Goal: Task Accomplishment & Management: Use online tool/utility

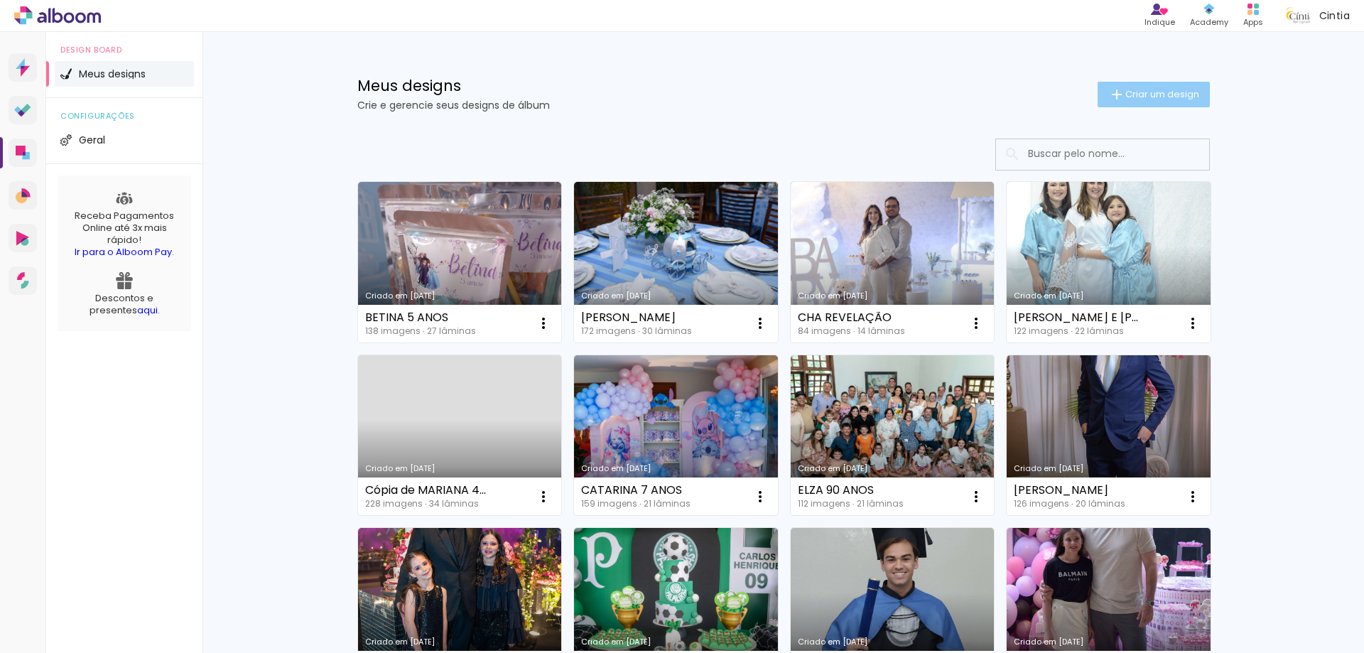
click at [1140, 97] on span "Criar um design" at bounding box center [1162, 94] width 74 height 9
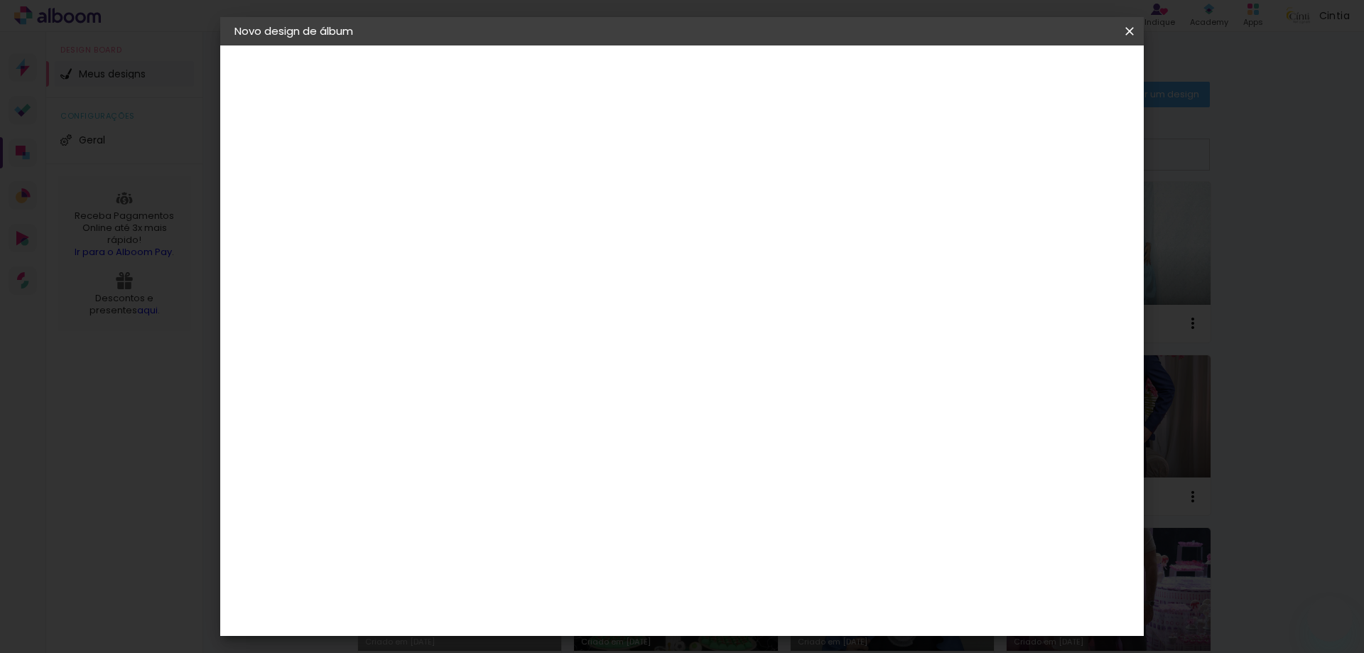
click at [467, 193] on input at bounding box center [467, 191] width 0 height 22
type input "batizado lucas"
type paper-input "batizado lucas"
click at [0, 0] on slot "Avançar" at bounding box center [0, 0] width 0 height 0
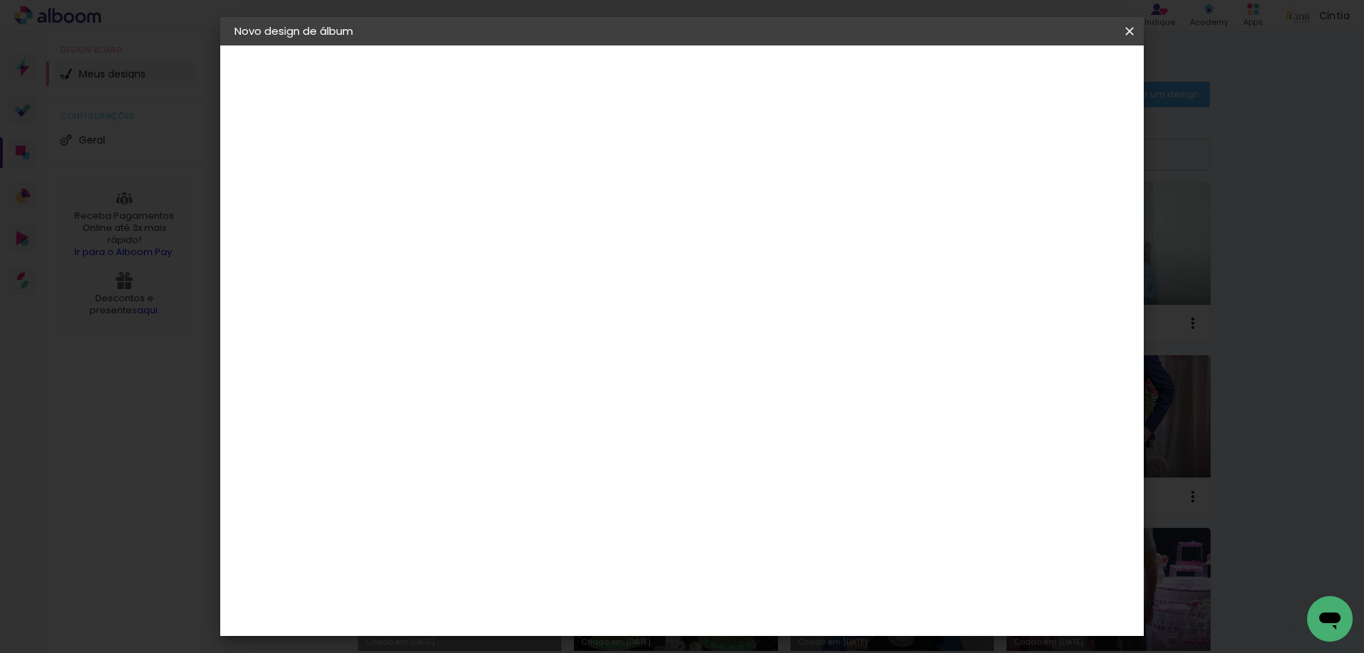
scroll to position [1776, 0]
click at [488, 413] on div "Inter Color" at bounding box center [472, 424] width 31 height 23
click at [732, 65] on paper-button "Avançar" at bounding box center [698, 75] width 70 height 24
click at [563, 281] on span "15 × 21" at bounding box center [530, 282] width 66 height 29
click at [0, 0] on slot "Avançar" at bounding box center [0, 0] width 0 height 0
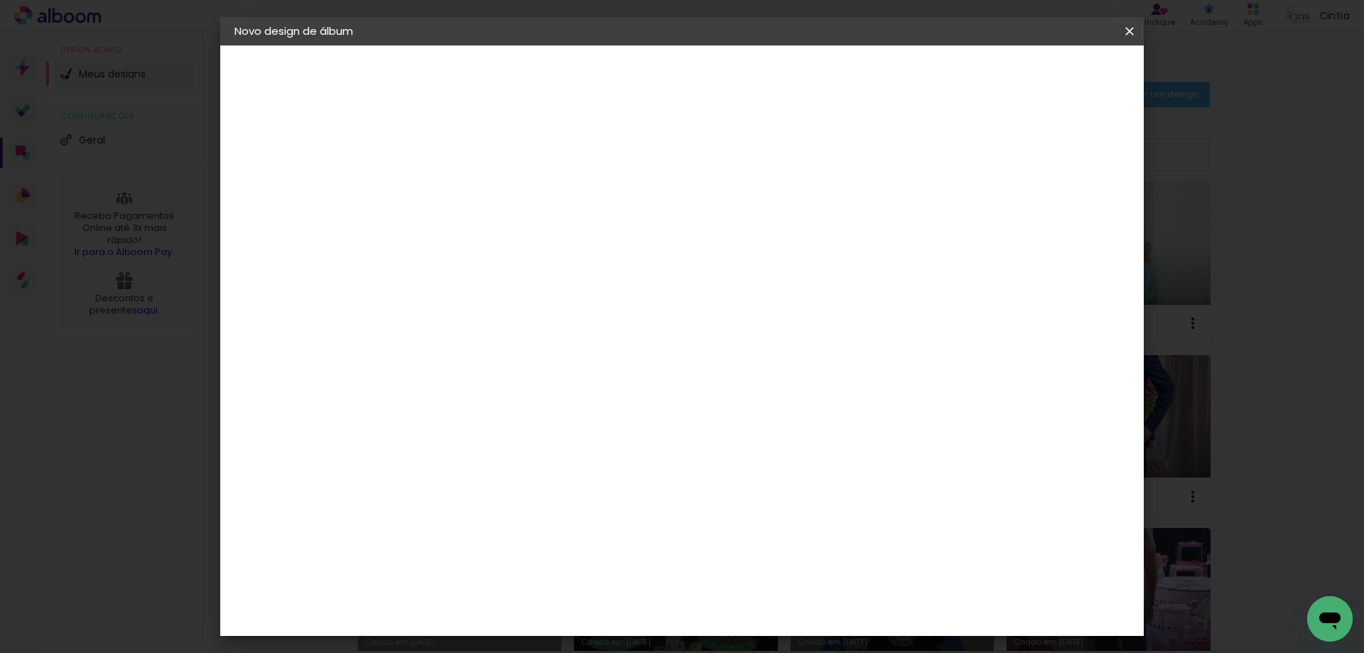
click at [1041, 75] on span "Iniciar design" at bounding box center [1008, 75] width 65 height 10
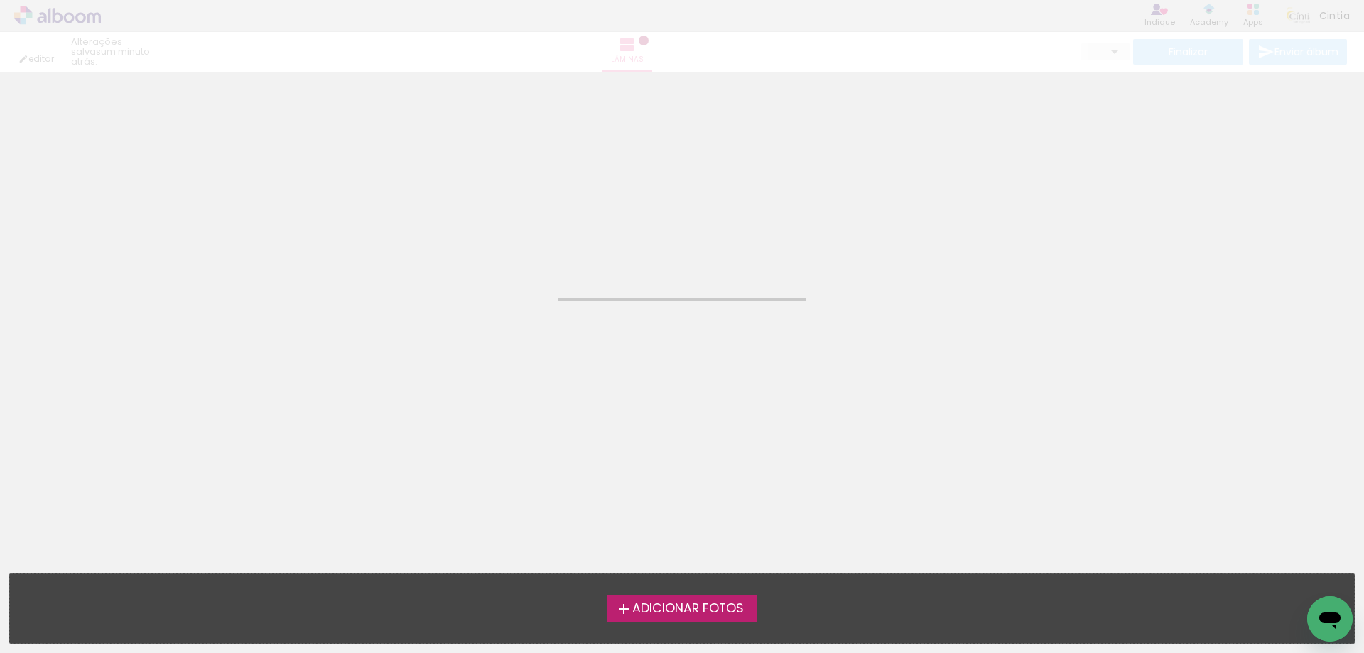
click at [671, 614] on span "Adicionar Fotos" at bounding box center [688, 608] width 112 height 13
click at [0, 0] on input "file" at bounding box center [0, 0] width 0 height 0
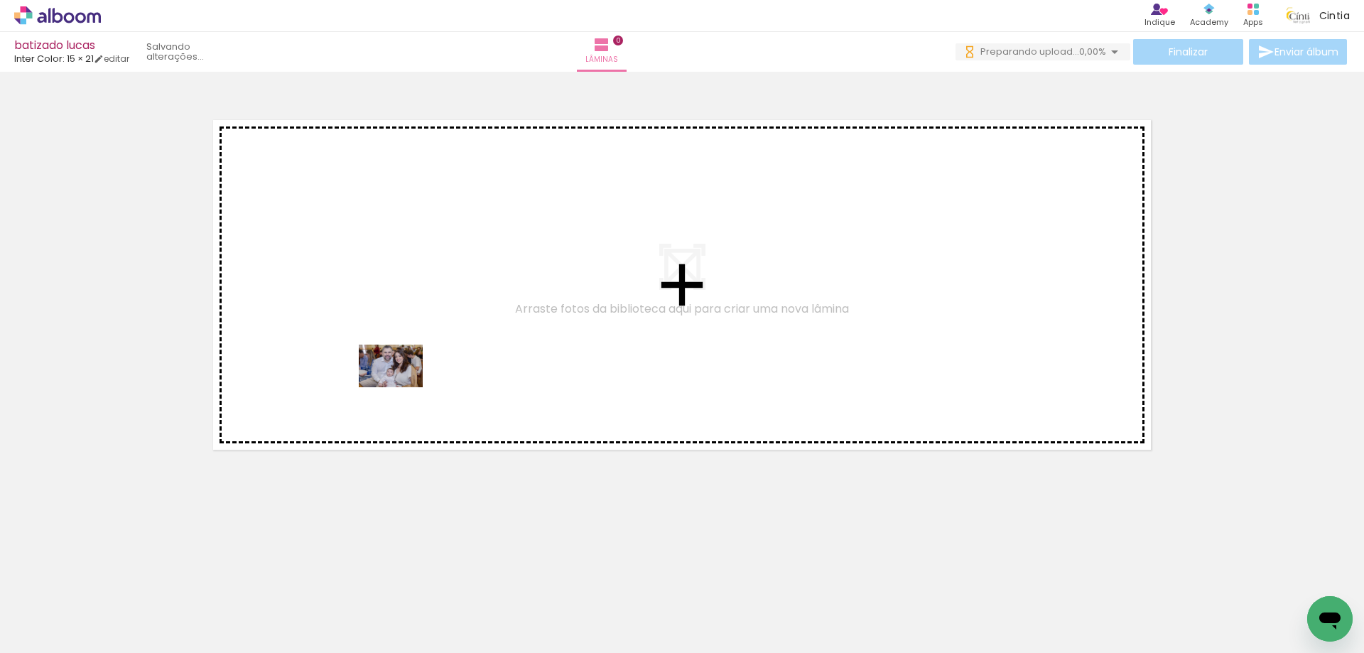
drag, startPoint x: 157, startPoint y: 609, endPoint x: 397, endPoint y: 372, distance: 337.6
click at [401, 365] on quentale-workspace at bounding box center [682, 326] width 1364 height 653
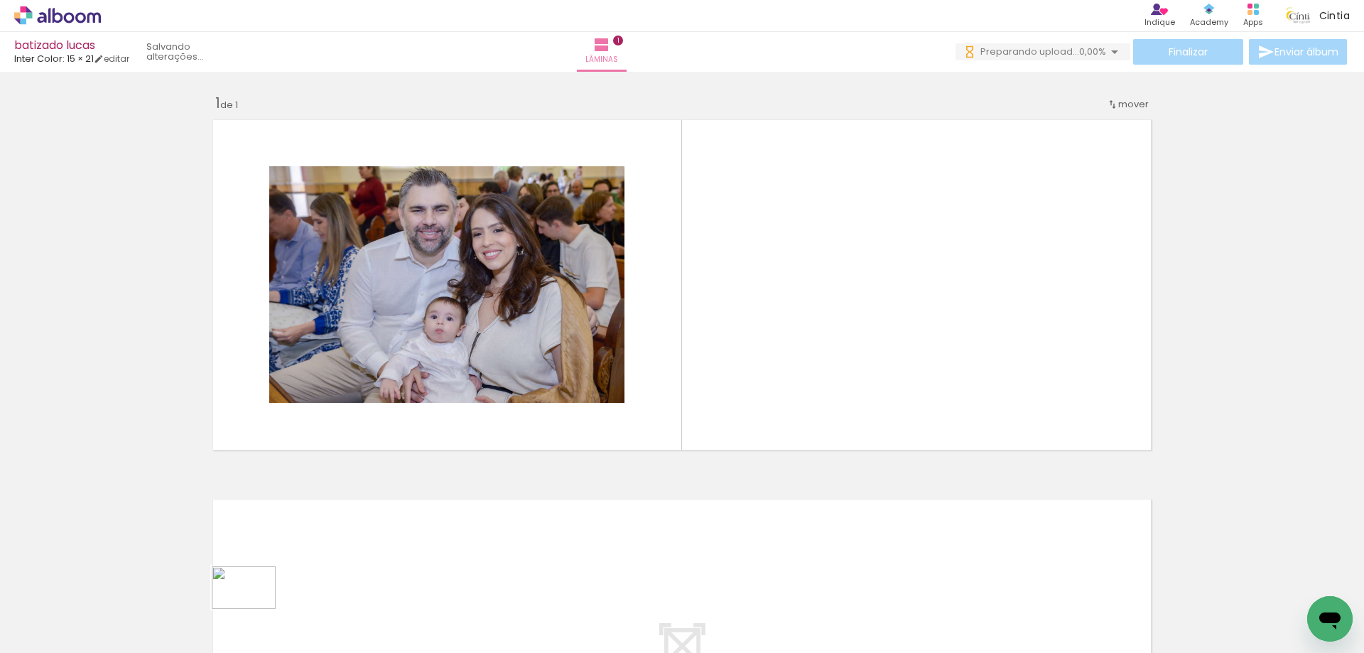
drag, startPoint x: 239, startPoint y: 607, endPoint x: 247, endPoint y: 620, distance: 16.0
click at [247, 620] on div at bounding box center [222, 604] width 70 height 47
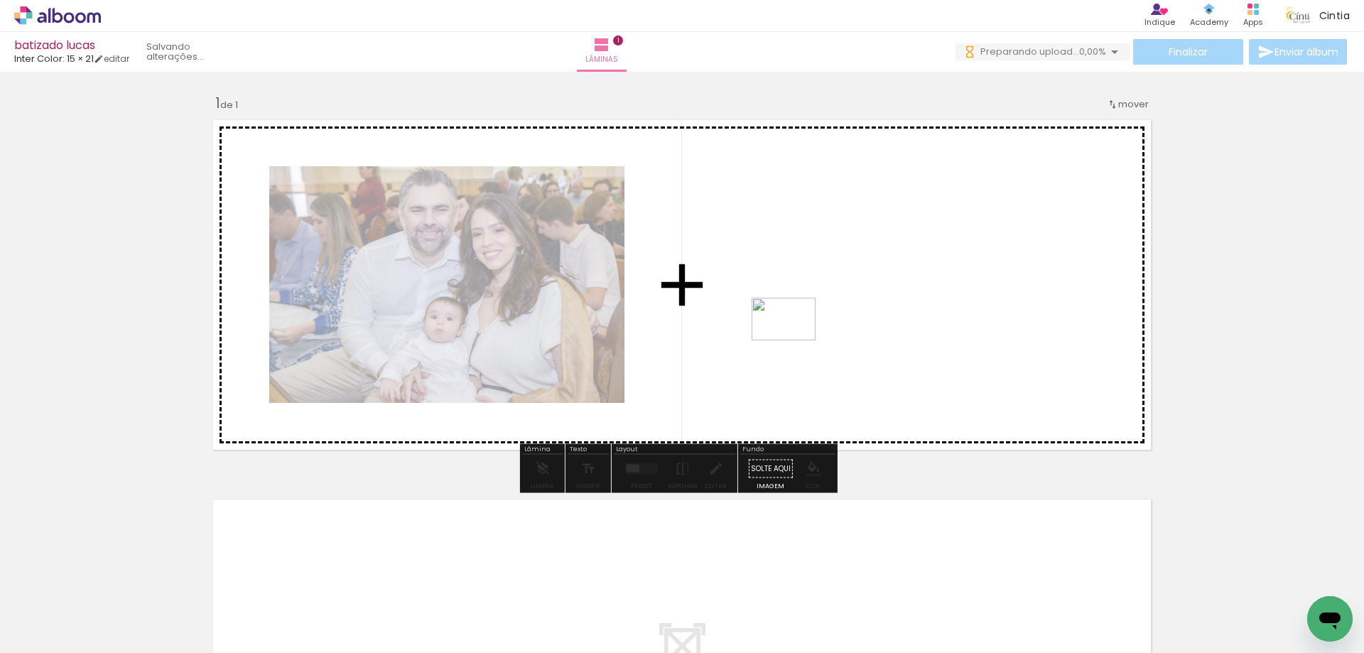
drag, startPoint x: 541, startPoint y: 509, endPoint x: 799, endPoint y: 329, distance: 314.9
click at [799, 329] on quentale-workspace at bounding box center [682, 326] width 1364 height 653
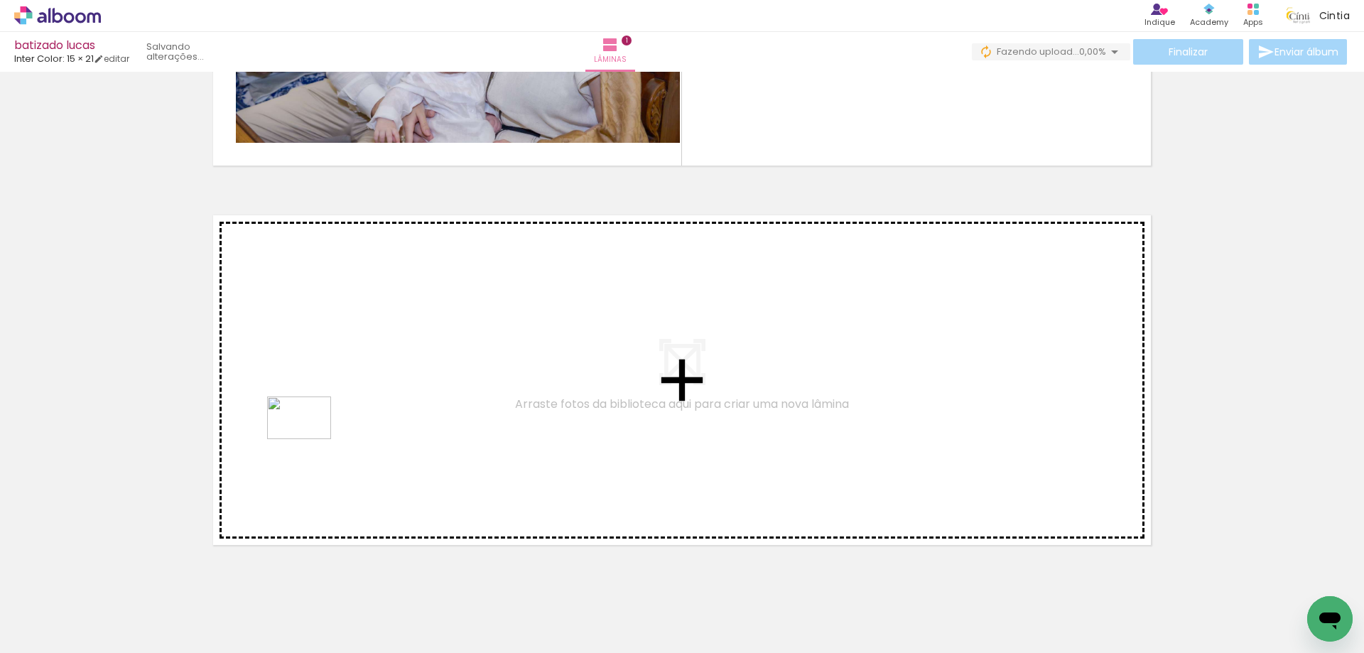
drag, startPoint x: 232, startPoint y: 606, endPoint x: 310, endPoint y: 438, distance: 185.0
click at [310, 438] on quentale-workspace at bounding box center [682, 326] width 1364 height 653
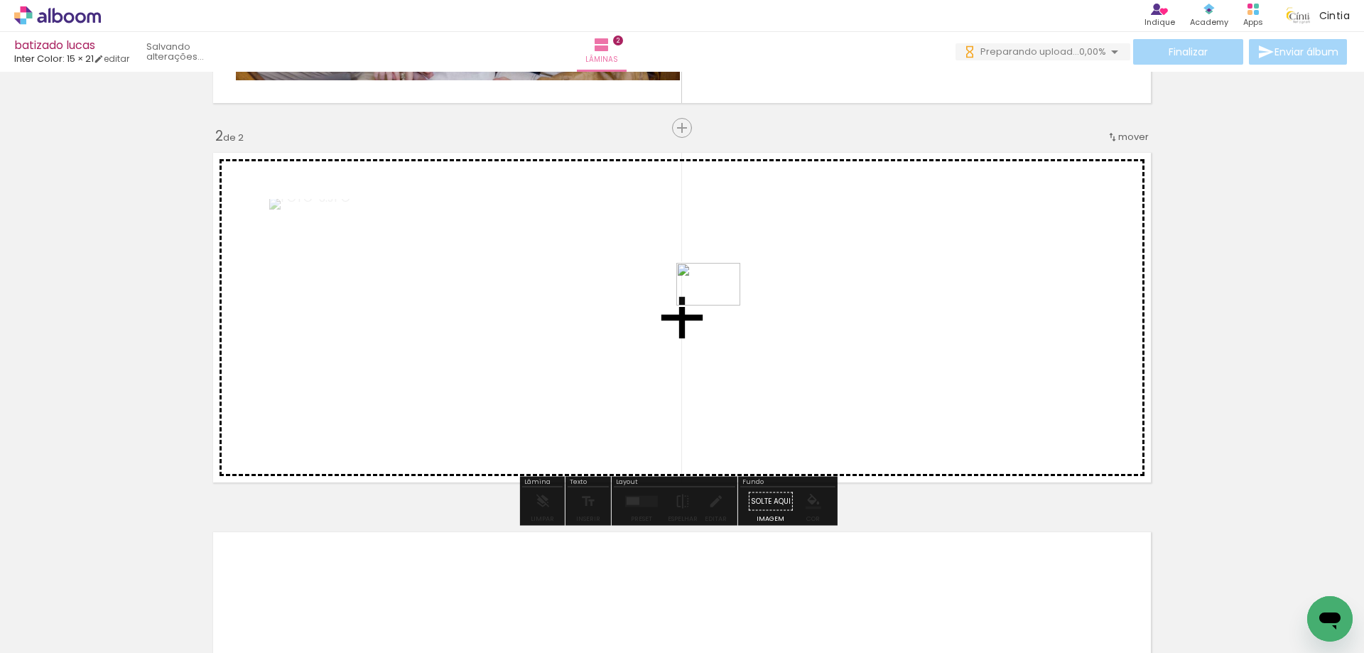
drag, startPoint x: 371, startPoint y: 597, endPoint x: 719, endPoint y: 305, distance: 454.3
click at [719, 305] on quentale-workspace at bounding box center [682, 326] width 1364 height 653
drag, startPoint x: 470, startPoint y: 602, endPoint x: 923, endPoint y: 367, distance: 510.9
click at [923, 367] on quentale-workspace at bounding box center [682, 326] width 1364 height 653
drag, startPoint x: 559, startPoint y: 614, endPoint x: 576, endPoint y: 380, distance: 234.3
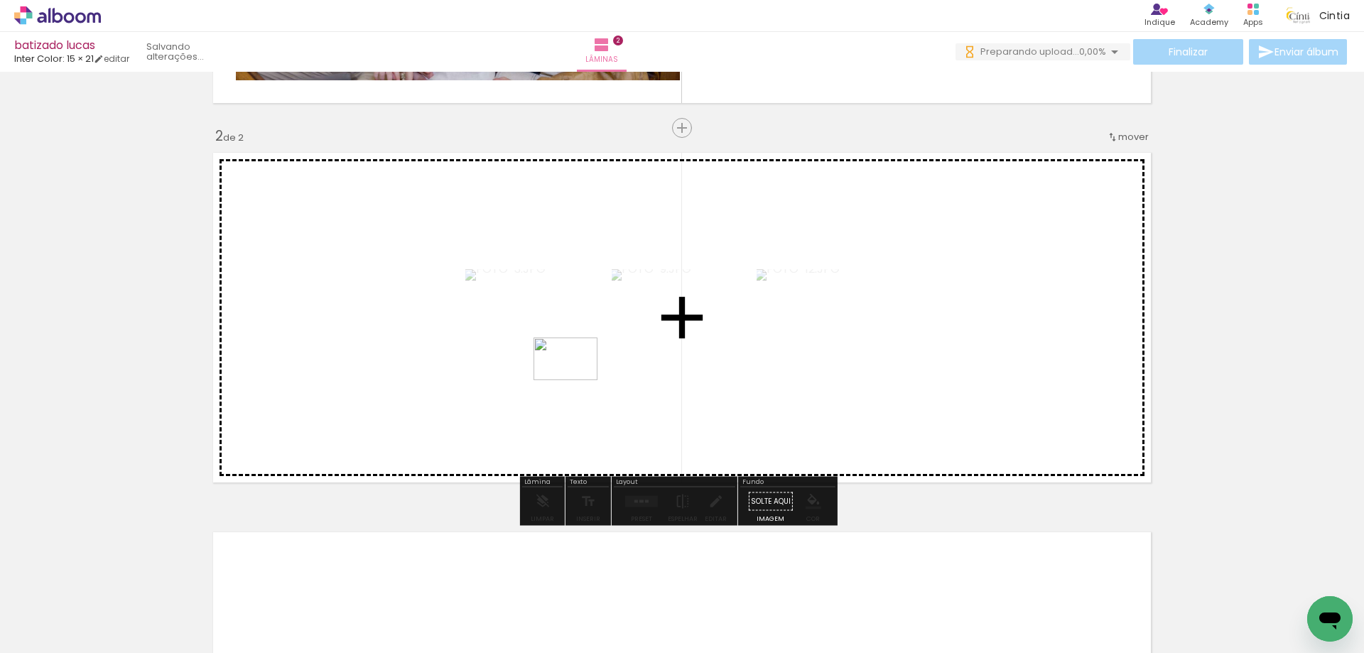
click at [576, 380] on quentale-workspace at bounding box center [682, 326] width 1364 height 653
drag, startPoint x: 619, startPoint y: 537, endPoint x: 619, endPoint y: 391, distance: 145.6
click at [619, 391] on quentale-workspace at bounding box center [682, 326] width 1364 height 653
drag, startPoint x: 693, startPoint y: 616, endPoint x: 693, endPoint y: 400, distance: 216.0
click at [693, 400] on quentale-workspace at bounding box center [682, 326] width 1364 height 653
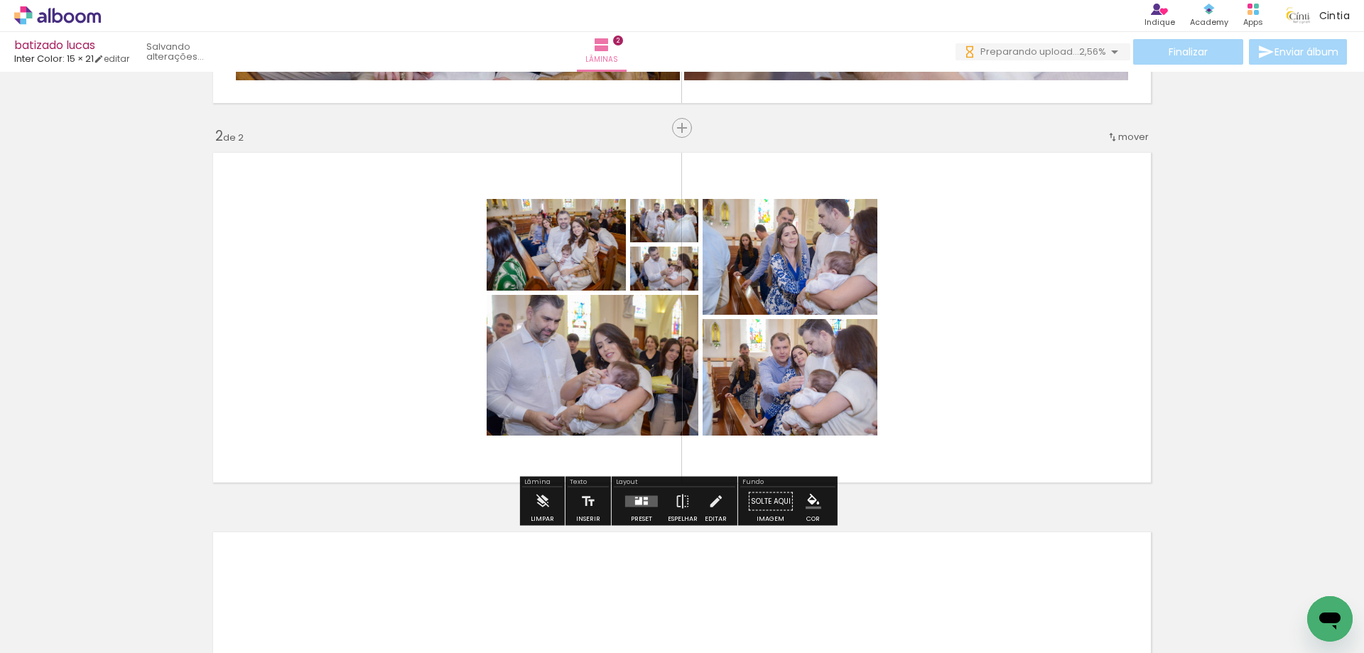
click at [636, 500] on div at bounding box center [638, 502] width 7 height 5
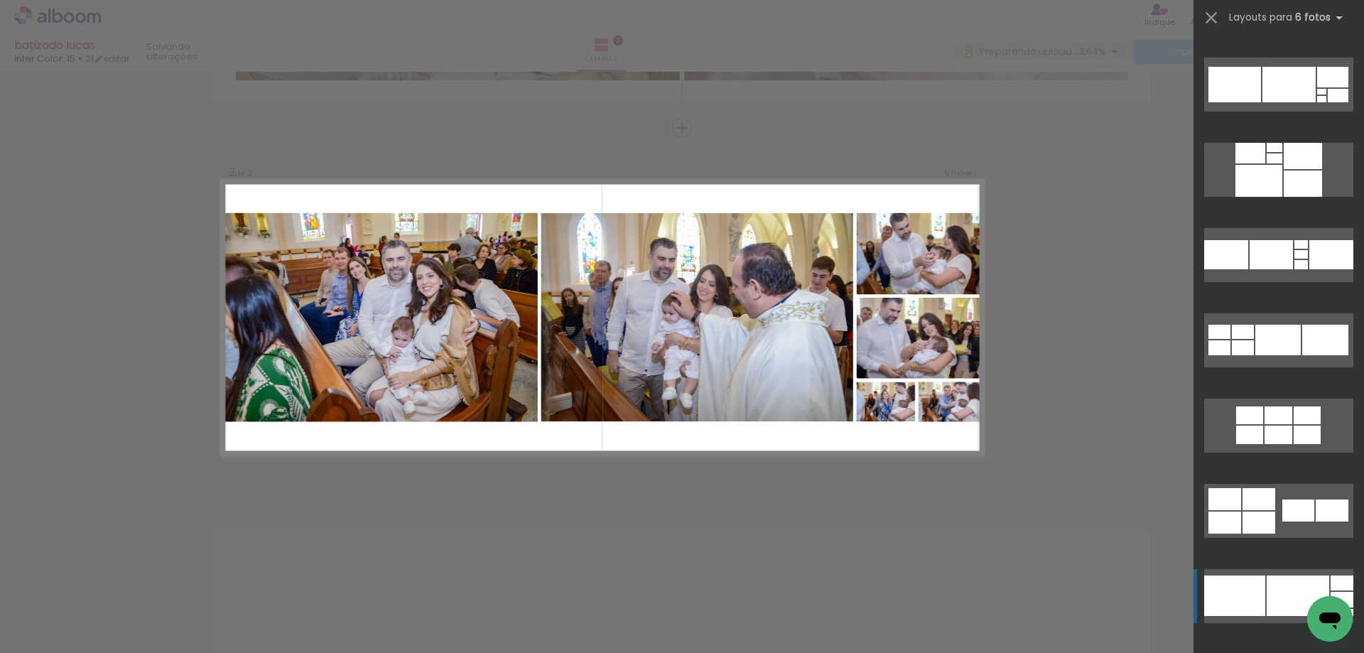
click at [1241, 163] on div at bounding box center [1250, 153] width 30 height 21
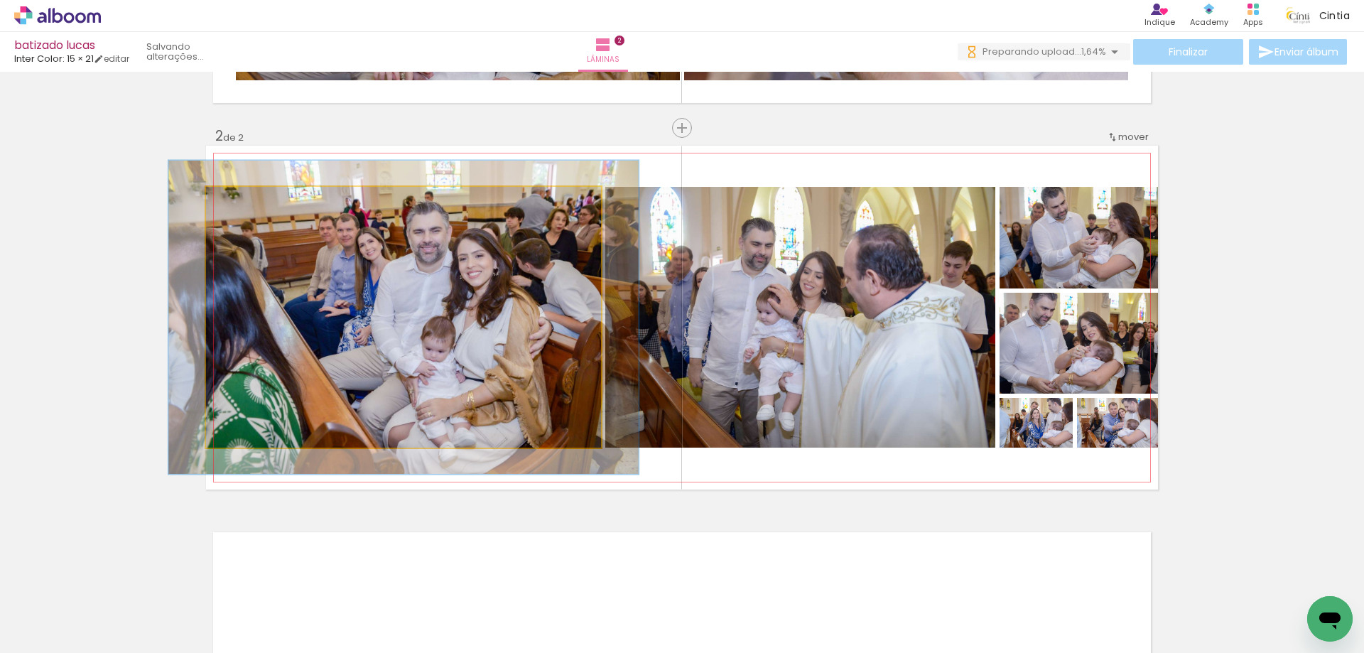
drag, startPoint x: 238, startPoint y: 205, endPoint x: 247, endPoint y: 202, distance: 9.5
type paper-slider "119"
click at [247, 202] on div at bounding box center [248, 201] width 23 height 23
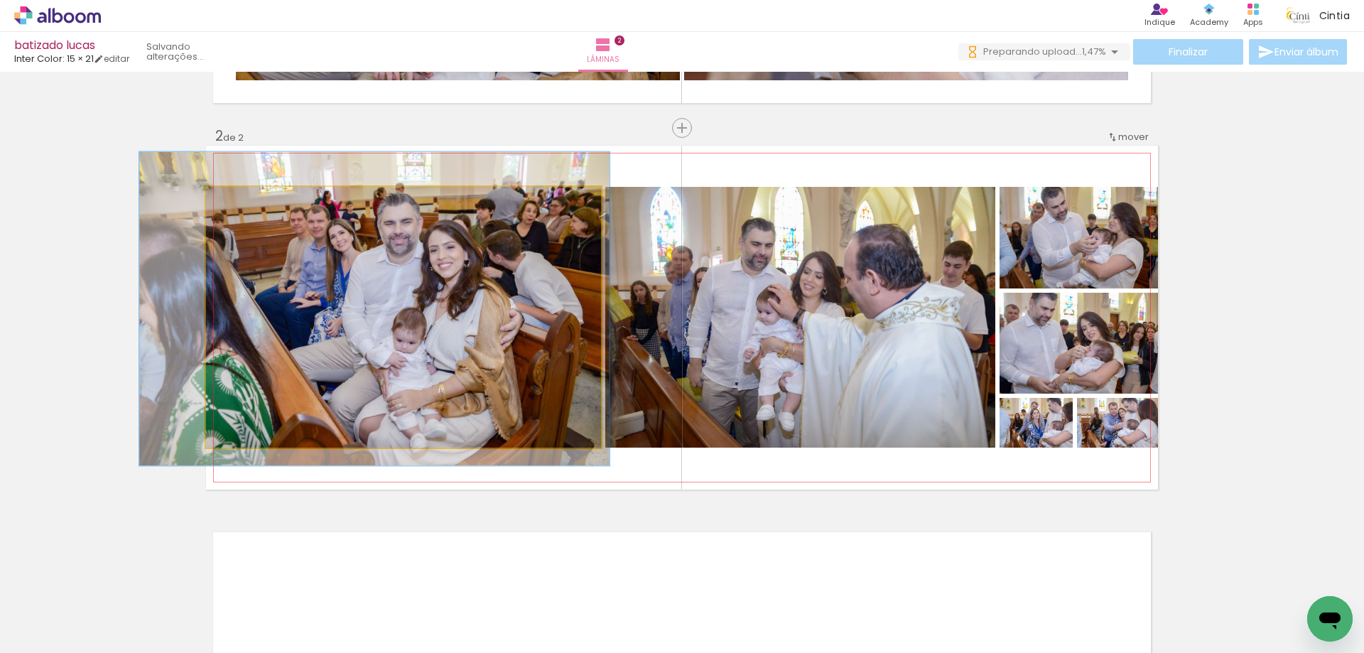
drag, startPoint x: 414, startPoint y: 300, endPoint x: 385, endPoint y: 292, distance: 30.3
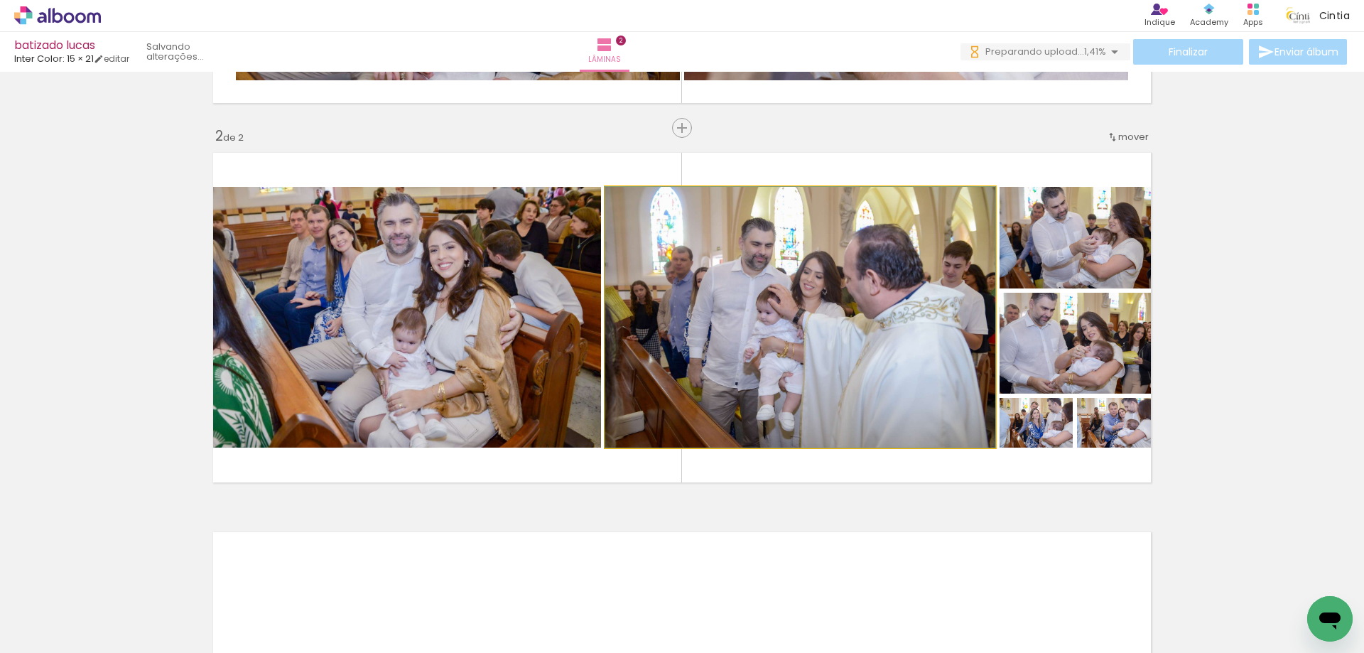
click at [841, 349] on quentale-photo at bounding box center [800, 317] width 390 height 261
drag, startPoint x: 838, startPoint y: 346, endPoint x: 791, endPoint y: 325, distance: 51.5
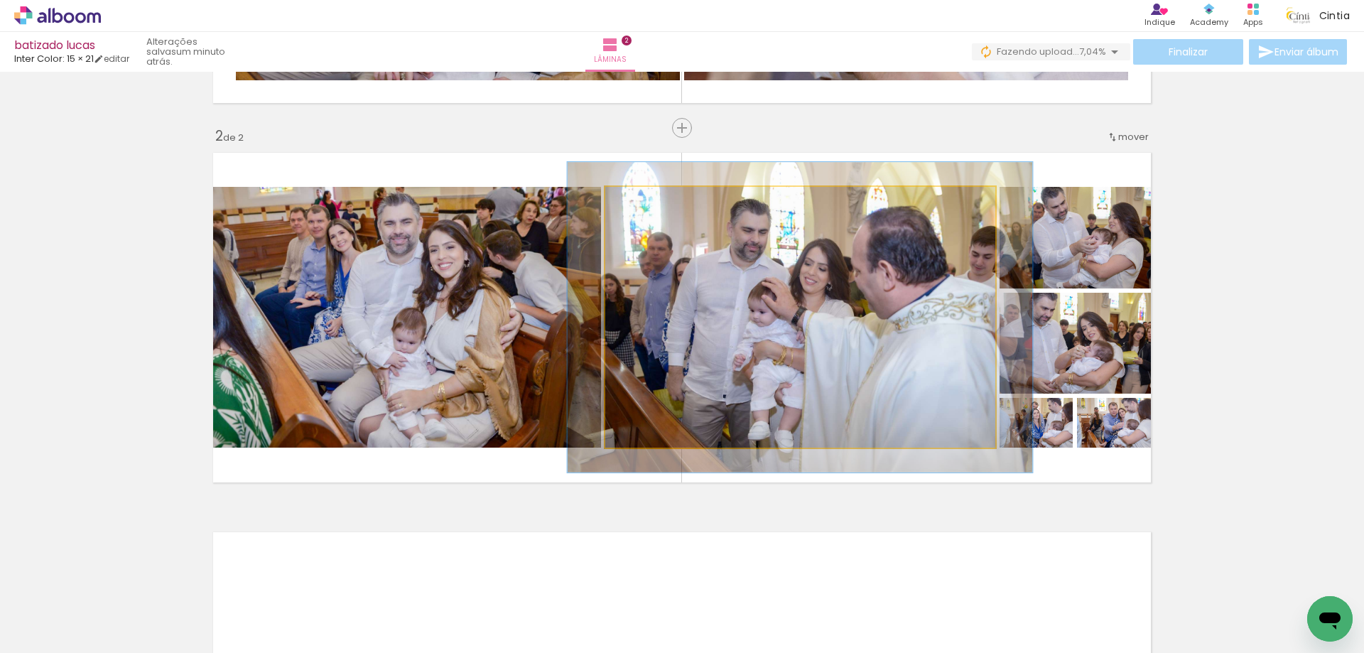
drag, startPoint x: 627, startPoint y: 199, endPoint x: 636, endPoint y: 197, distance: 9.5
type paper-slider "119"
click at [636, 197] on div at bounding box center [647, 201] width 23 height 23
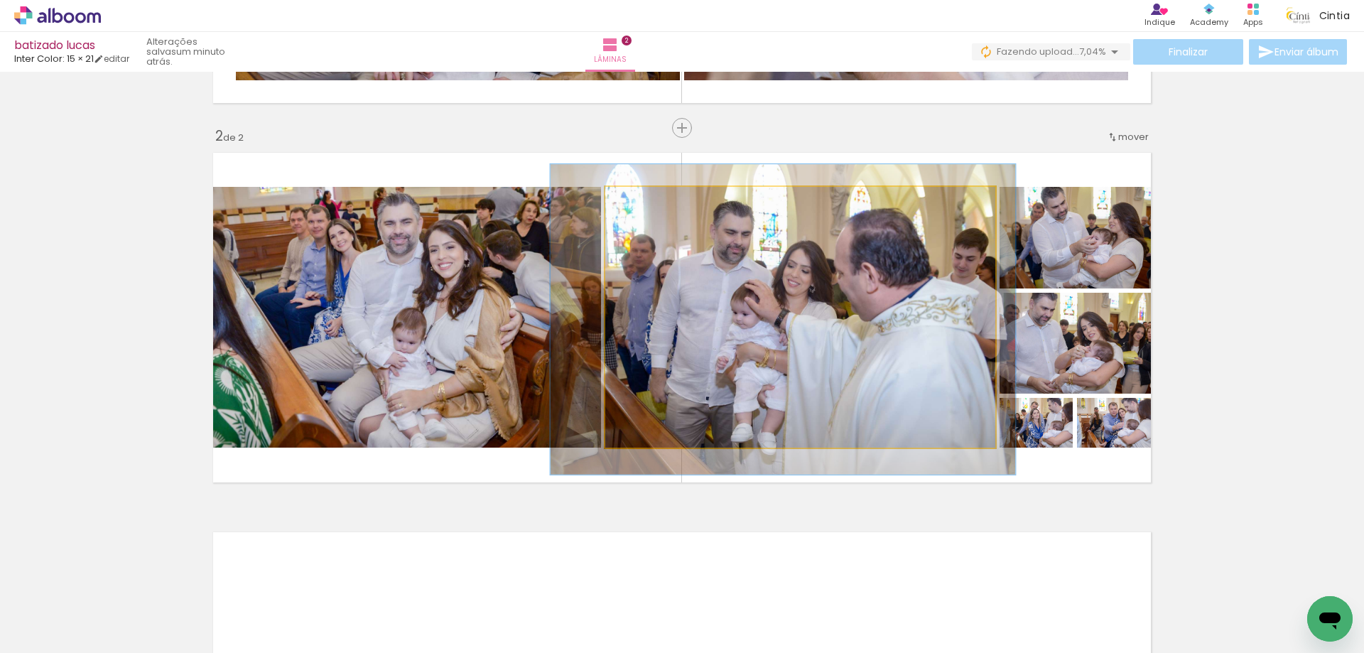
drag, startPoint x: 802, startPoint y: 257, endPoint x: 785, endPoint y: 259, distance: 17.2
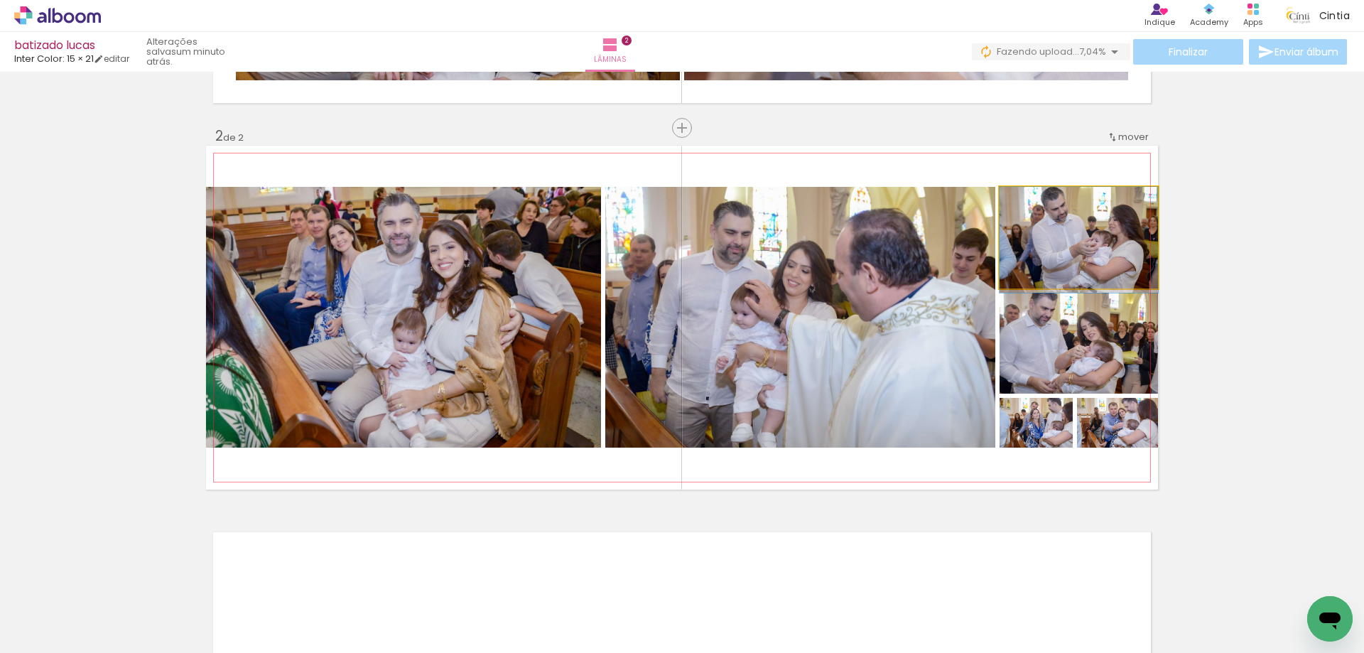
drag, startPoint x: 1034, startPoint y: 259, endPoint x: 1027, endPoint y: 264, distance: 7.7
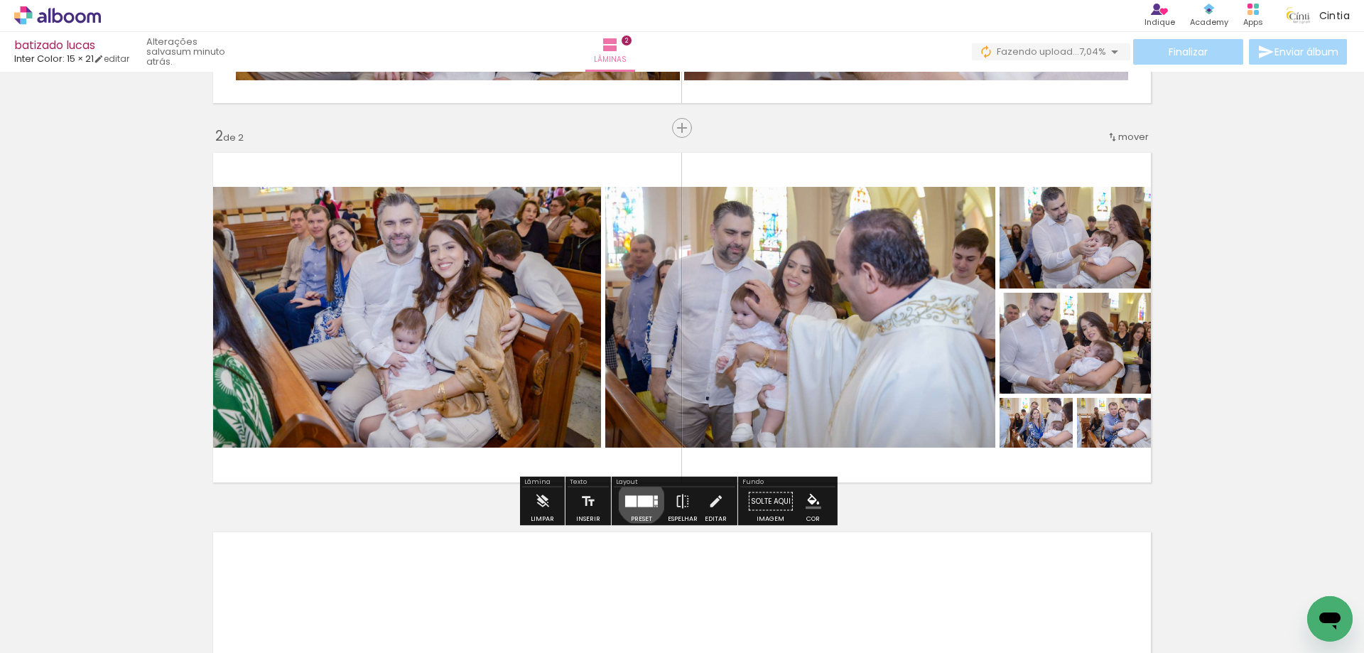
click at [638, 501] on div at bounding box center [645, 501] width 15 height 11
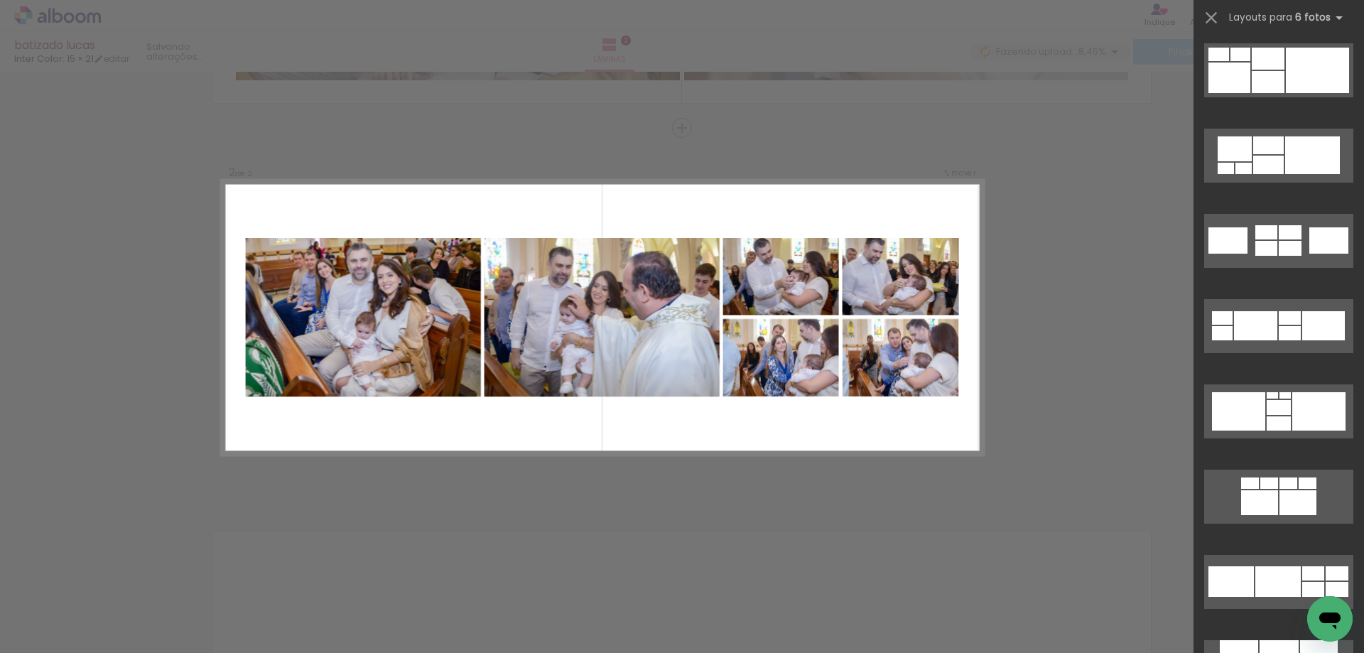
scroll to position [6123, 0]
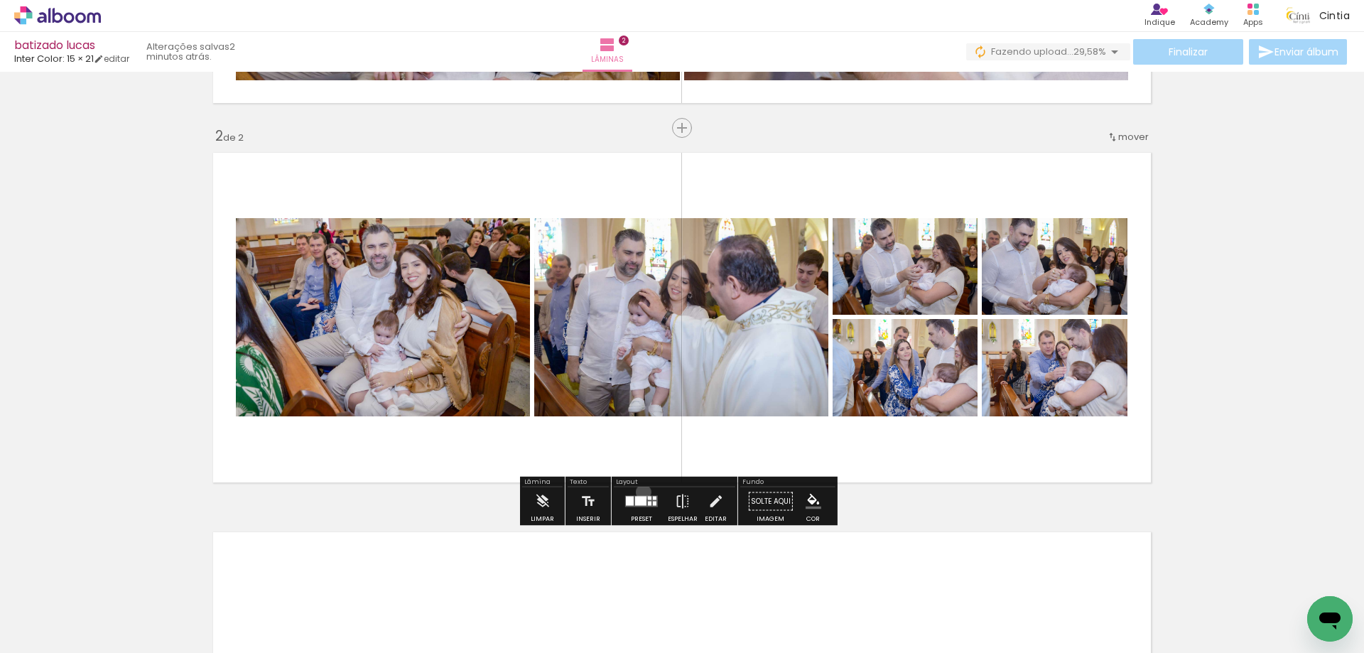
click at [640, 492] on div at bounding box center [641, 501] width 38 height 28
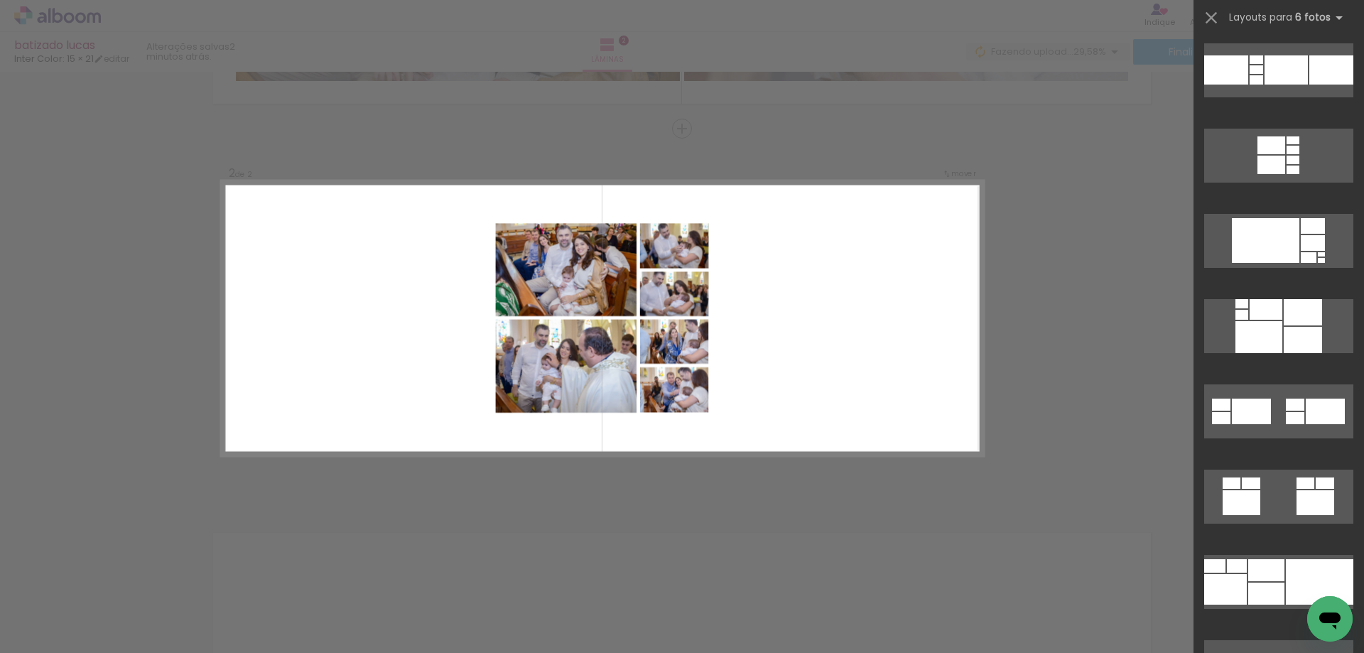
scroll to position [8553, 0]
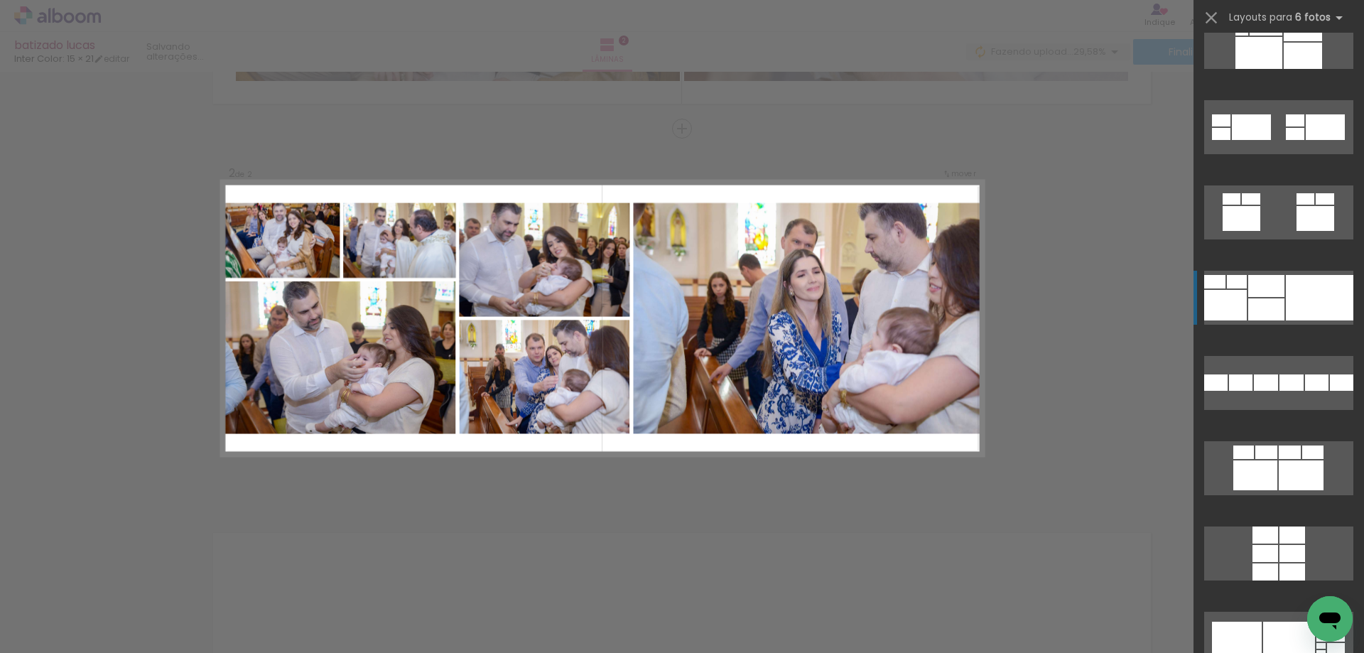
click at [1235, 298] on div at bounding box center [1225, 305] width 43 height 31
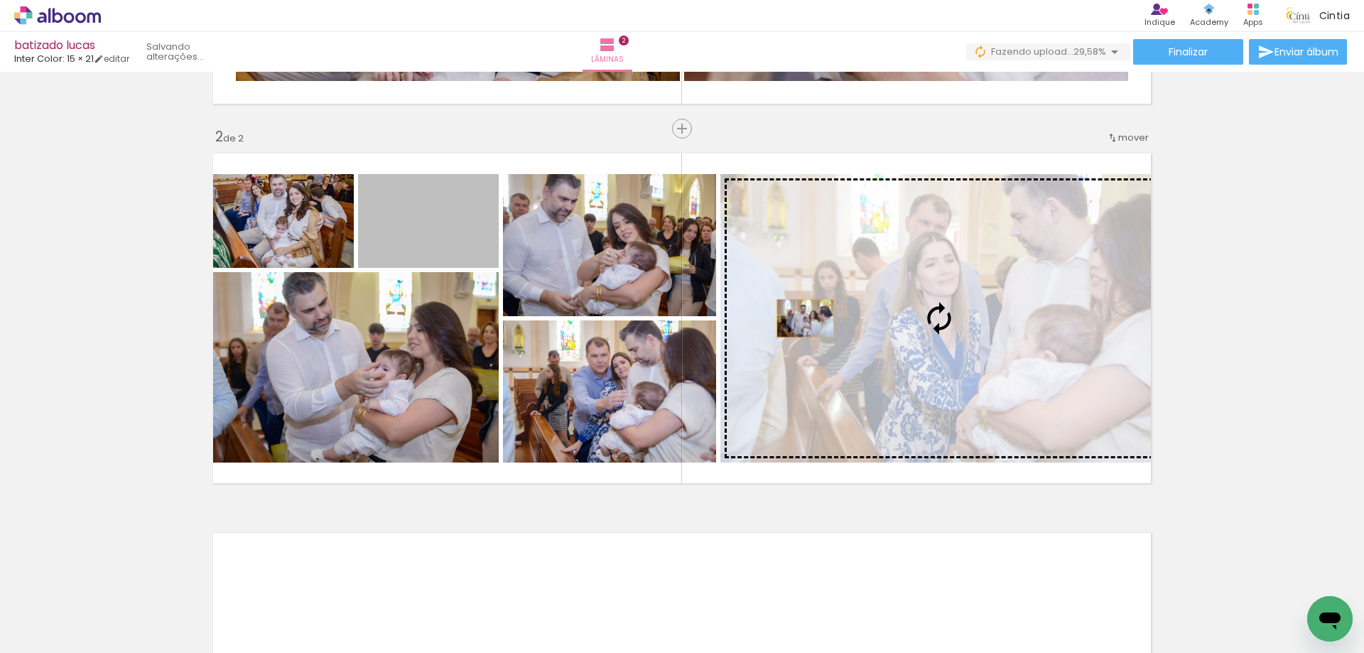
drag, startPoint x: 430, startPoint y: 236, endPoint x: 811, endPoint y: 320, distance: 390.6
click at [0, 0] on slot at bounding box center [0, 0] width 0 height 0
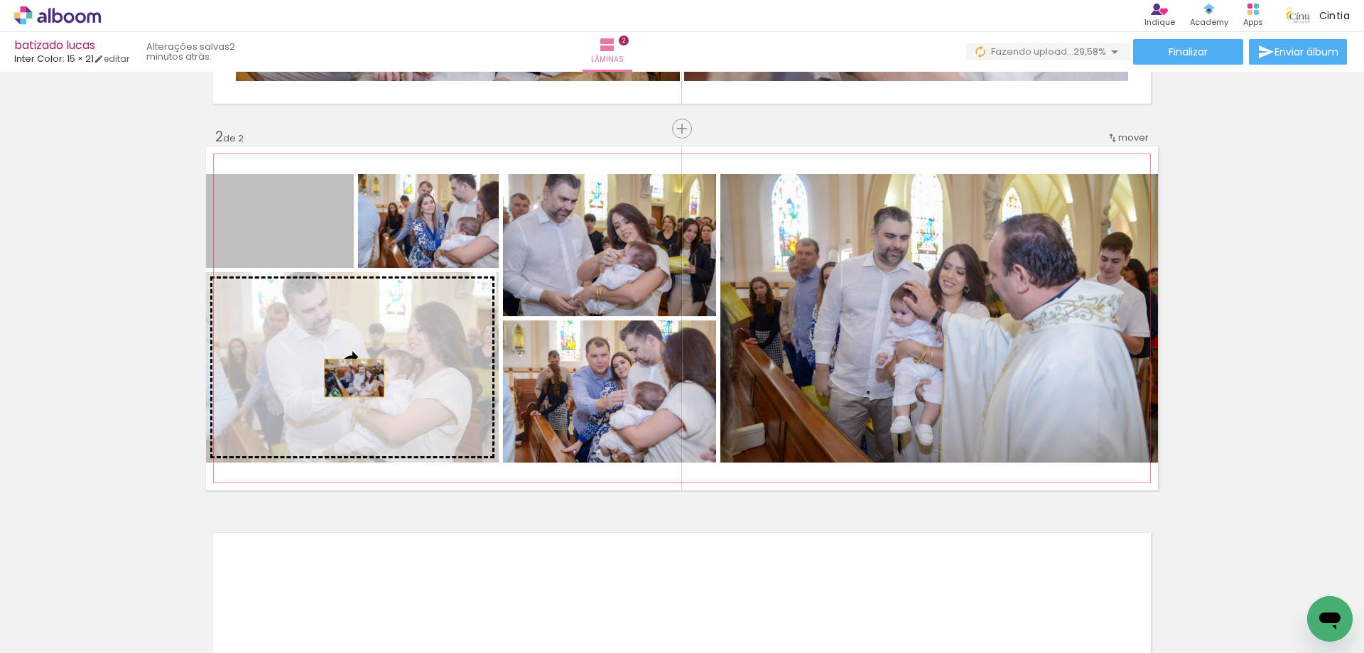
drag, startPoint x: 278, startPoint y: 223, endPoint x: 347, endPoint y: 381, distance: 172.5
click at [0, 0] on slot at bounding box center [0, 0] width 0 height 0
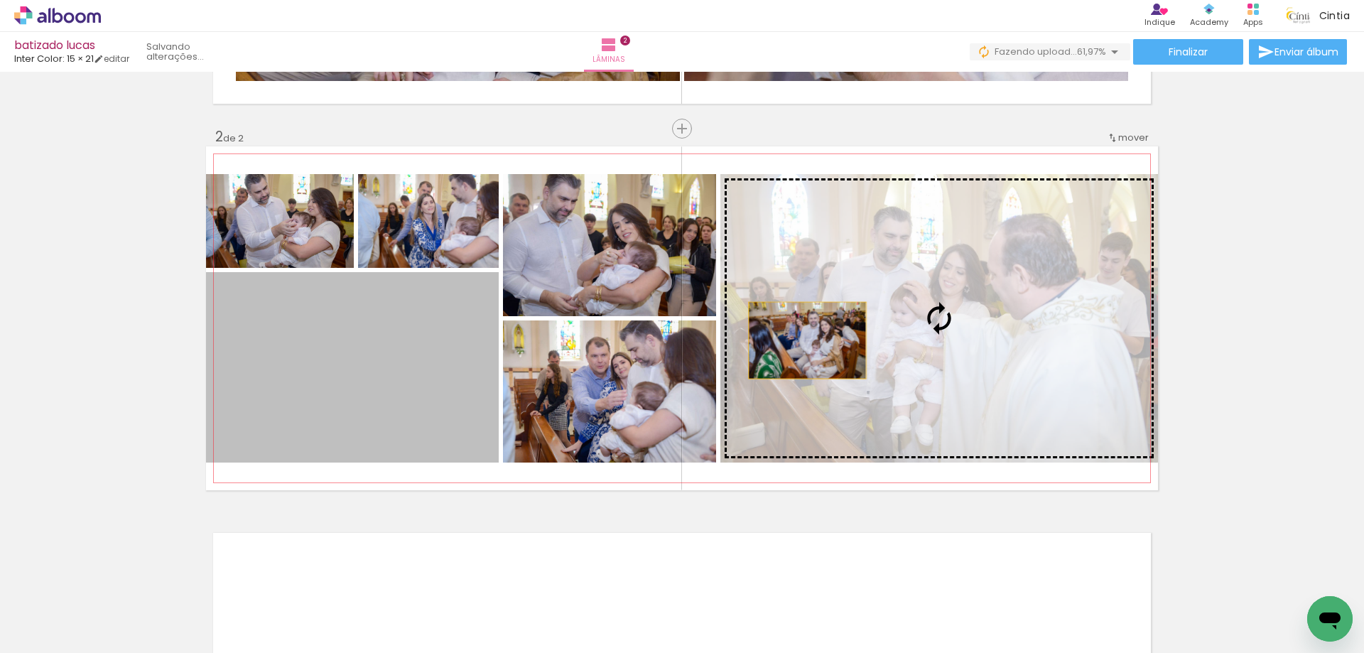
drag, startPoint x: 343, startPoint y: 351, endPoint x: 802, endPoint y: 340, distance: 459.0
click at [0, 0] on slot at bounding box center [0, 0] width 0 height 0
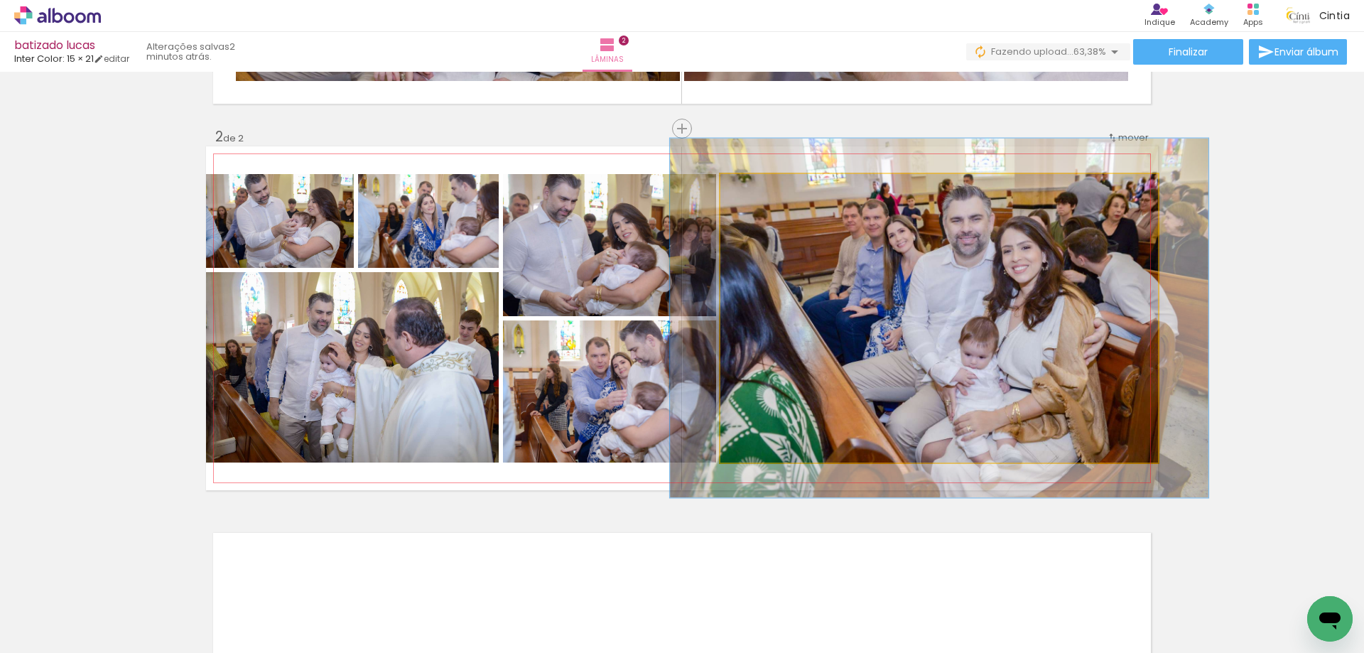
drag, startPoint x: 747, startPoint y: 190, endPoint x: 759, endPoint y: 188, distance: 11.6
click at [759, 188] on div at bounding box center [765, 189] width 13 height 13
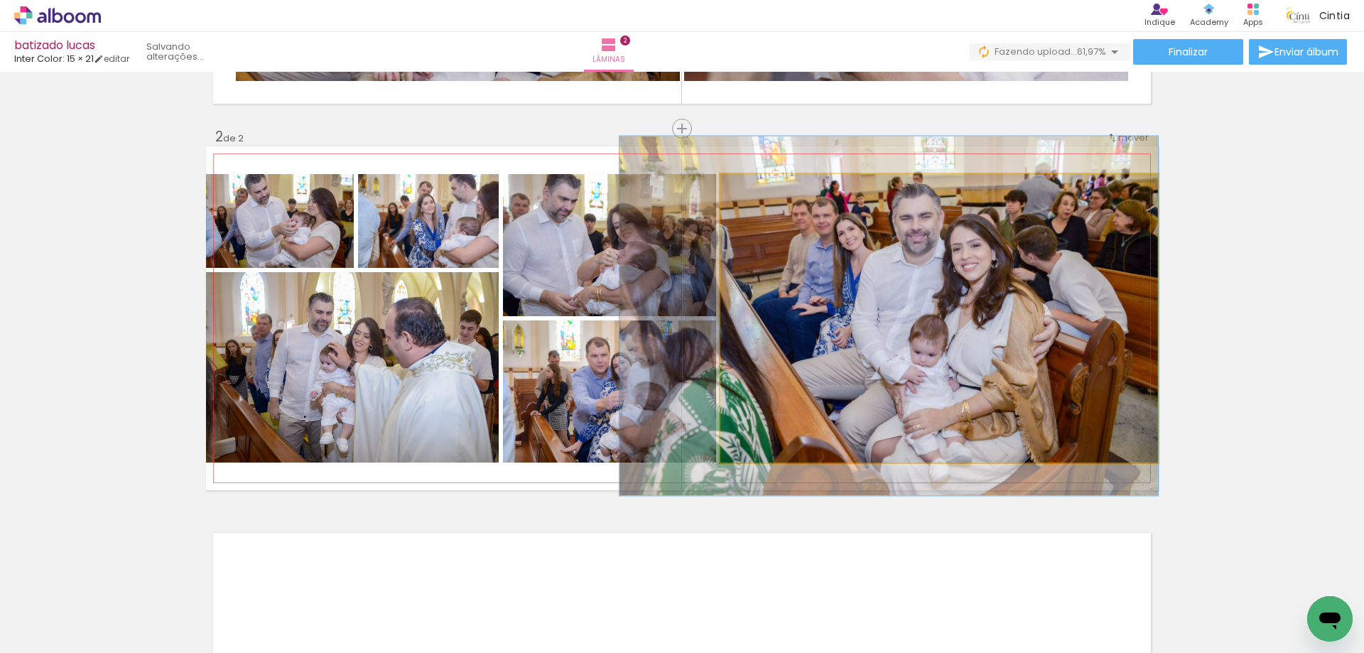
drag, startPoint x: 994, startPoint y: 286, endPoint x: 919, endPoint y: 283, distance: 75.3
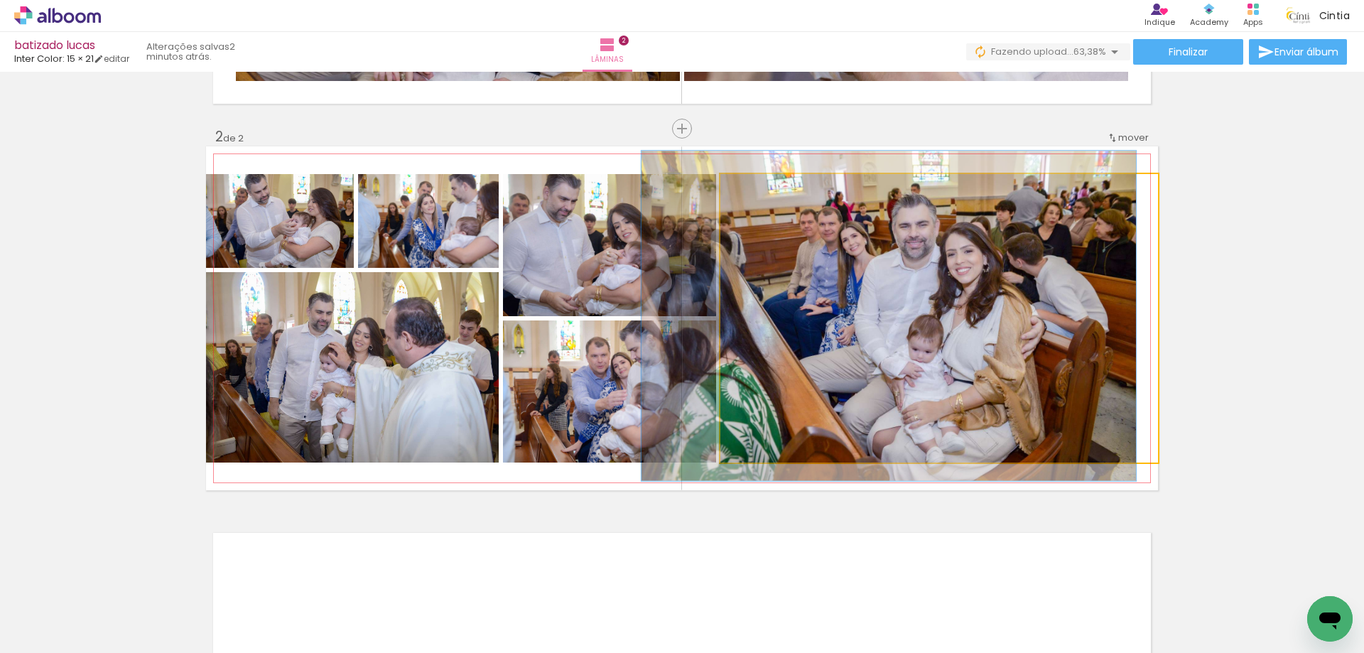
type paper-slider "113"
click at [755, 192] on div at bounding box center [760, 189] width 23 height 23
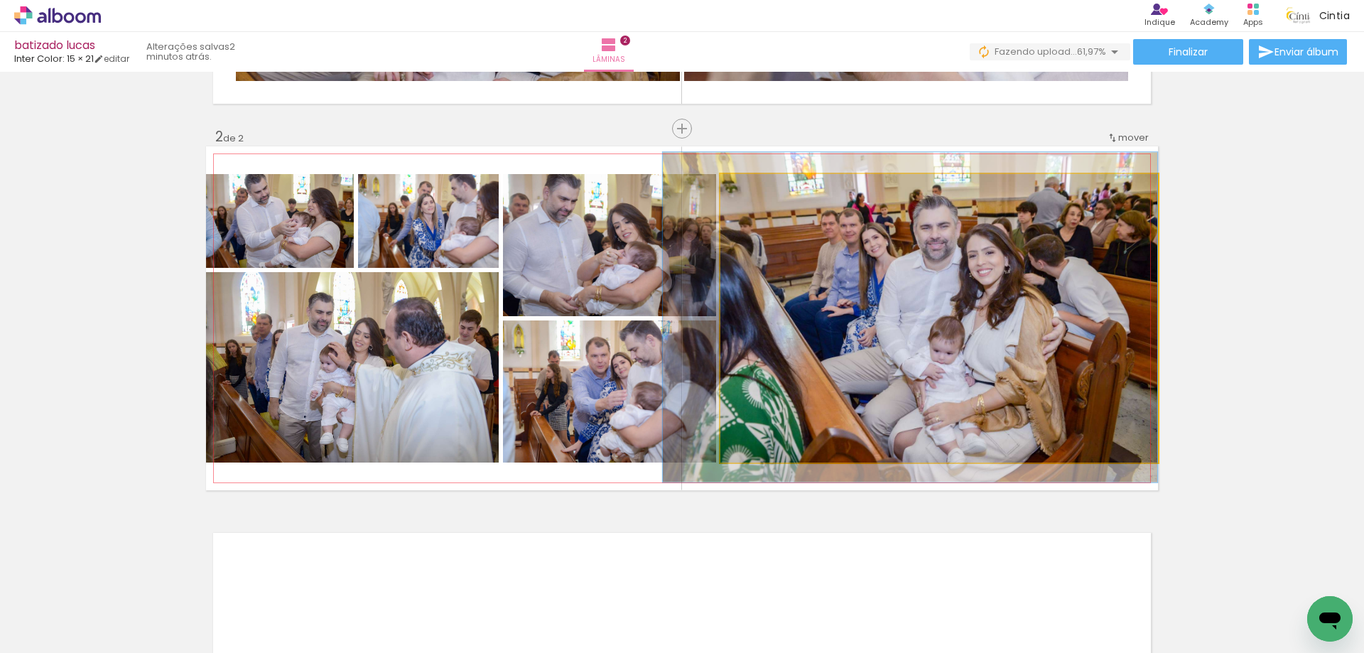
drag, startPoint x: 876, startPoint y: 268, endPoint x: 850, endPoint y: 269, distance: 26.3
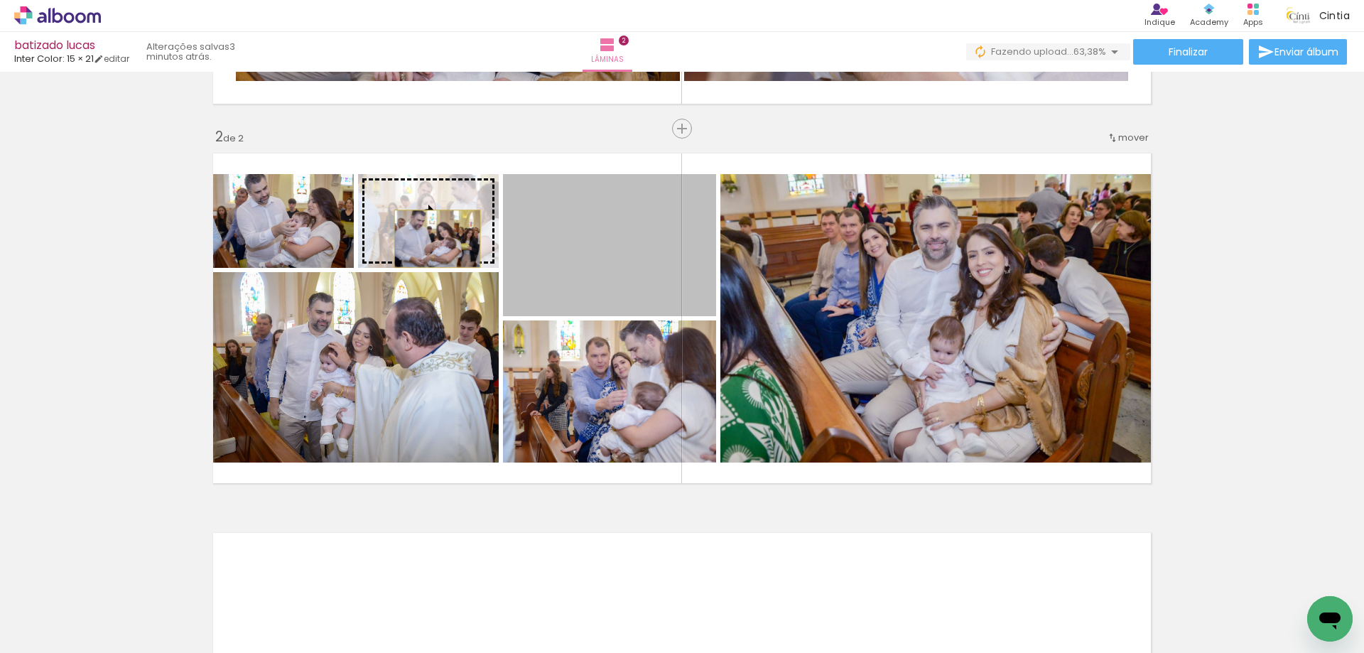
drag, startPoint x: 582, startPoint y: 254, endPoint x: 432, endPoint y: 239, distance: 150.6
click at [0, 0] on slot at bounding box center [0, 0] width 0 height 0
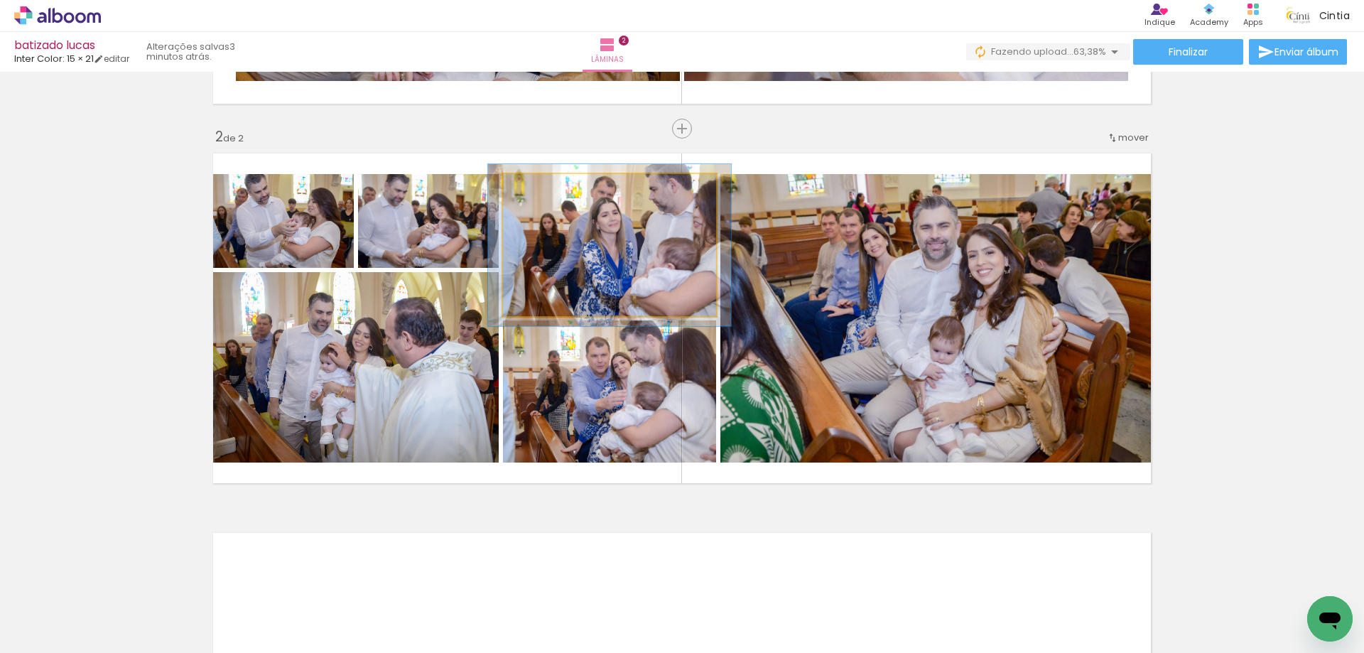
type paper-slider "114"
click at [539, 188] on div at bounding box center [543, 189] width 13 height 13
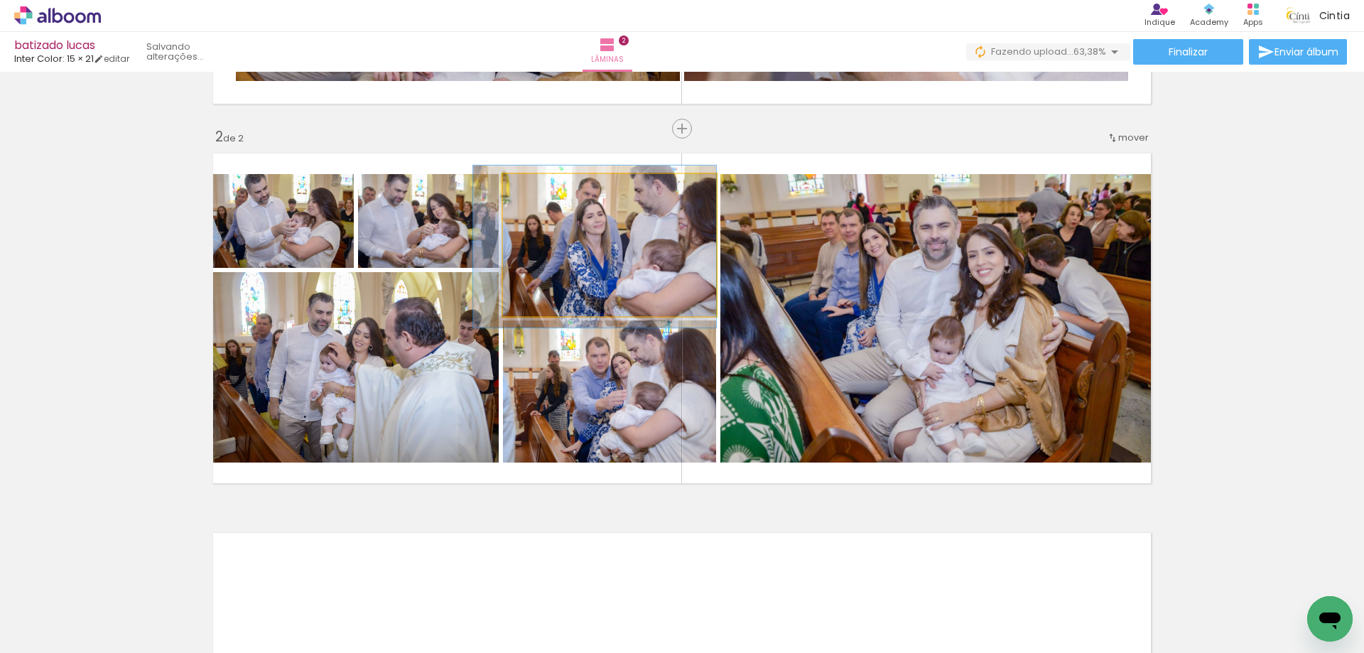
drag, startPoint x: 632, startPoint y: 239, endPoint x: 603, endPoint y: 240, distance: 29.2
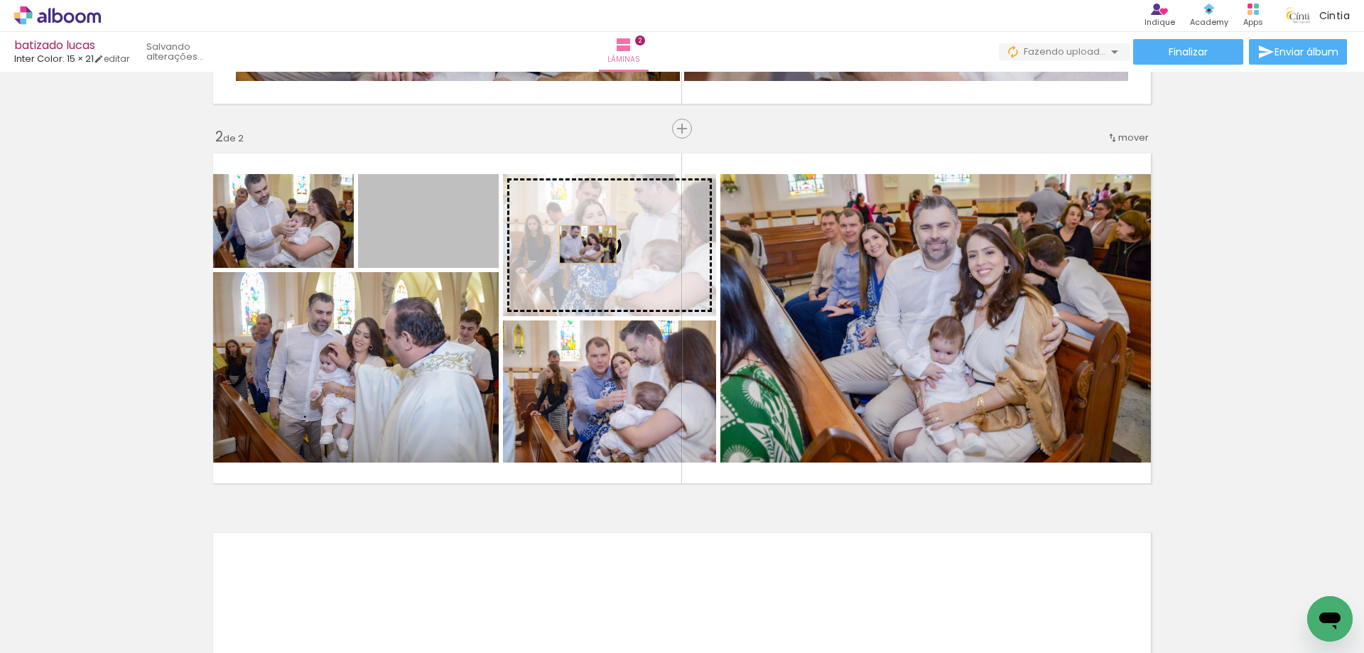
drag, startPoint x: 407, startPoint y: 229, endPoint x: 585, endPoint y: 244, distance: 178.3
click at [0, 0] on slot at bounding box center [0, 0] width 0 height 0
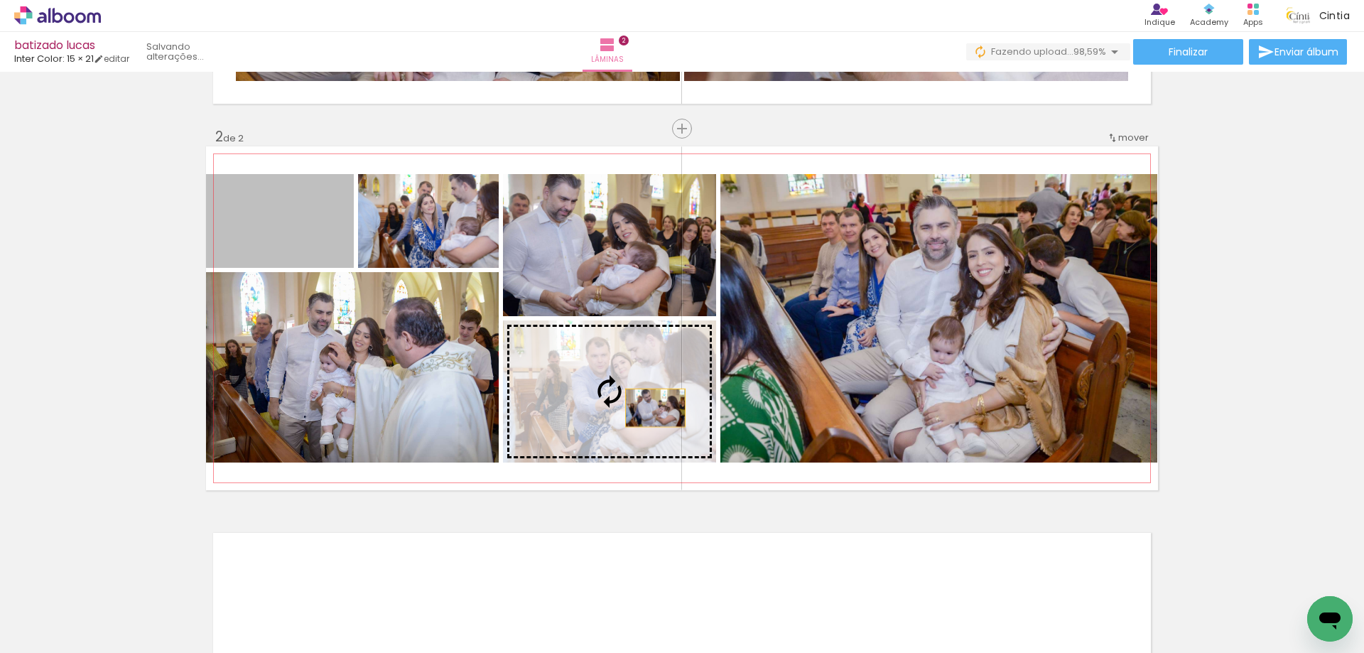
drag, startPoint x: 276, startPoint y: 227, endPoint x: 650, endPoint y: 407, distance: 414.9
click at [0, 0] on slot at bounding box center [0, 0] width 0 height 0
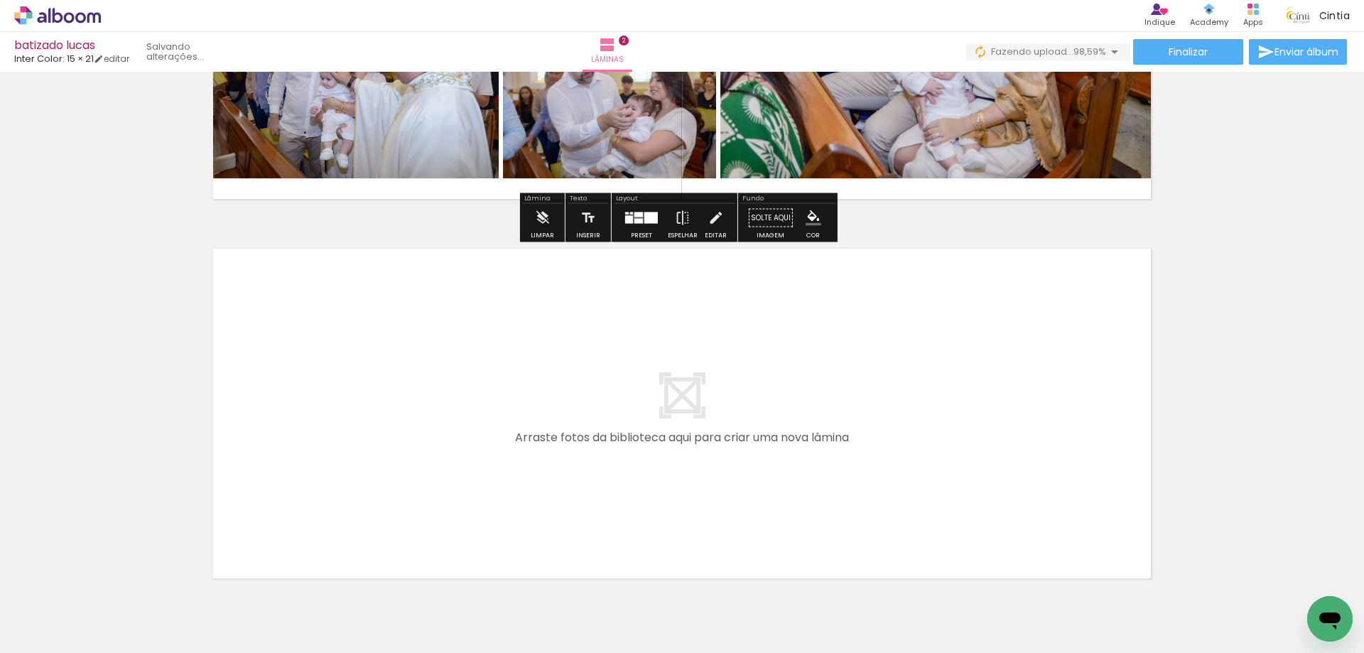
scroll to position [701, 0]
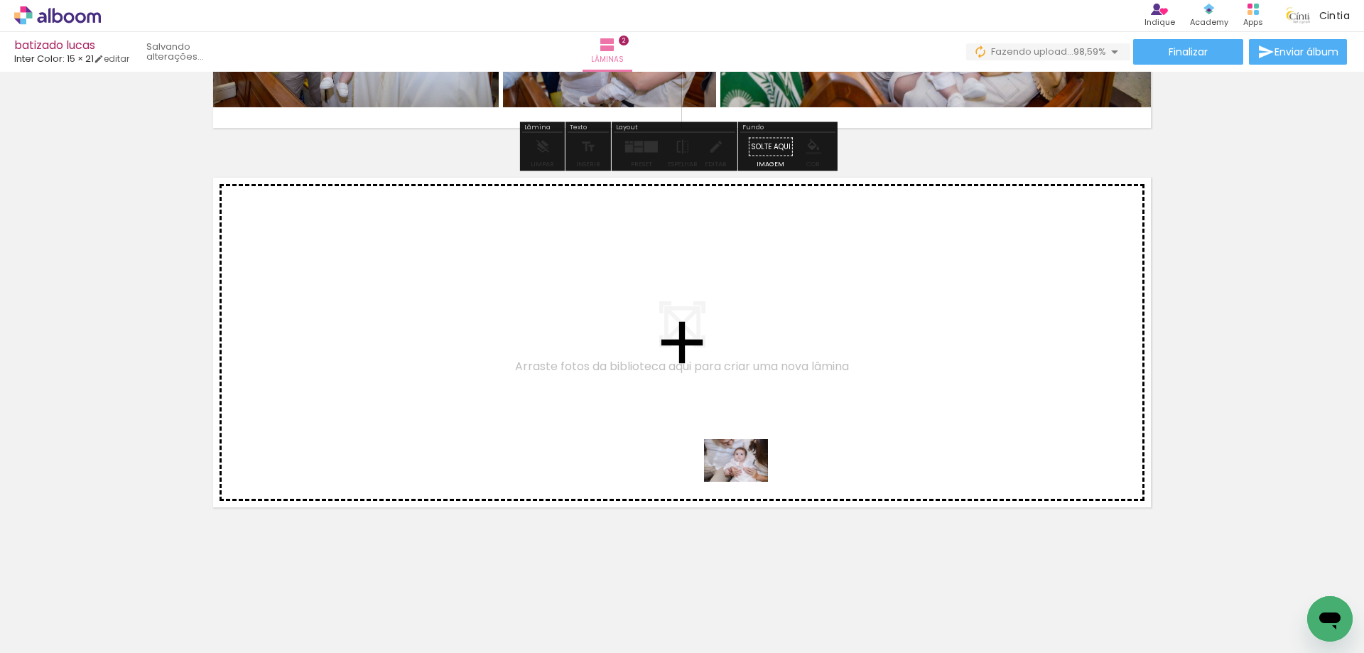
drag, startPoint x: 786, startPoint y: 599, endPoint x: 836, endPoint y: 538, distance: 78.7
click at [739, 460] on quentale-workspace at bounding box center [682, 326] width 1364 height 653
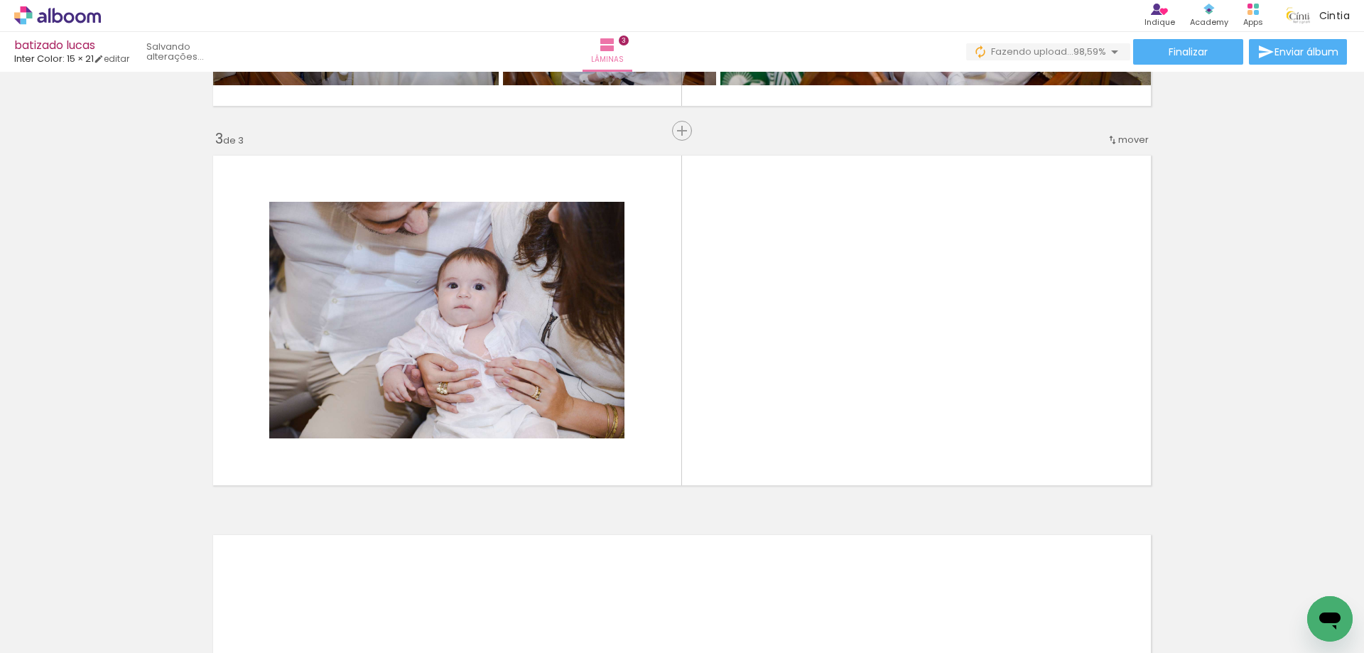
scroll to position [726, 0]
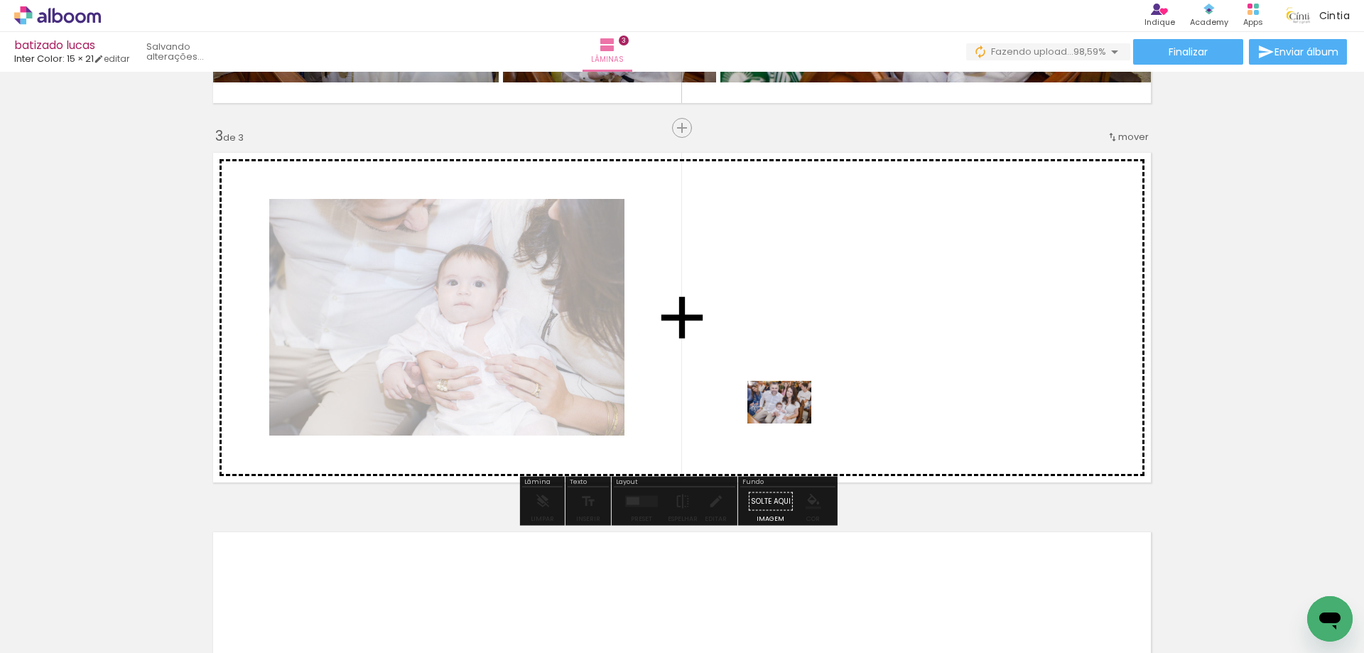
drag, startPoint x: 854, startPoint y: 587, endPoint x: 790, endPoint y: 418, distance: 180.8
click at [790, 418] on quentale-workspace at bounding box center [682, 326] width 1364 height 653
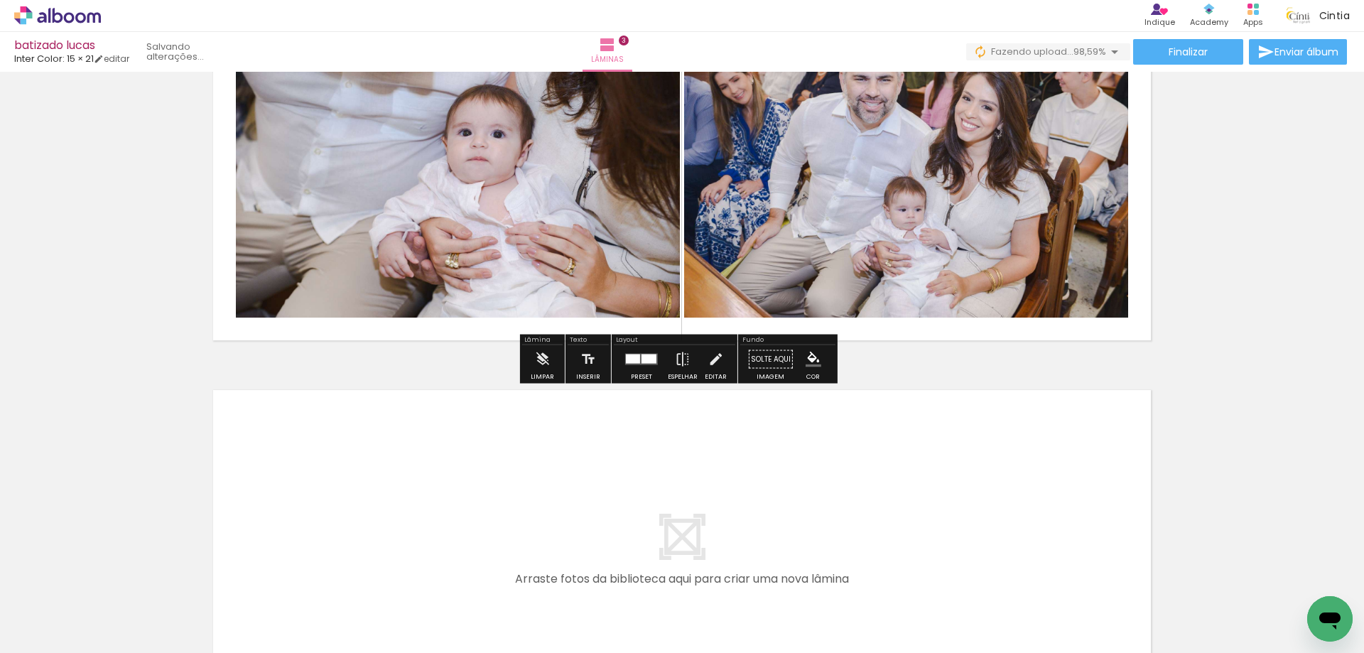
scroll to position [1010, 0]
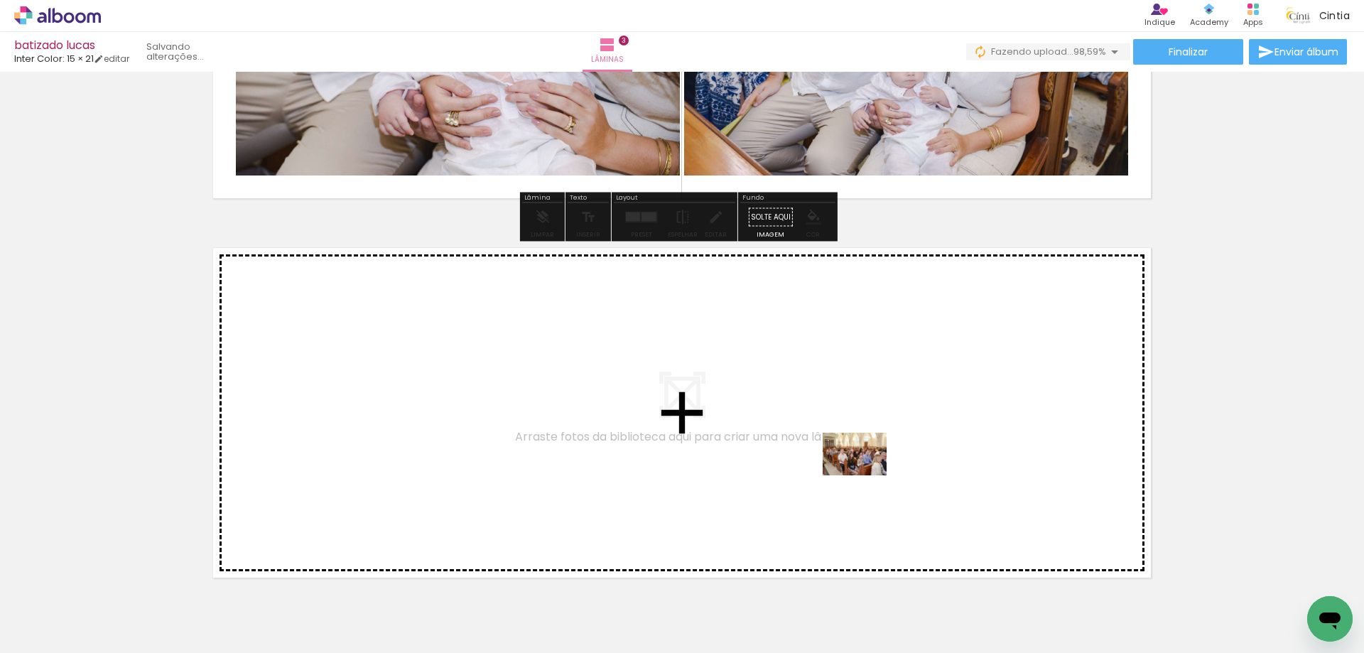
drag, startPoint x: 938, startPoint y: 605, endPoint x: 865, endPoint y: 473, distance: 151.0
click at [865, 473] on quentale-workspace at bounding box center [682, 326] width 1364 height 653
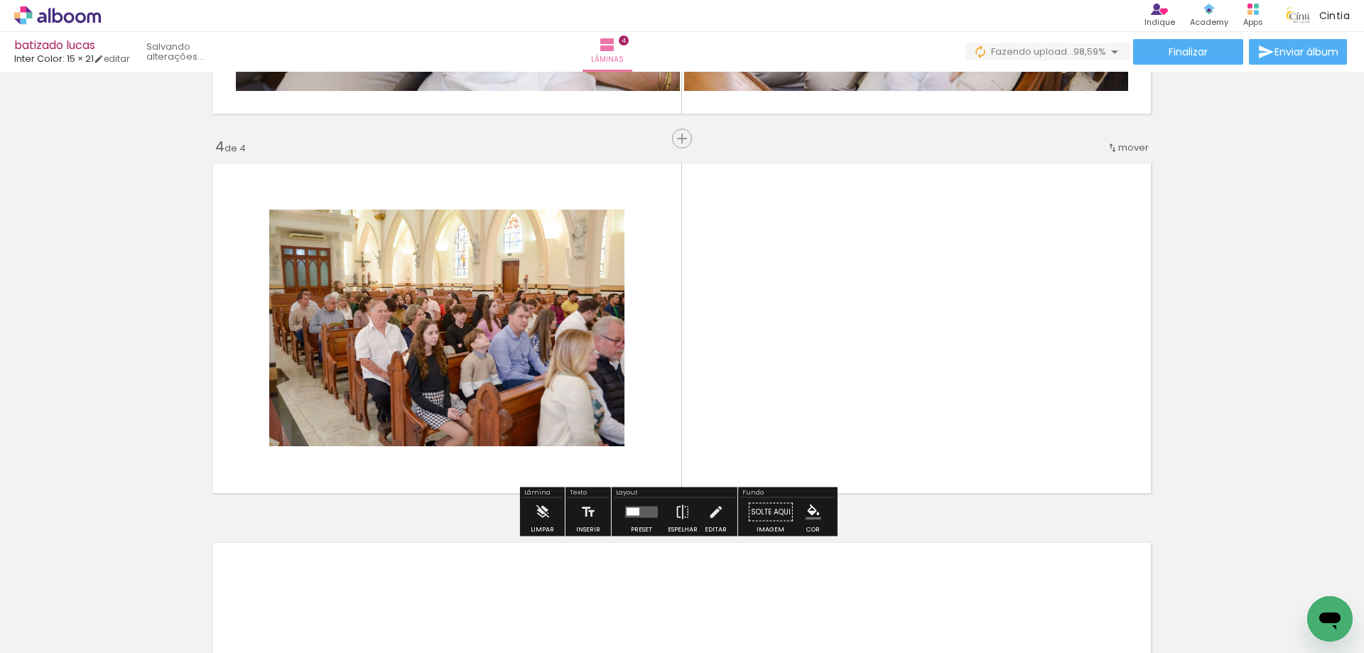
scroll to position [1105, 0]
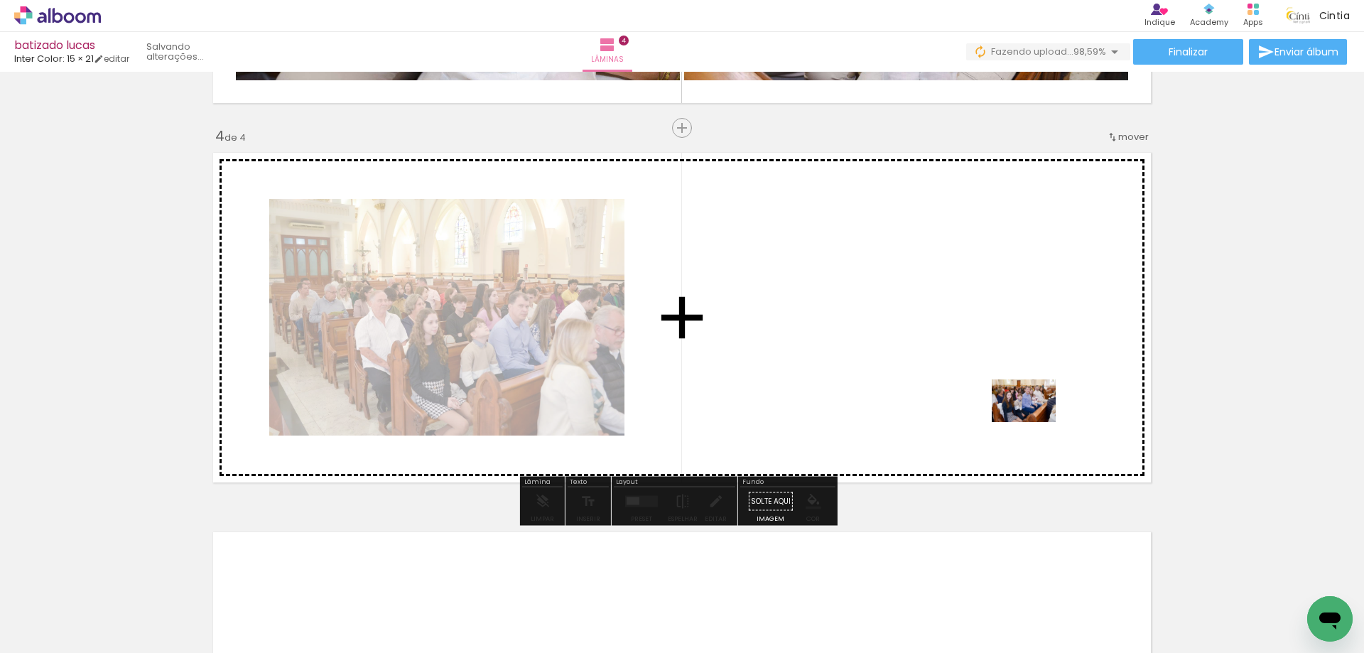
drag, startPoint x: 1261, startPoint y: 600, endPoint x: 1005, endPoint y: 387, distance: 332.9
click at [1005, 387] on quentale-workspace at bounding box center [682, 326] width 1364 height 653
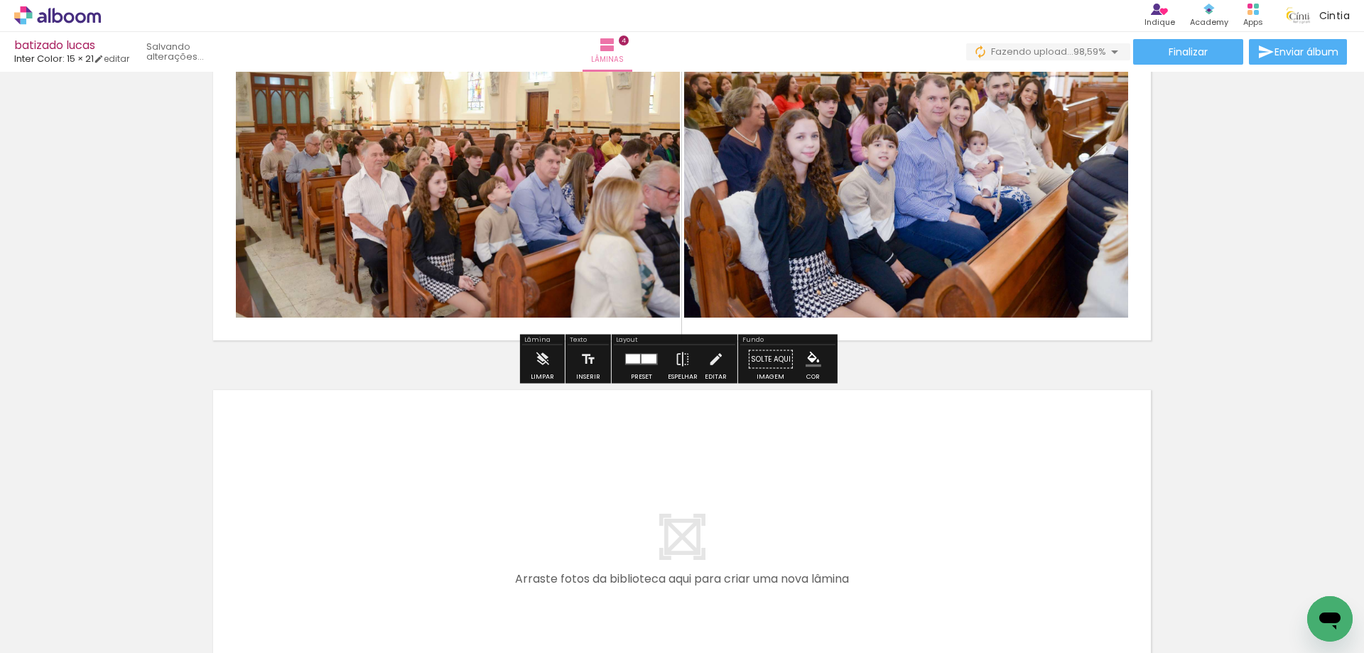
scroll to position [1389, 0]
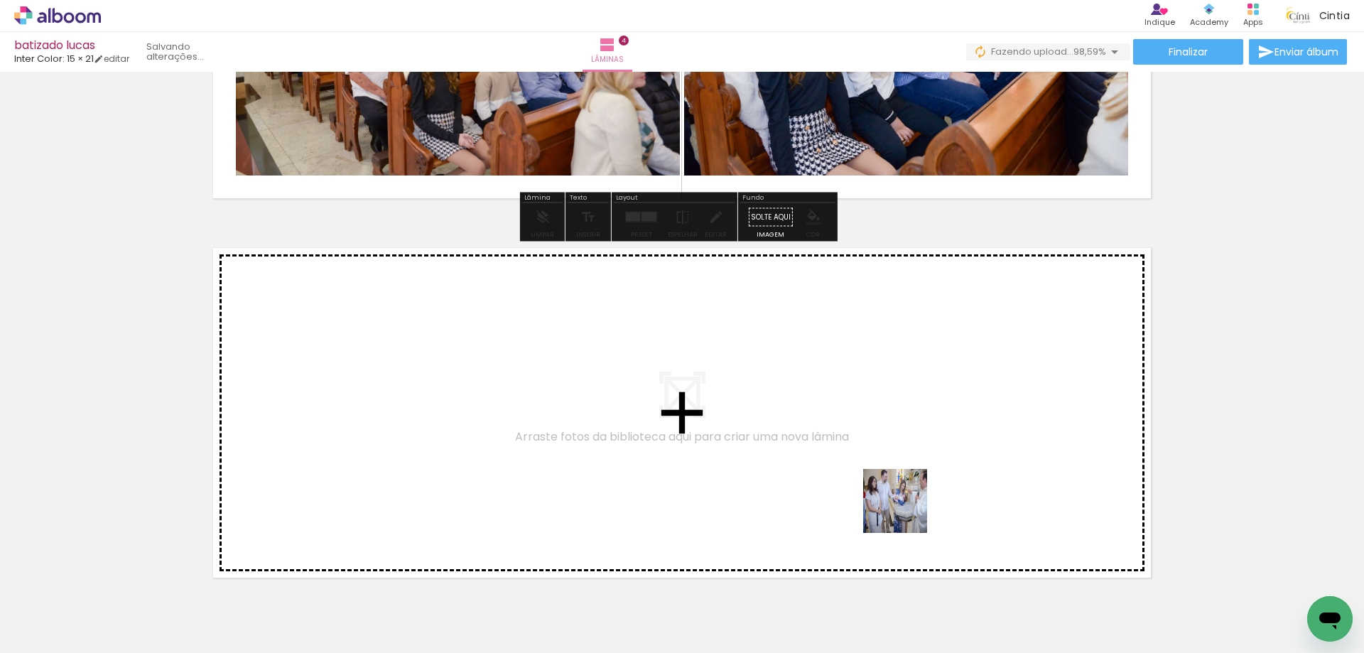
drag, startPoint x: 1009, startPoint y: 614, endPoint x: 901, endPoint y: 509, distance: 151.2
click at [901, 509] on quentale-workspace at bounding box center [682, 326] width 1364 height 653
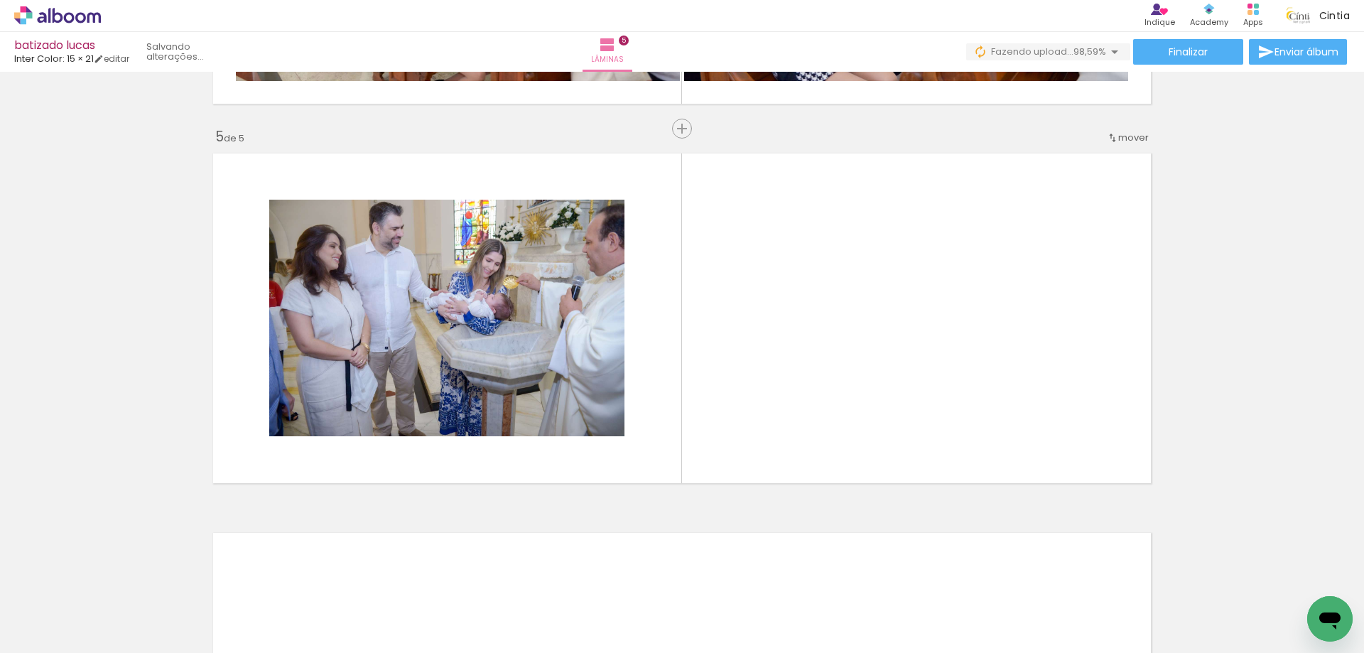
scroll to position [1485, 0]
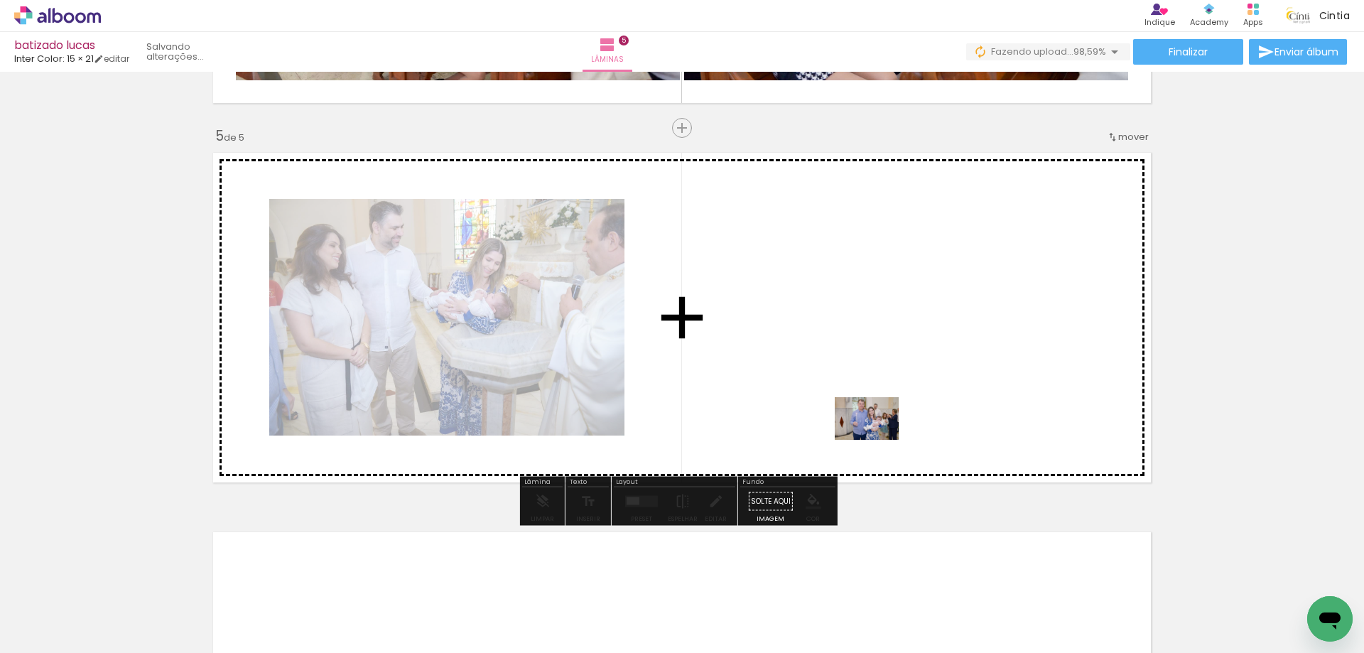
drag, startPoint x: 1089, startPoint y: 590, endPoint x: 877, endPoint y: 440, distance: 259.4
click at [877, 440] on quentale-workspace at bounding box center [682, 326] width 1364 height 653
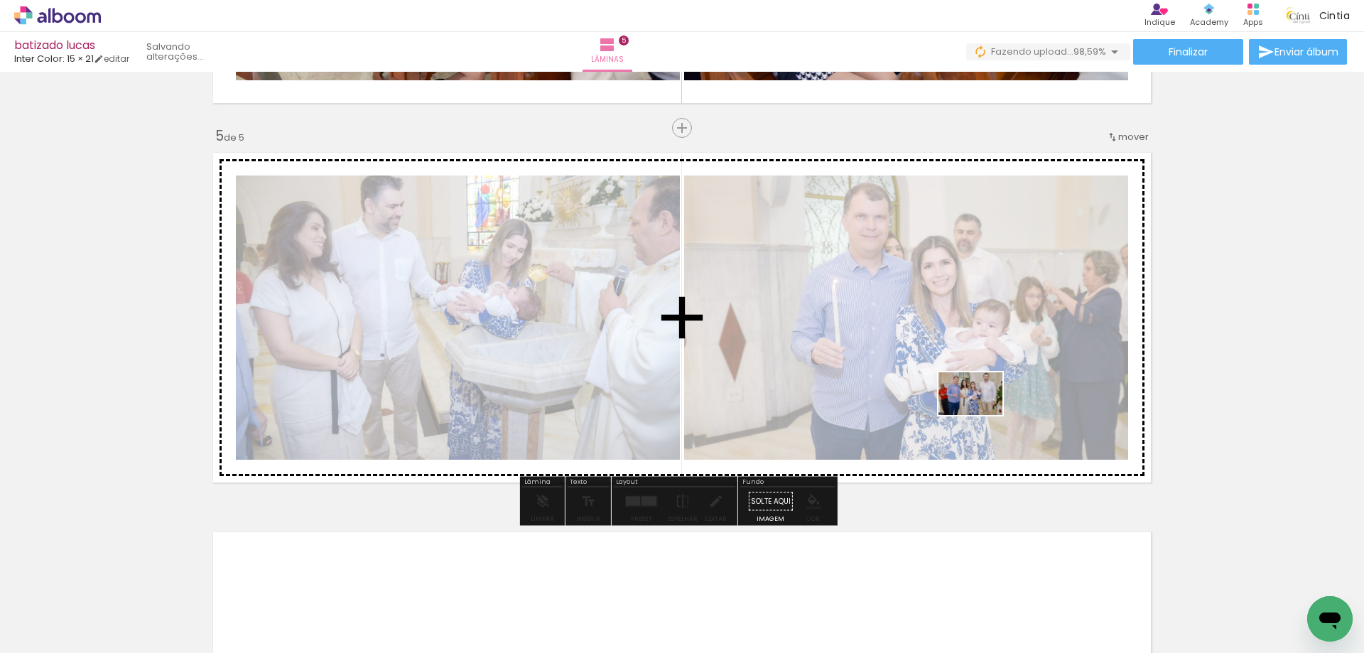
drag, startPoint x: 1163, startPoint y: 609, endPoint x: 981, endPoint y: 415, distance: 265.9
click at [981, 415] on quentale-workspace at bounding box center [682, 326] width 1364 height 653
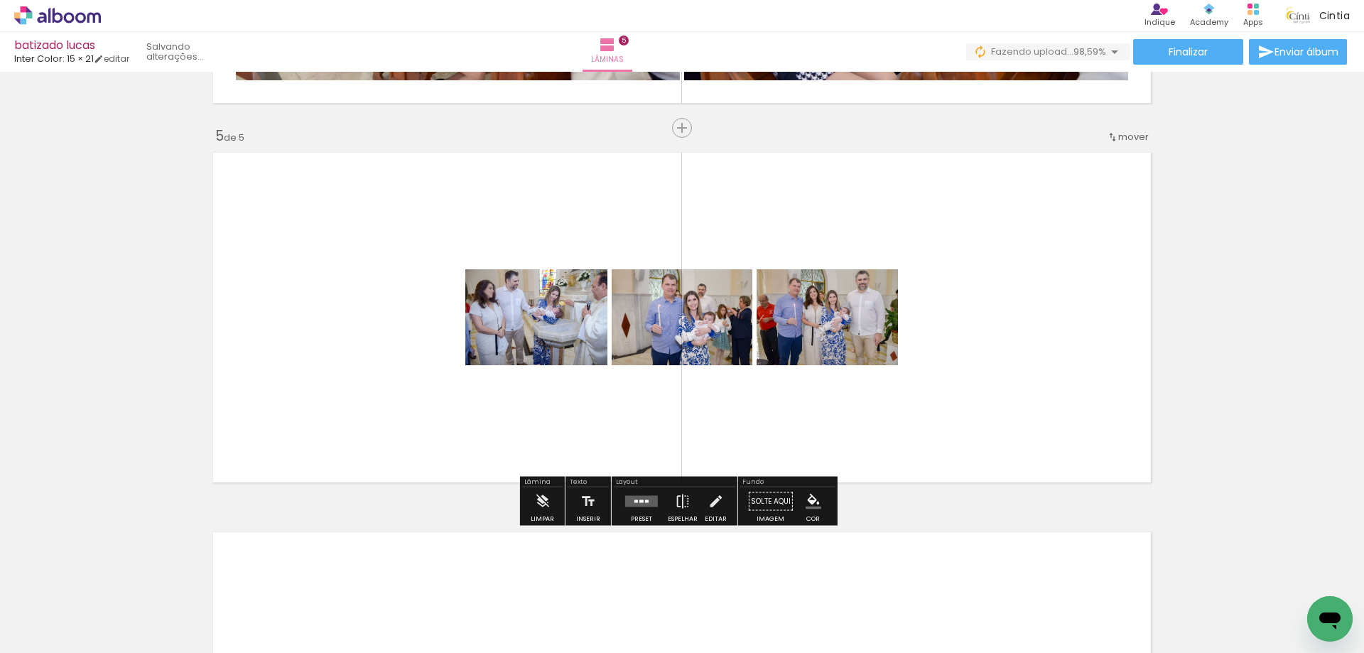
click at [629, 497] on quentale-layouter at bounding box center [641, 501] width 33 height 11
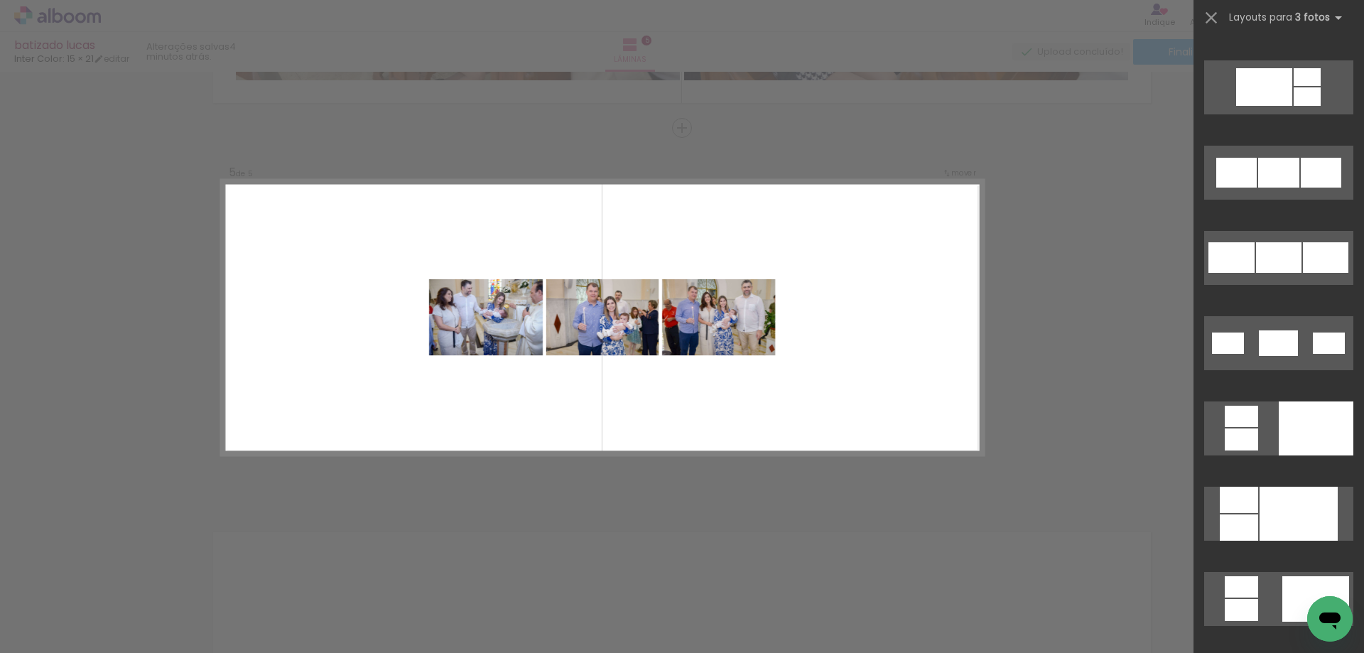
scroll to position [0, 0]
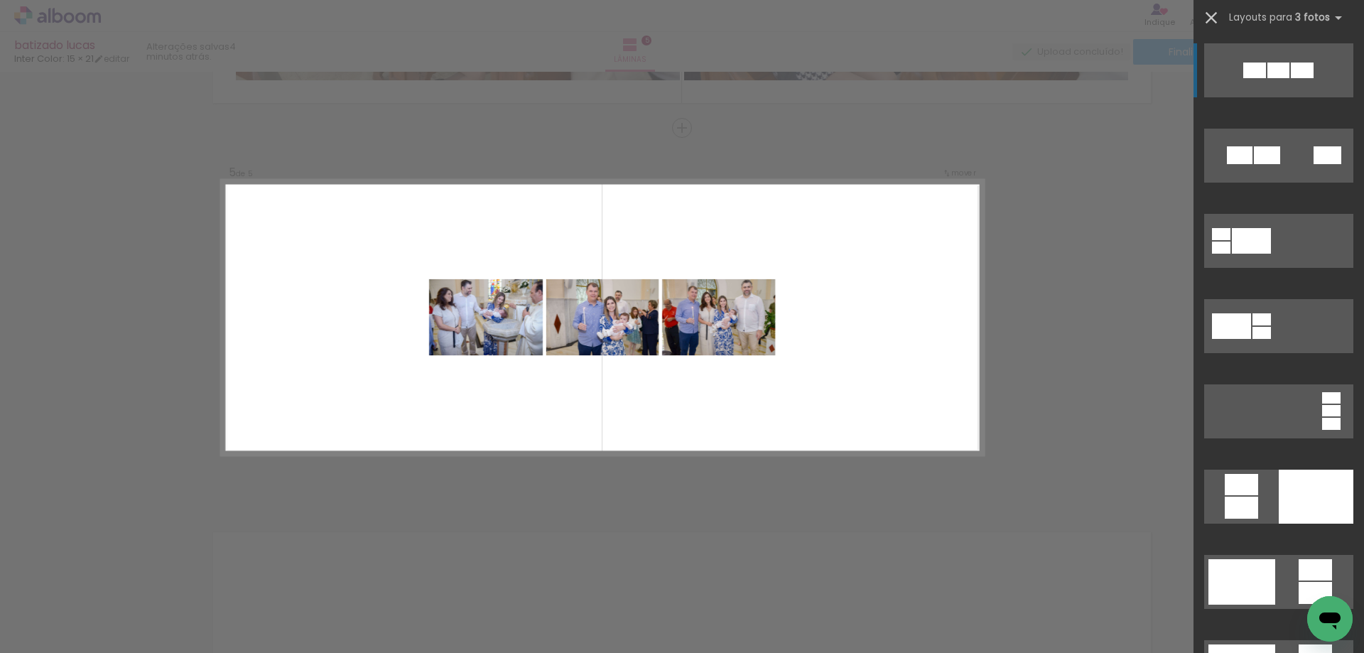
click at [1208, 20] on iron-icon at bounding box center [1211, 18] width 20 height 20
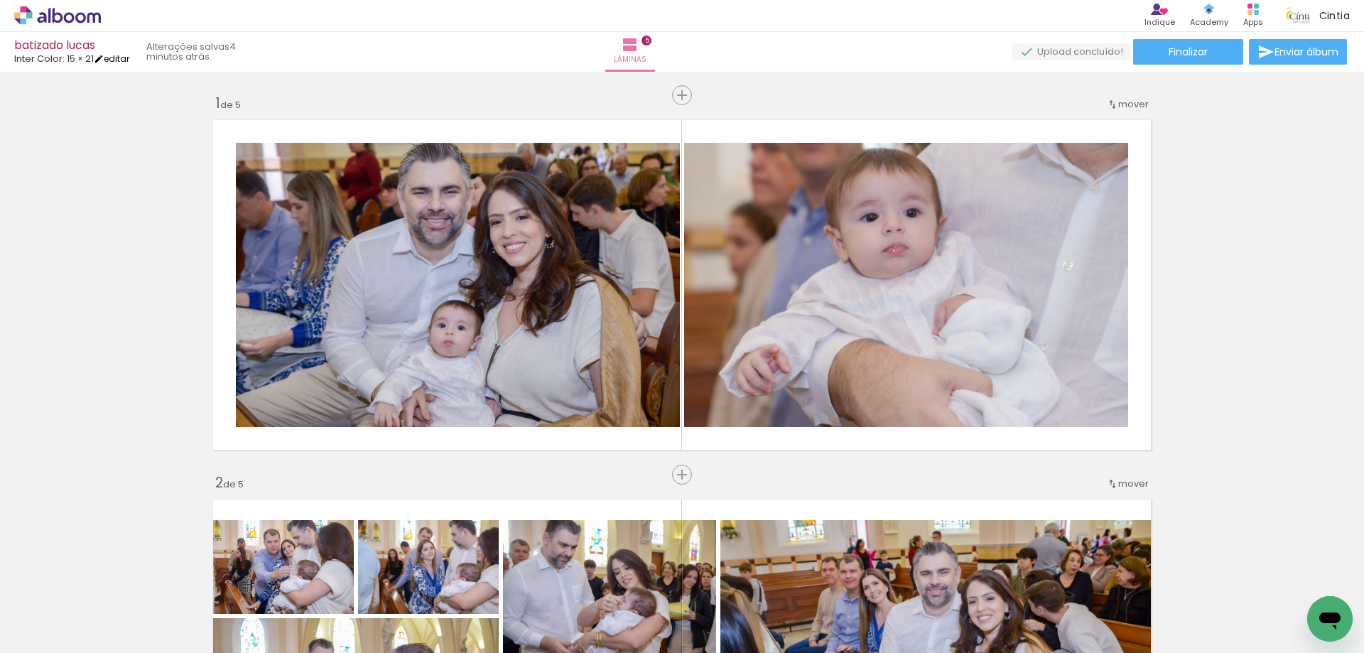
click at [119, 60] on link "editar" at bounding box center [112, 59] width 36 height 12
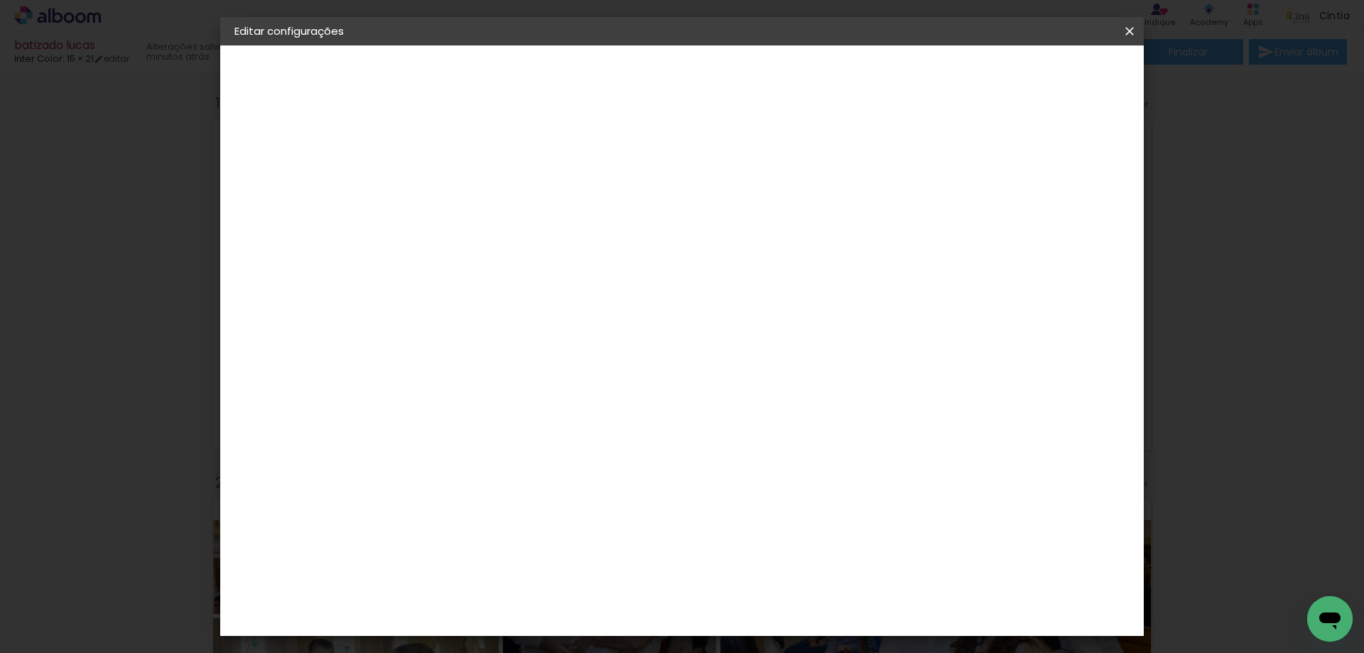
click at [278, 199] on paper-button "15 × 21 15.2 × 42 cm" at bounding box center [312, 207] width 156 height 28
click at [312, 213] on iron-pages "Modelo Escolhendo modelo... Tamanho livre" at bounding box center [312, 207] width 156 height 28
click at [544, 236] on div "Escolha o tamanho" at bounding box center [503, 263] width 82 height 66
click at [313, 142] on div "2. Especificações" at bounding box center [312, 145] width 156 height 17
click at [544, 237] on div "Escolha o tamanho" at bounding box center [503, 263] width 82 height 66
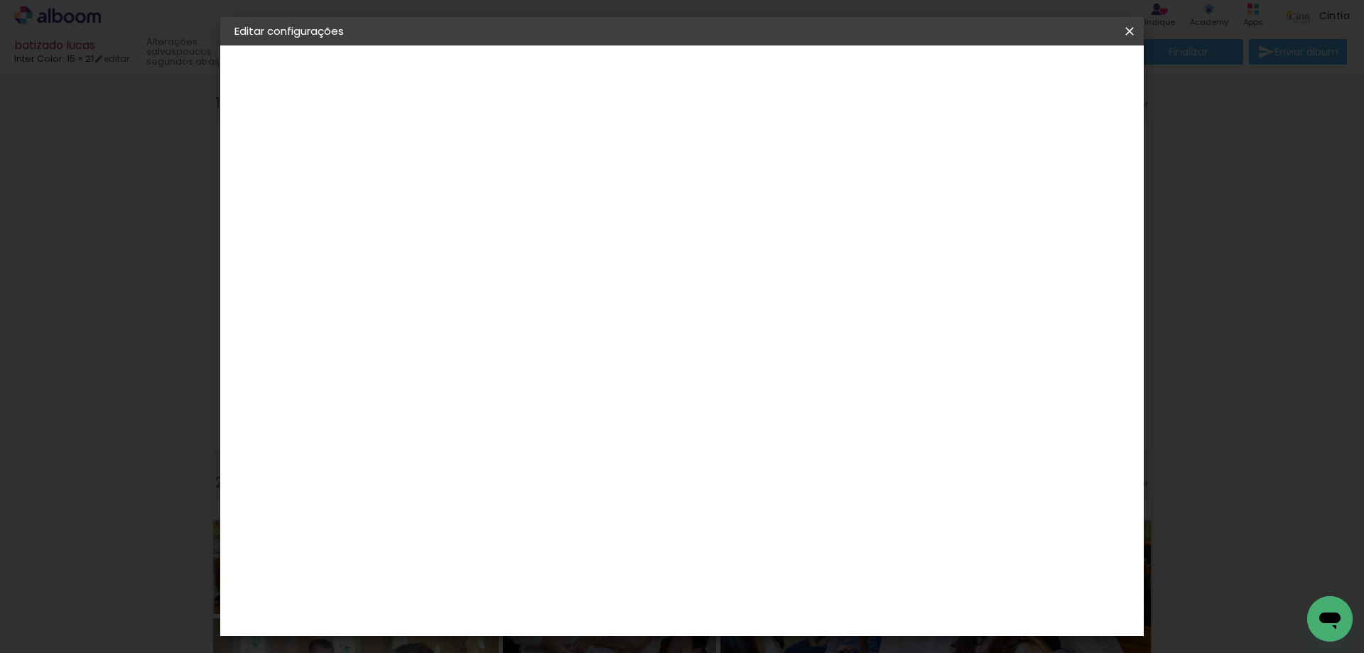
click at [0, 0] on slot "Voltar" at bounding box center [0, 0] width 0 height 0
click at [488, 484] on div "Inter Color" at bounding box center [472, 495] width 31 height 23
click at [732, 67] on paper-button "Avançar" at bounding box center [698, 75] width 70 height 24
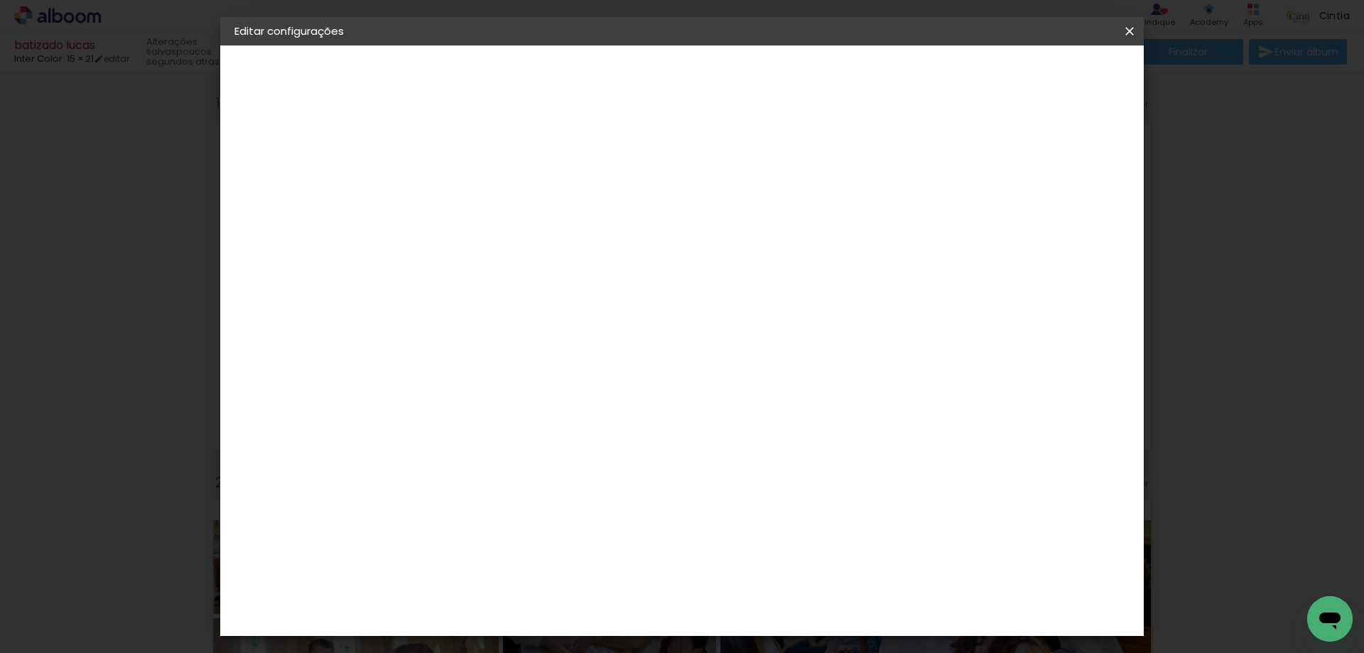
click at [563, 226] on span "20 × 25" at bounding box center [530, 240] width 66 height 29
click at [0, 0] on slot "Avançar" at bounding box center [0, 0] width 0 height 0
click at [1014, 82] on paper-button "Salvar configurações" at bounding box center [988, 75] width 134 height 24
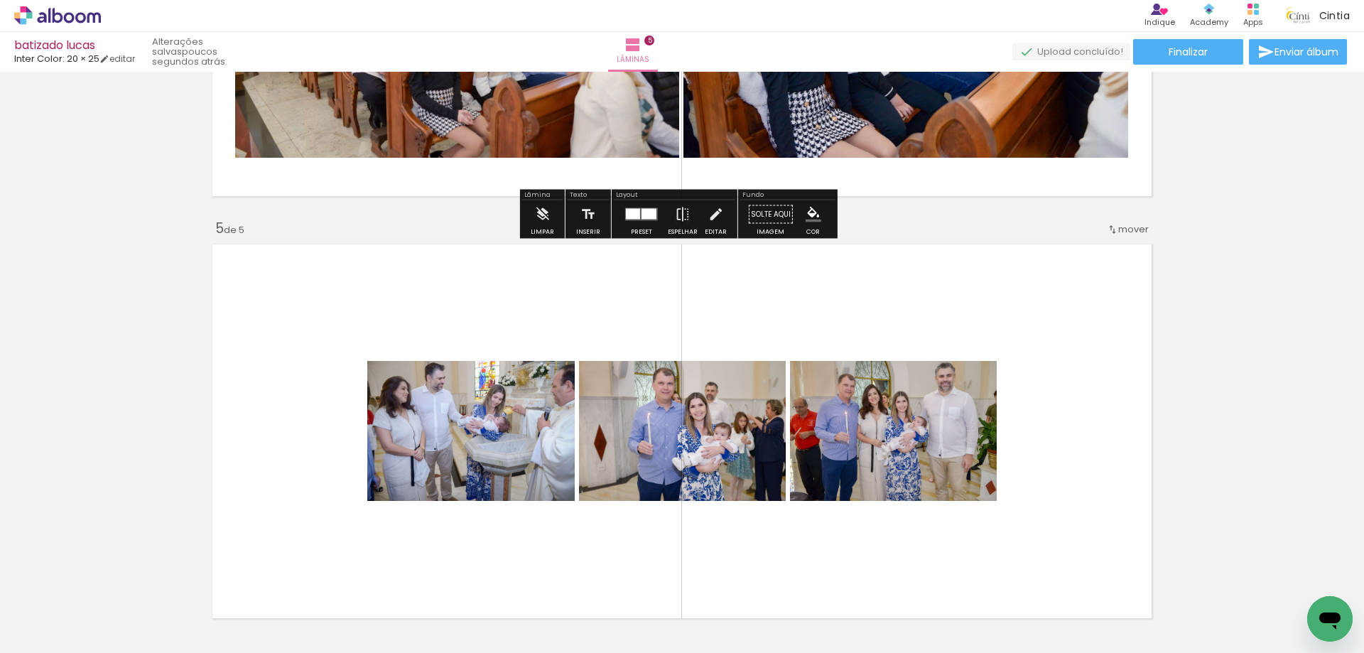
scroll to position [1705, 0]
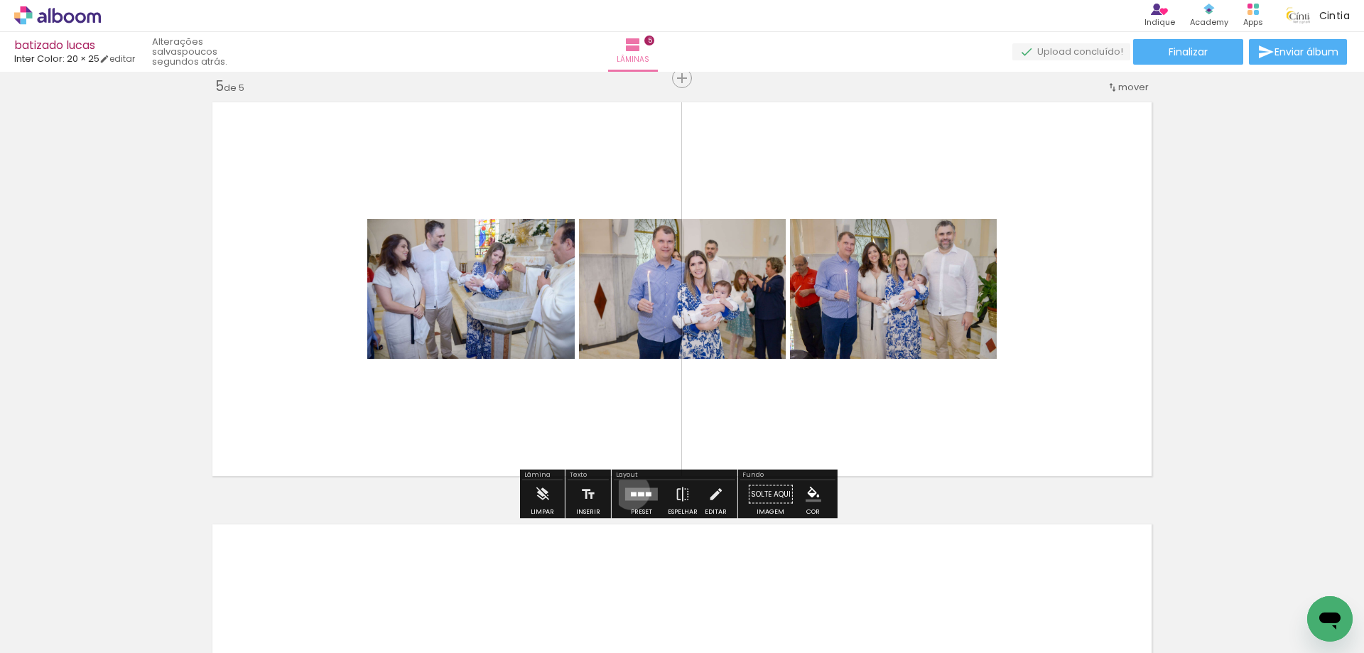
click at [628, 491] on quentale-layouter at bounding box center [641, 494] width 33 height 13
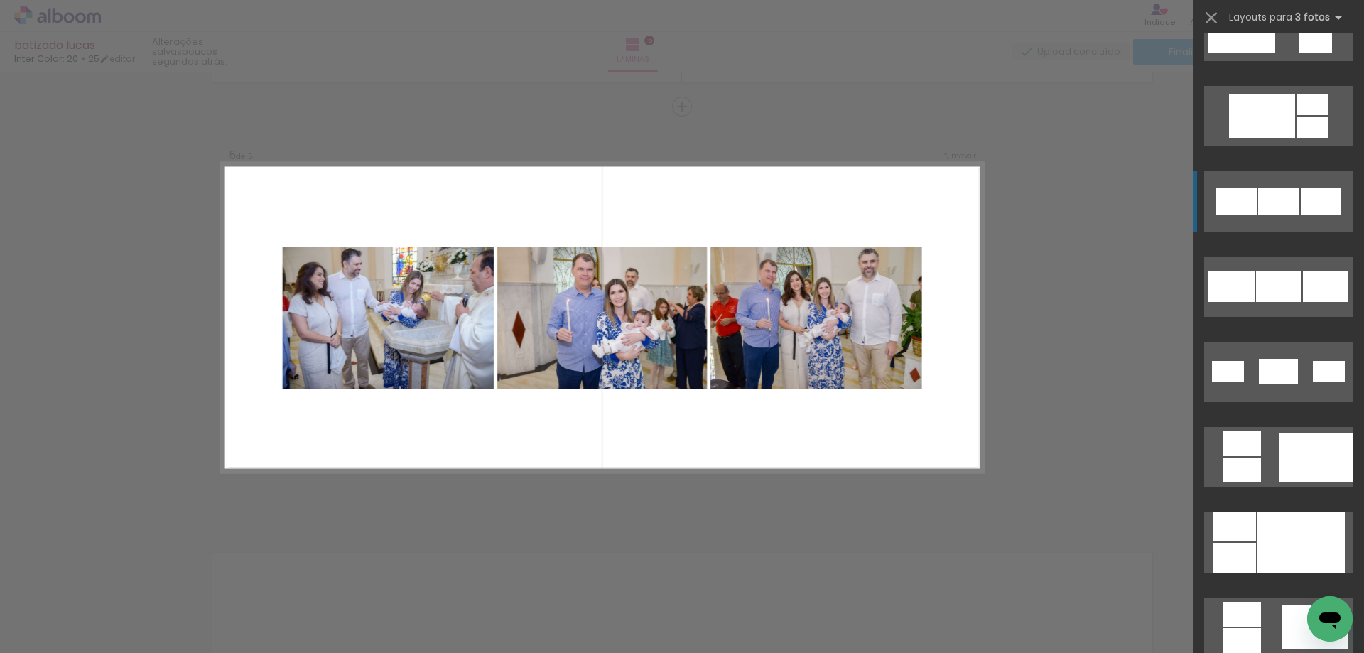
scroll to position [710, 0]
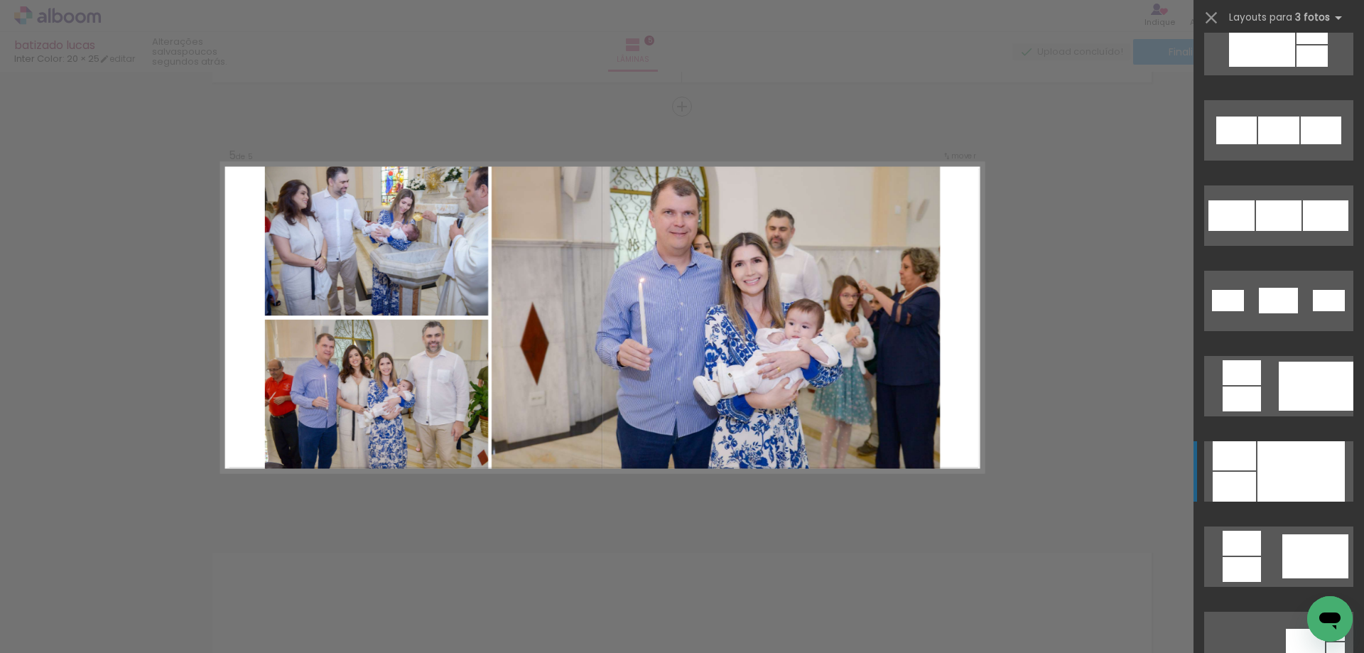
click at [1268, 467] on div at bounding box center [1300, 471] width 87 height 60
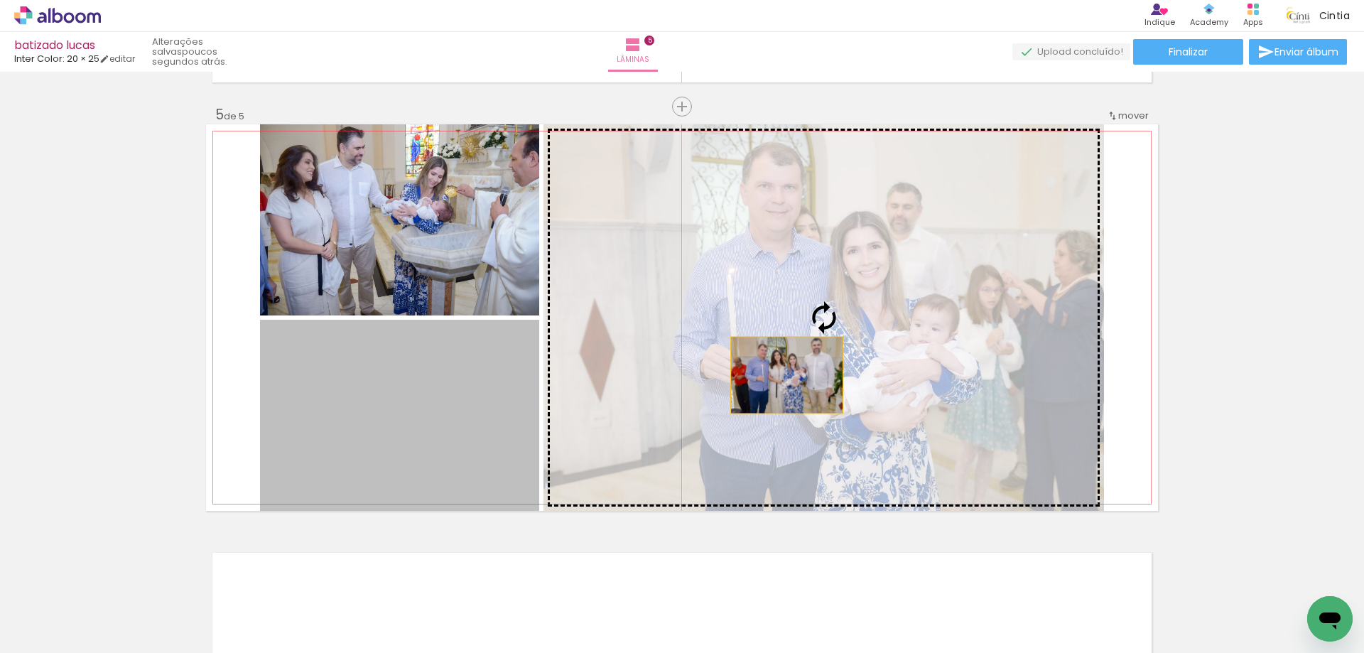
drag, startPoint x: 402, startPoint y: 446, endPoint x: 783, endPoint y: 374, distance: 387.5
click at [0, 0] on slot at bounding box center [0, 0] width 0 height 0
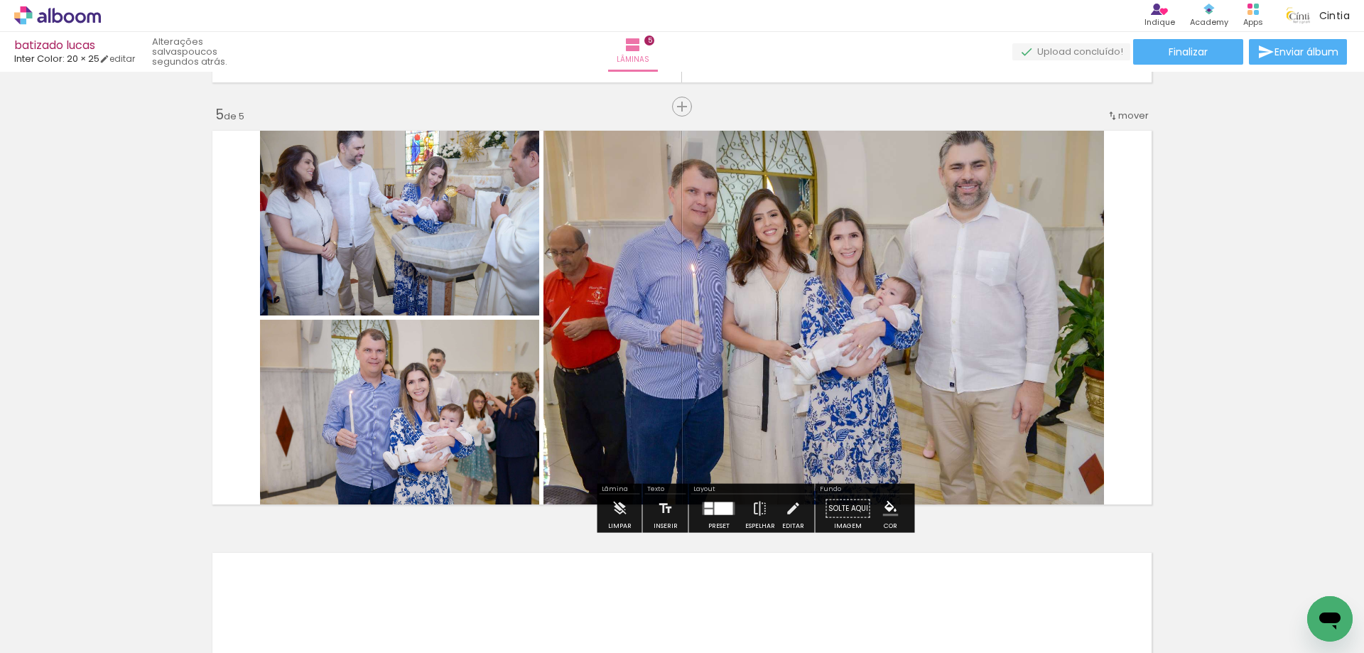
click at [399, 281] on quentale-photo at bounding box center [399, 219] width 279 height 191
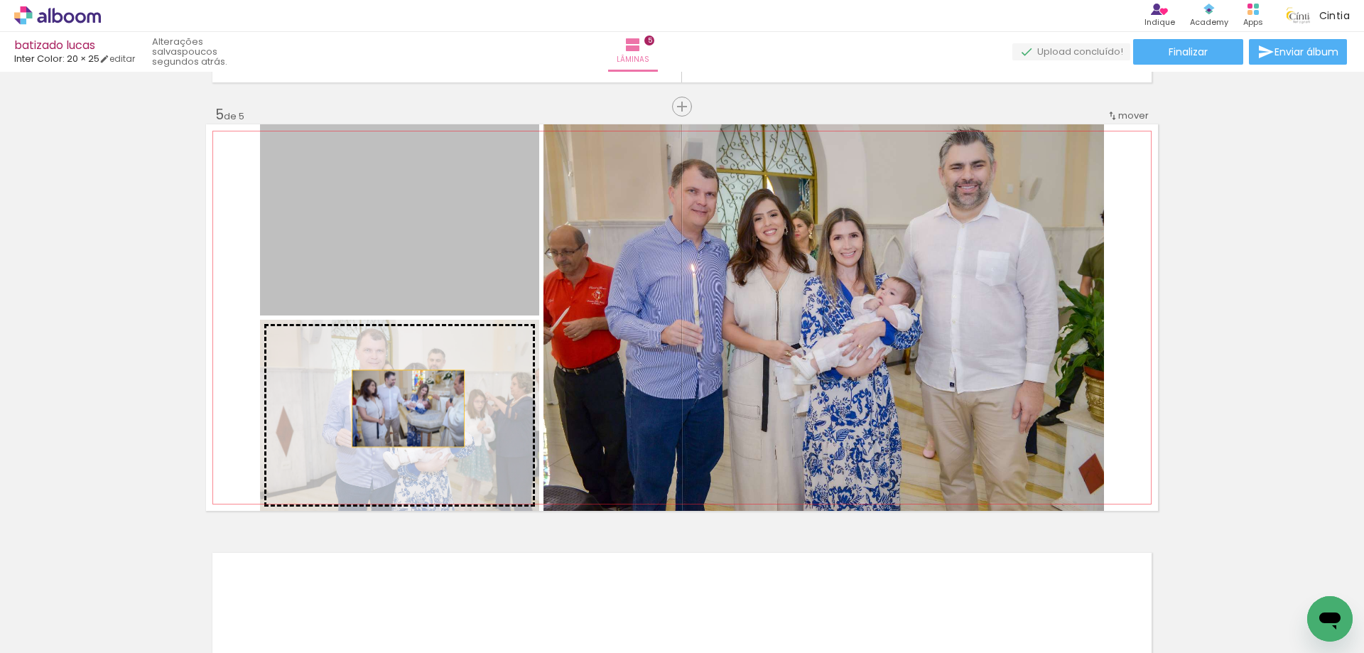
drag, startPoint x: 394, startPoint y: 246, endPoint x: 403, endPoint y: 408, distance: 162.2
click at [0, 0] on slot at bounding box center [0, 0] width 0 height 0
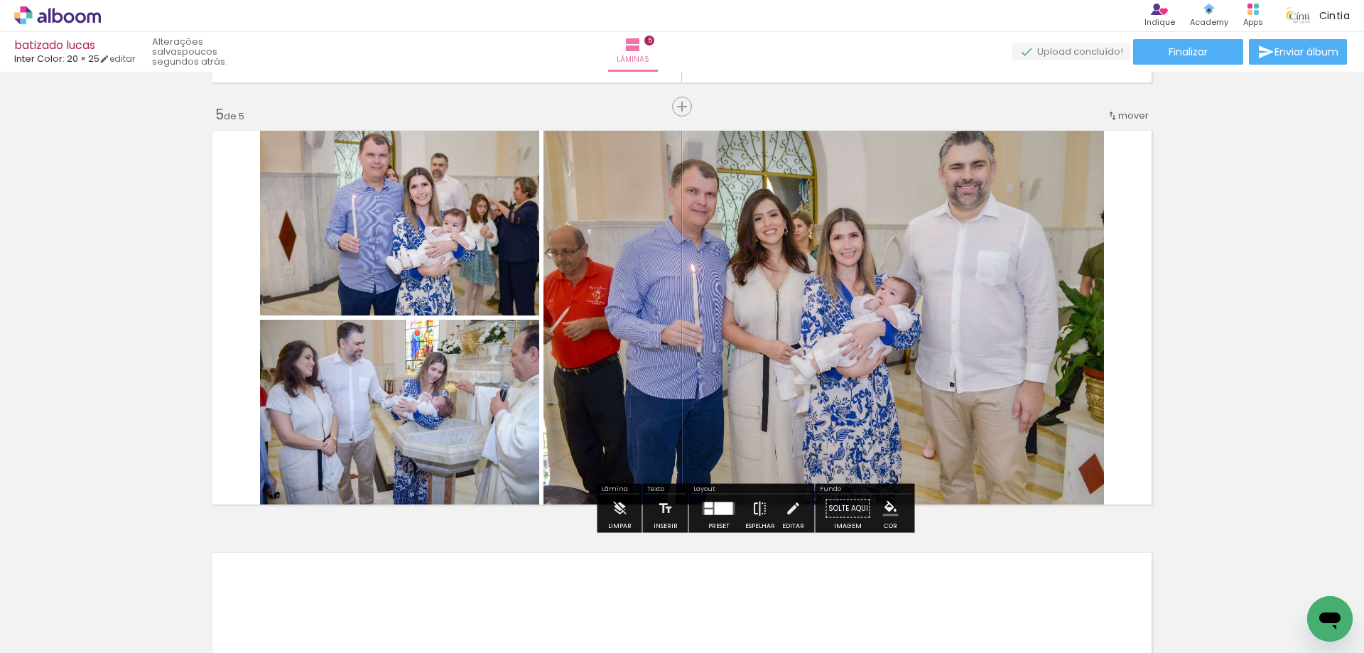
click at [757, 513] on iron-icon at bounding box center [760, 508] width 16 height 28
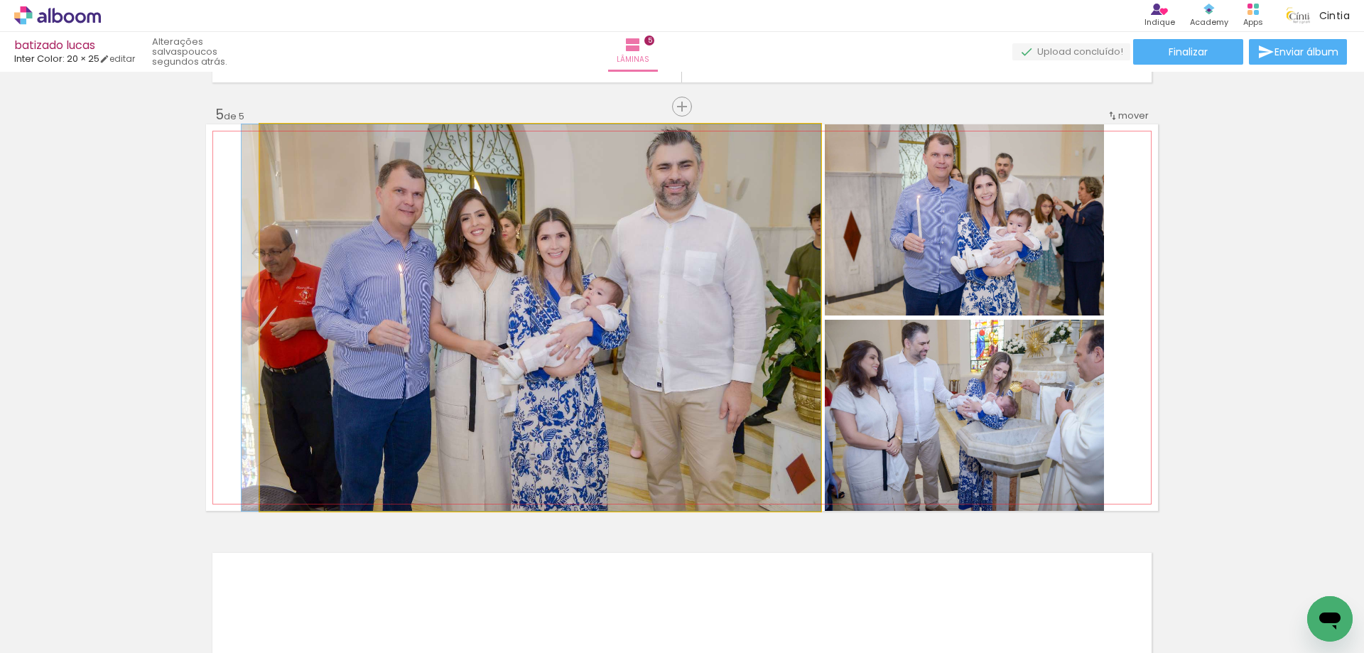
drag, startPoint x: 634, startPoint y: 293, endPoint x: 584, endPoint y: 328, distance: 61.3
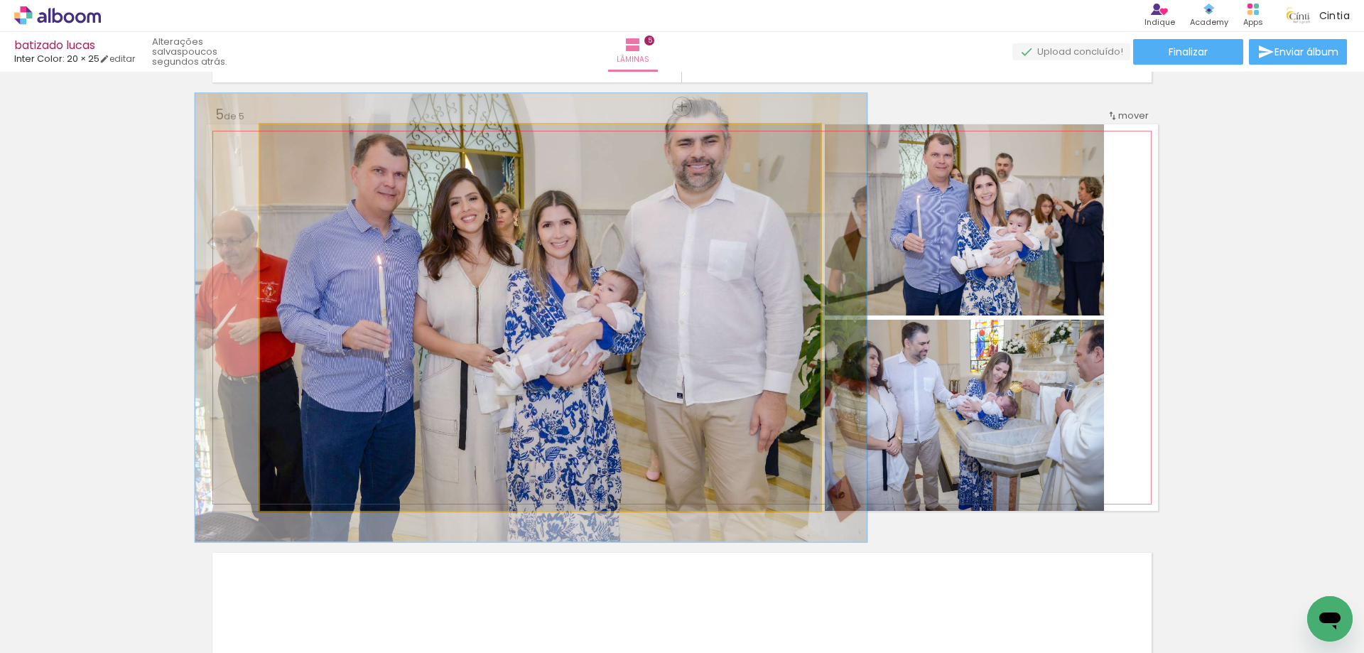
drag, startPoint x: 291, startPoint y: 142, endPoint x: 299, endPoint y: 140, distance: 8.1
type paper-slider "116"
click at [299, 140] on div at bounding box center [301, 139] width 23 height 23
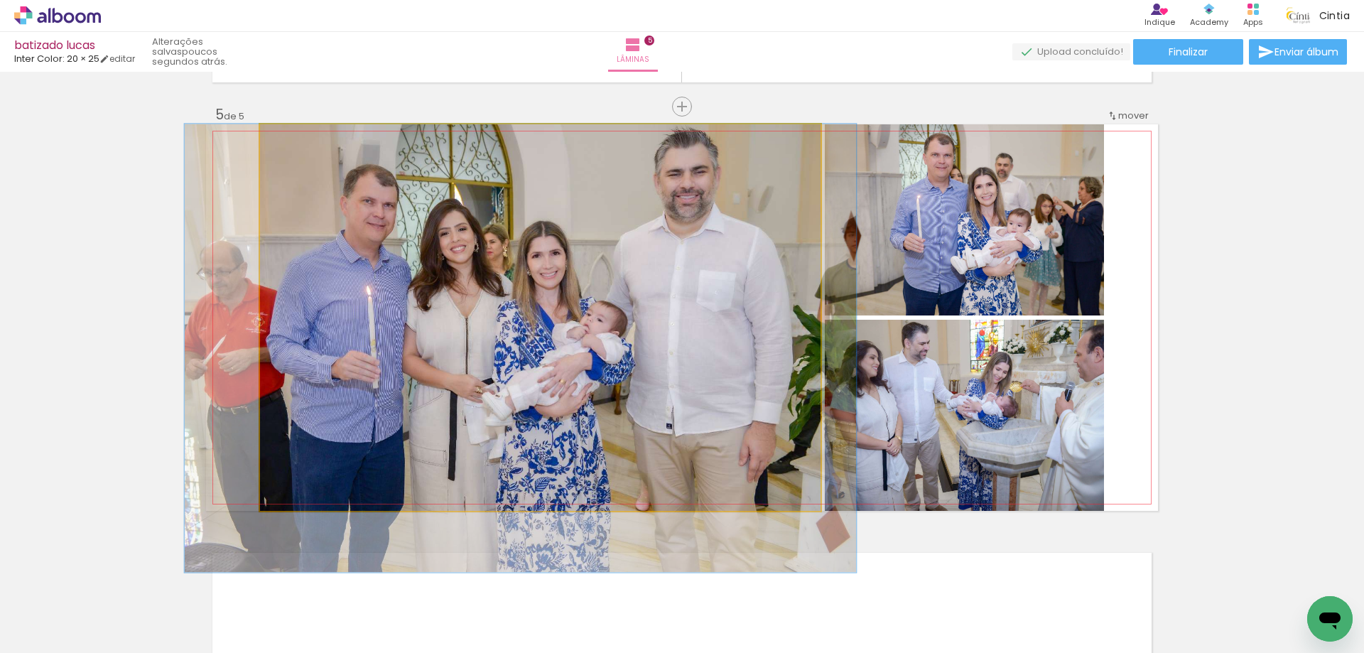
drag, startPoint x: 423, startPoint y: 198, endPoint x: 412, endPoint y: 260, distance: 62.7
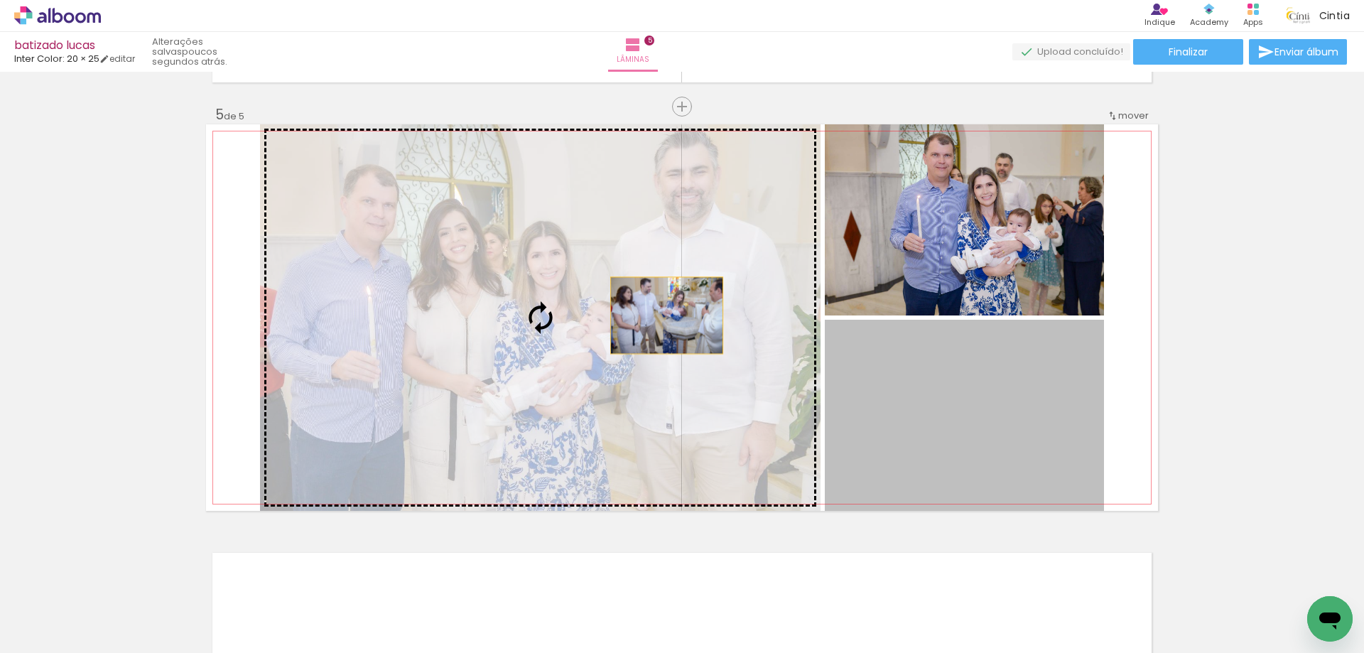
drag, startPoint x: 943, startPoint y: 411, endPoint x: 654, endPoint y: 310, distance: 306.0
click at [0, 0] on slot at bounding box center [0, 0] width 0 height 0
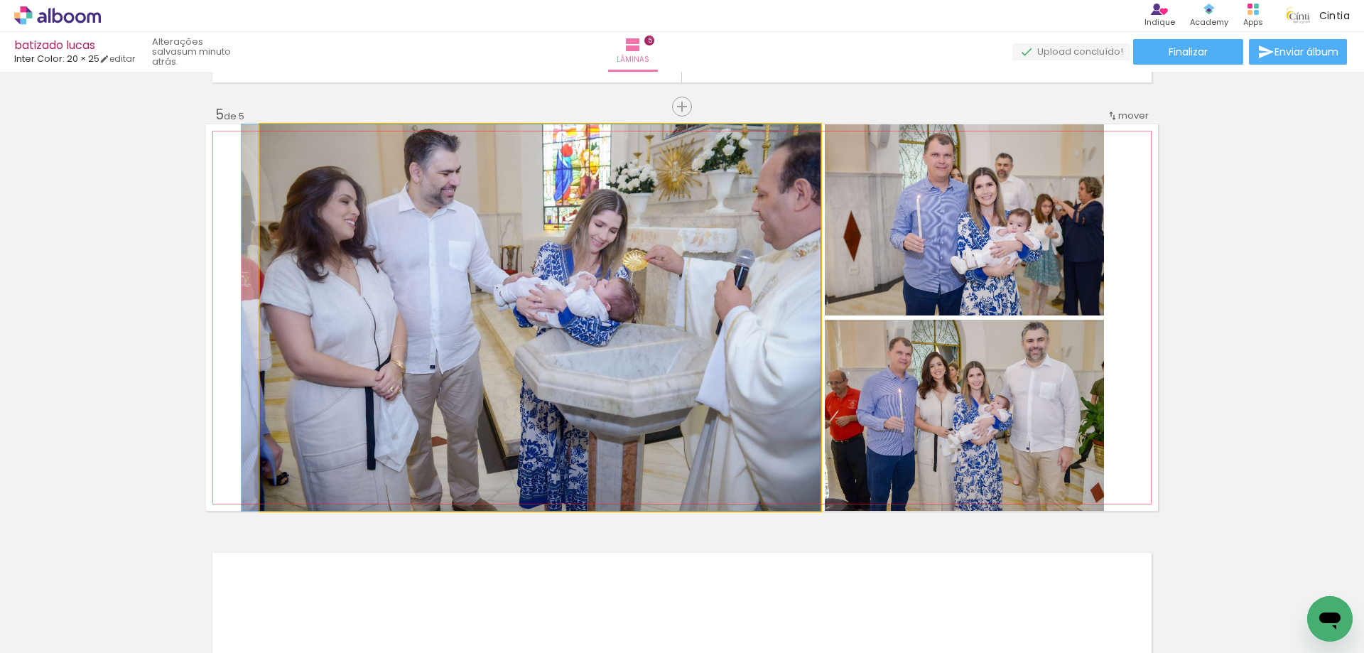
drag, startPoint x: 551, startPoint y: 250, endPoint x: 538, endPoint y: 299, distance: 50.8
click at [283, 205] on quentale-photo at bounding box center [540, 317] width 560 height 386
click at [282, 205] on quentale-photo at bounding box center [540, 317] width 560 height 386
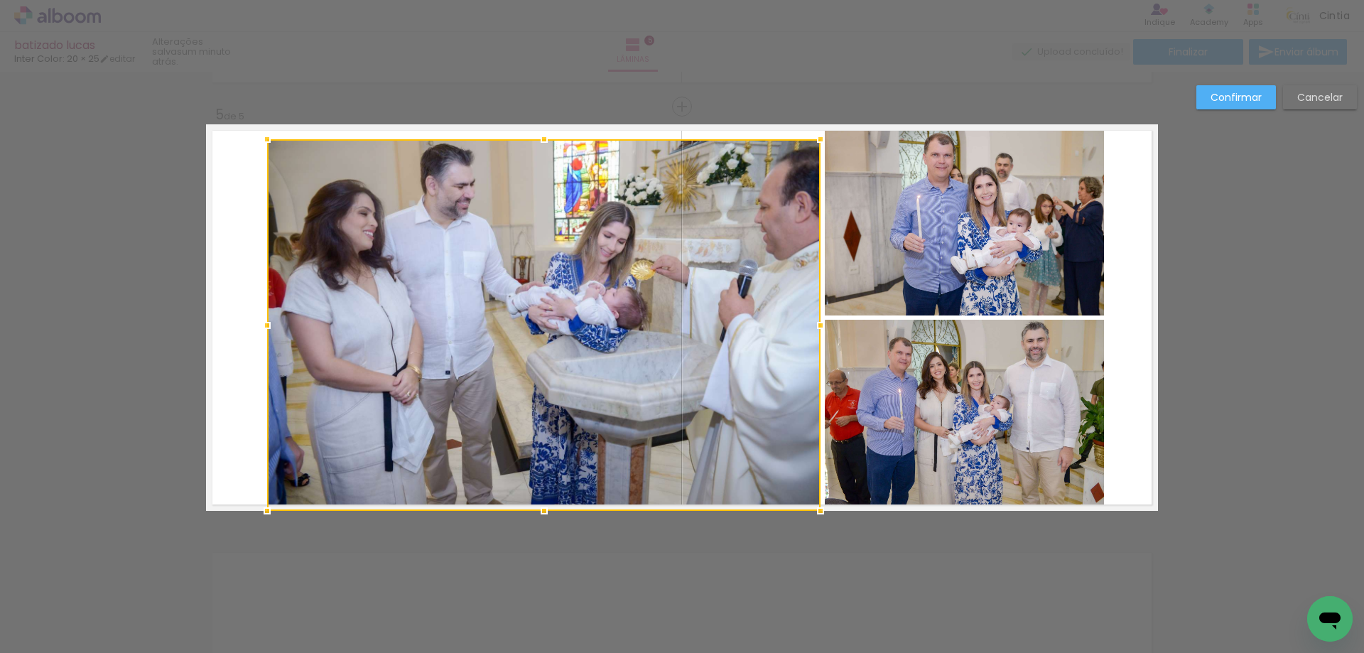
drag, startPoint x: 251, startPoint y: 126, endPoint x: 259, endPoint y: 141, distance: 16.5
click at [259, 141] on div at bounding box center [267, 139] width 28 height 28
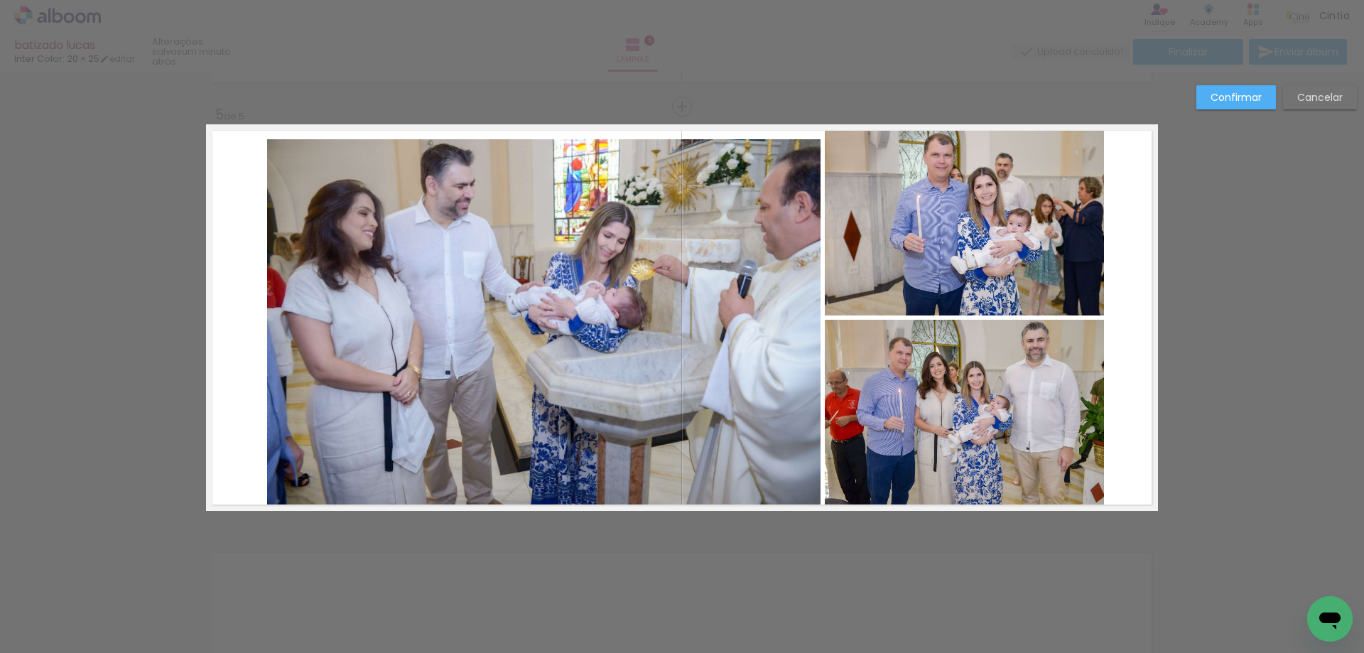
click at [377, 372] on quentale-photo at bounding box center [543, 325] width 553 height 372
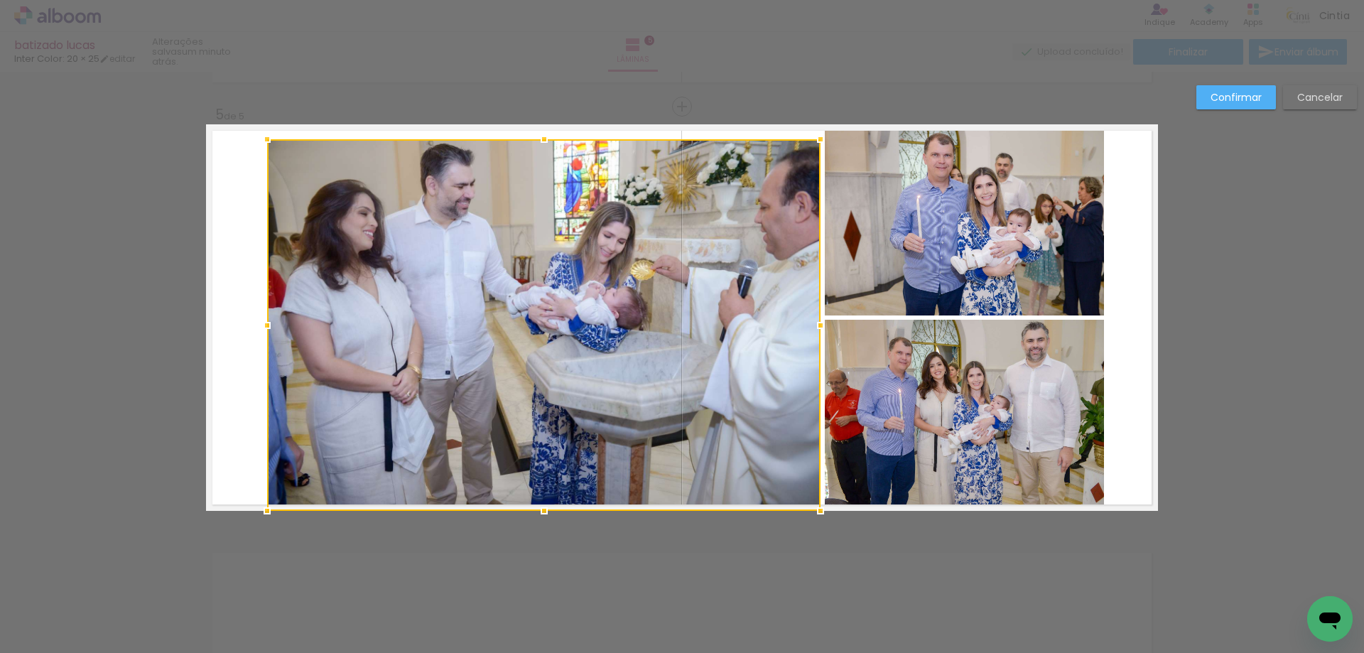
click at [377, 372] on div at bounding box center [543, 325] width 553 height 372
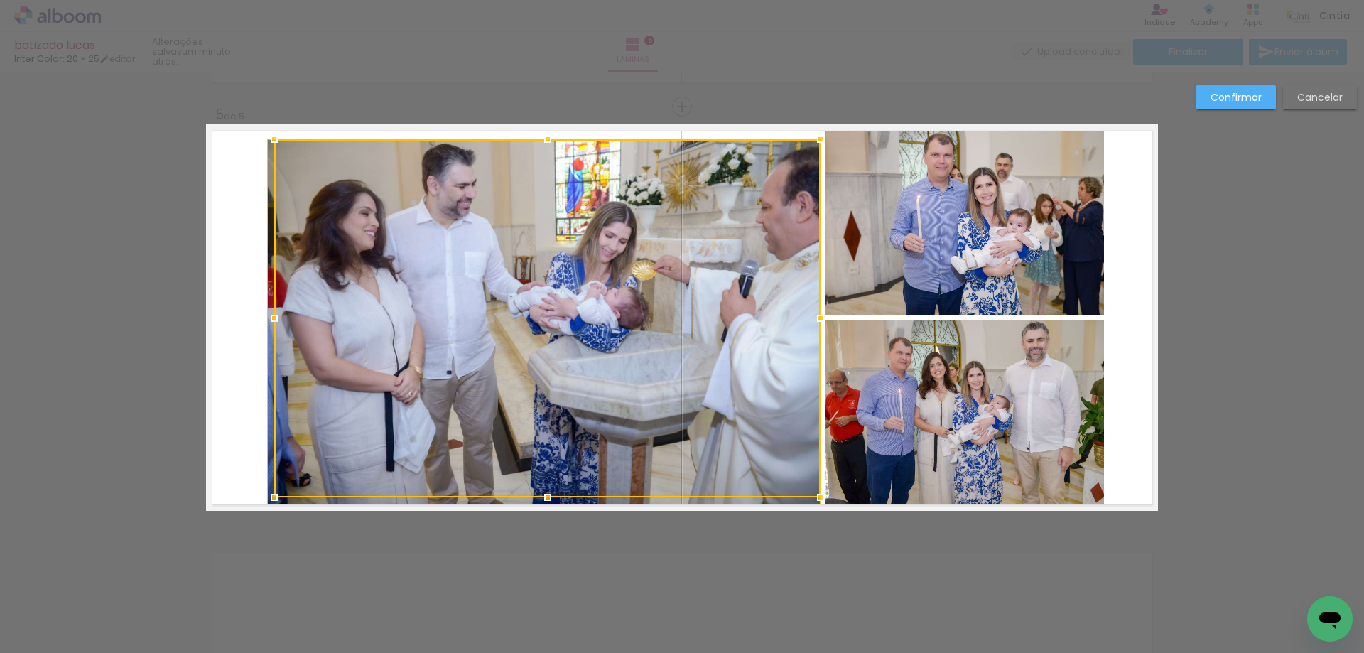
drag, startPoint x: 263, startPoint y: 509, endPoint x: 270, endPoint y: 496, distance: 15.3
click at [270, 496] on div at bounding box center [274, 497] width 28 height 28
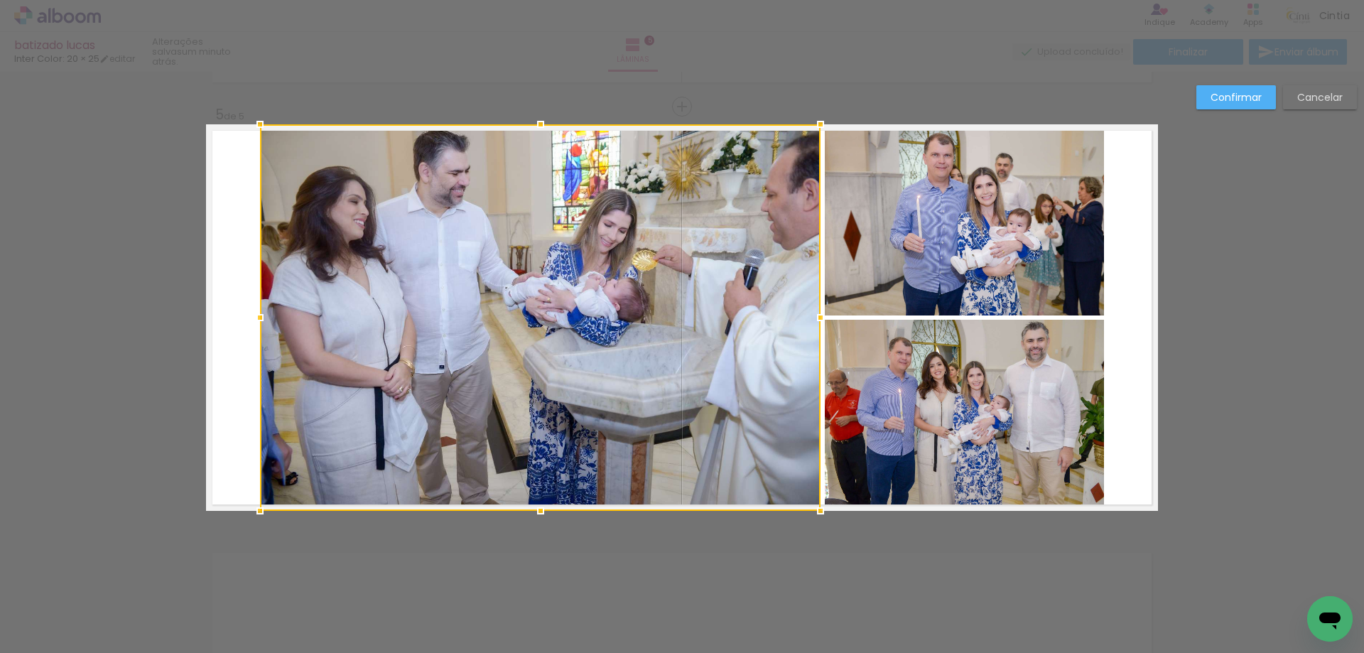
click at [522, 396] on div at bounding box center [540, 317] width 560 height 386
click at [511, 370] on div at bounding box center [540, 317] width 560 height 386
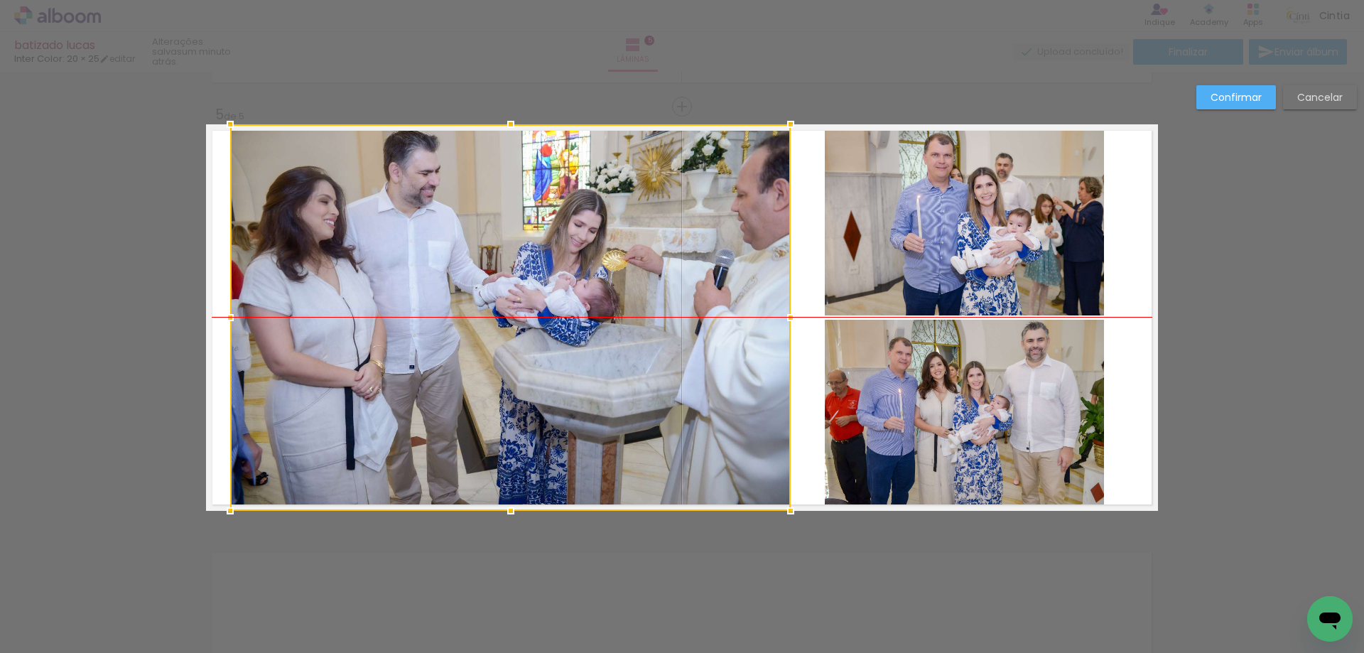
drag, startPoint x: 520, startPoint y: 365, endPoint x: 490, endPoint y: 367, distance: 29.9
click at [490, 367] on div at bounding box center [510, 317] width 560 height 386
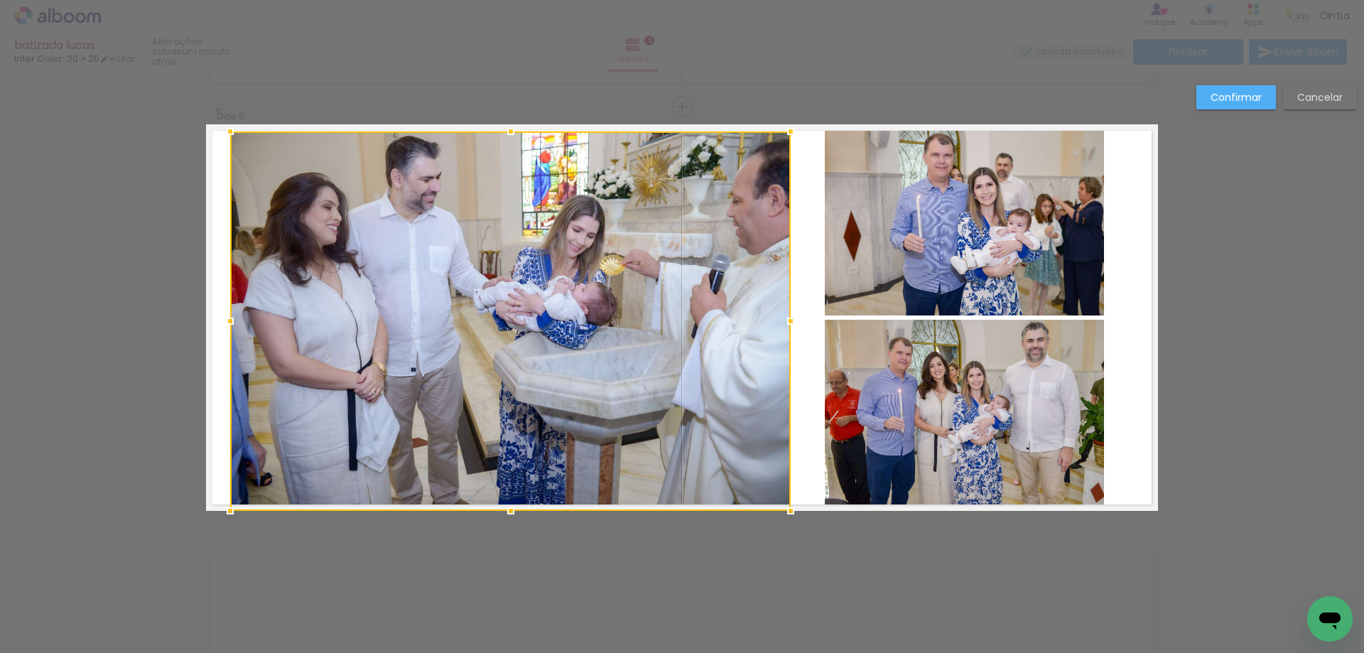
drag, startPoint x: 507, startPoint y: 119, endPoint x: 506, endPoint y: 131, distance: 12.1
click at [506, 131] on div at bounding box center [511, 131] width 28 height 28
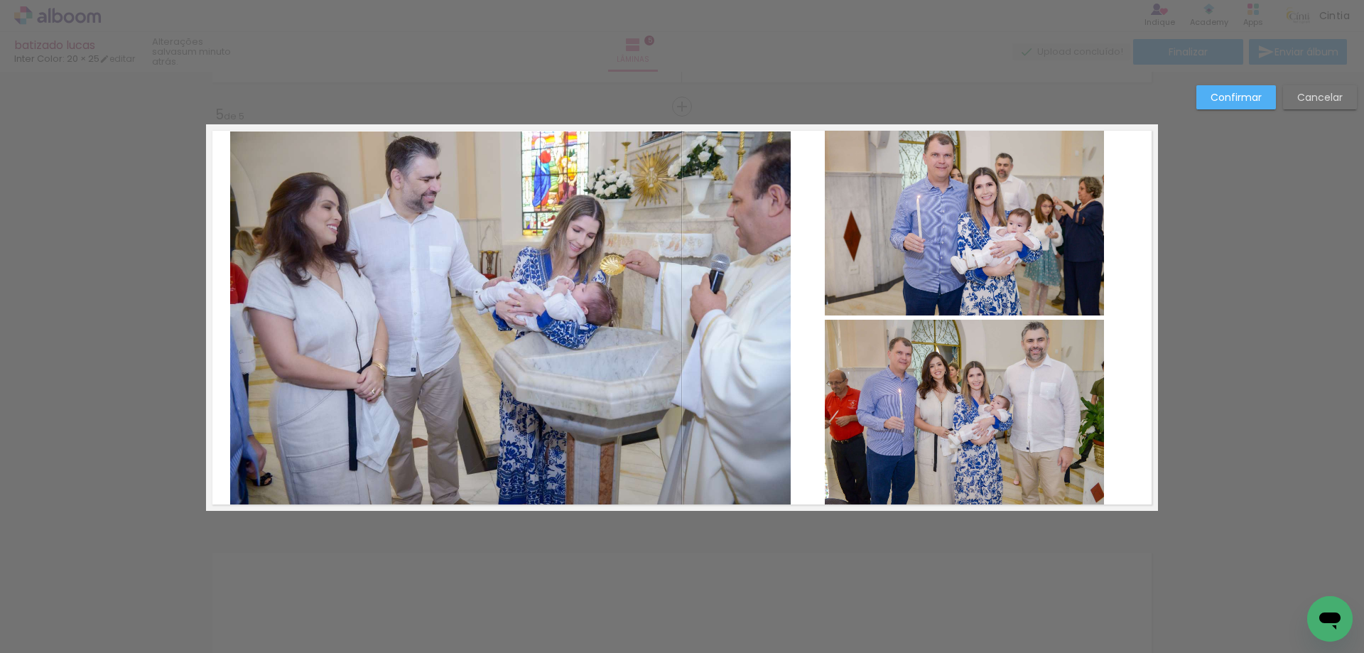
click at [884, 234] on quentale-photo at bounding box center [964, 219] width 279 height 191
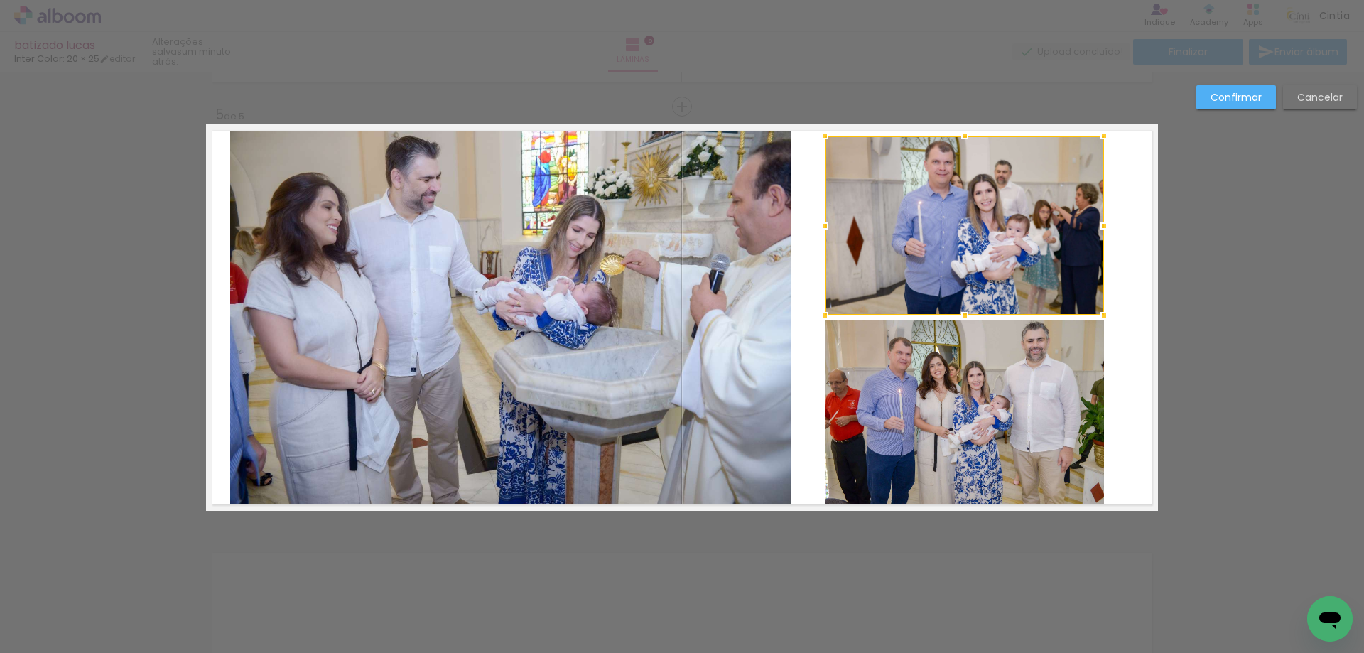
click at [955, 126] on div at bounding box center [964, 135] width 28 height 28
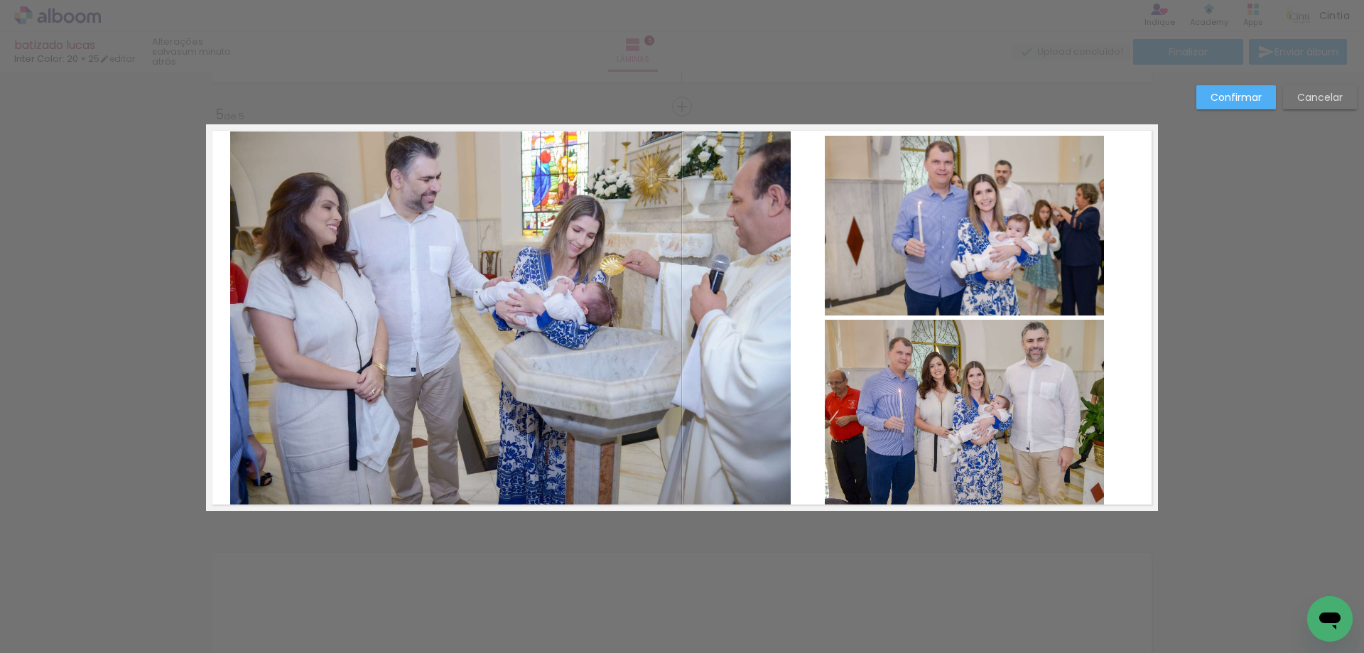
click at [934, 426] on quentale-photo at bounding box center [964, 415] width 279 height 191
click at [934, 426] on div at bounding box center [964, 415] width 279 height 191
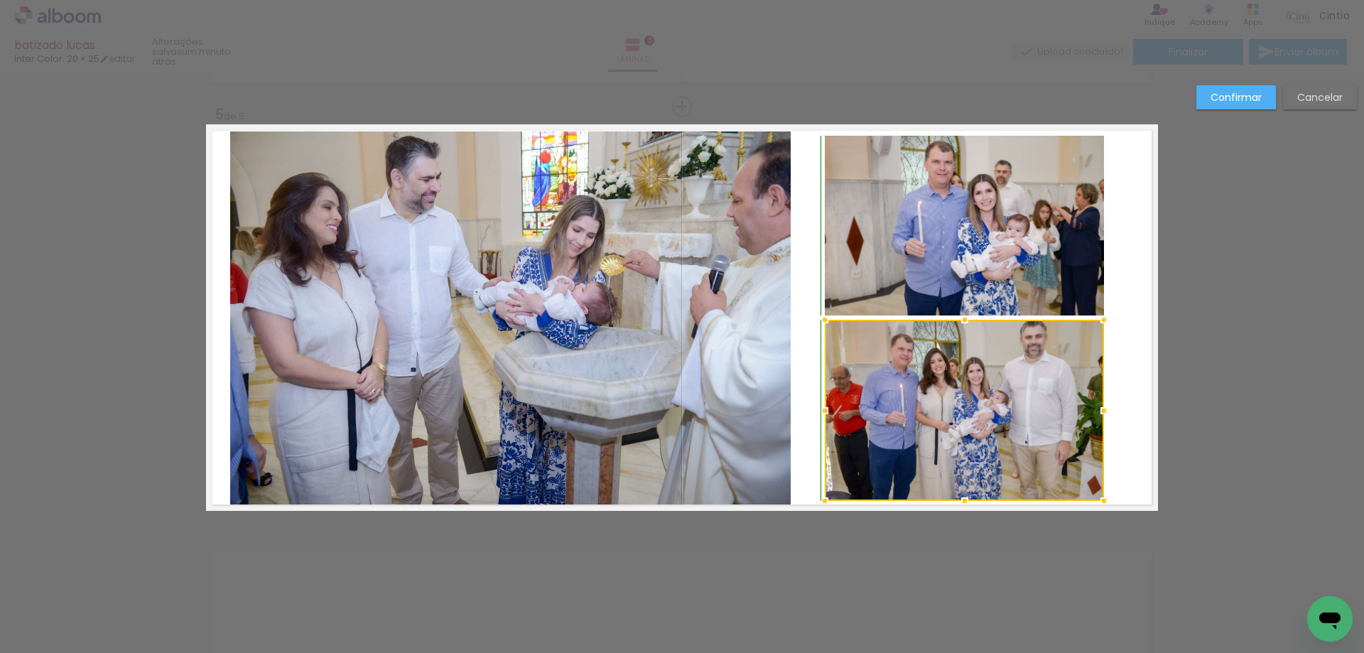
drag, startPoint x: 959, startPoint y: 511, endPoint x: 960, endPoint y: 500, distance: 11.4
click at [960, 500] on div at bounding box center [964, 501] width 28 height 28
drag, startPoint x: 1218, startPoint y: 299, endPoint x: 1206, endPoint y: 273, distance: 28.3
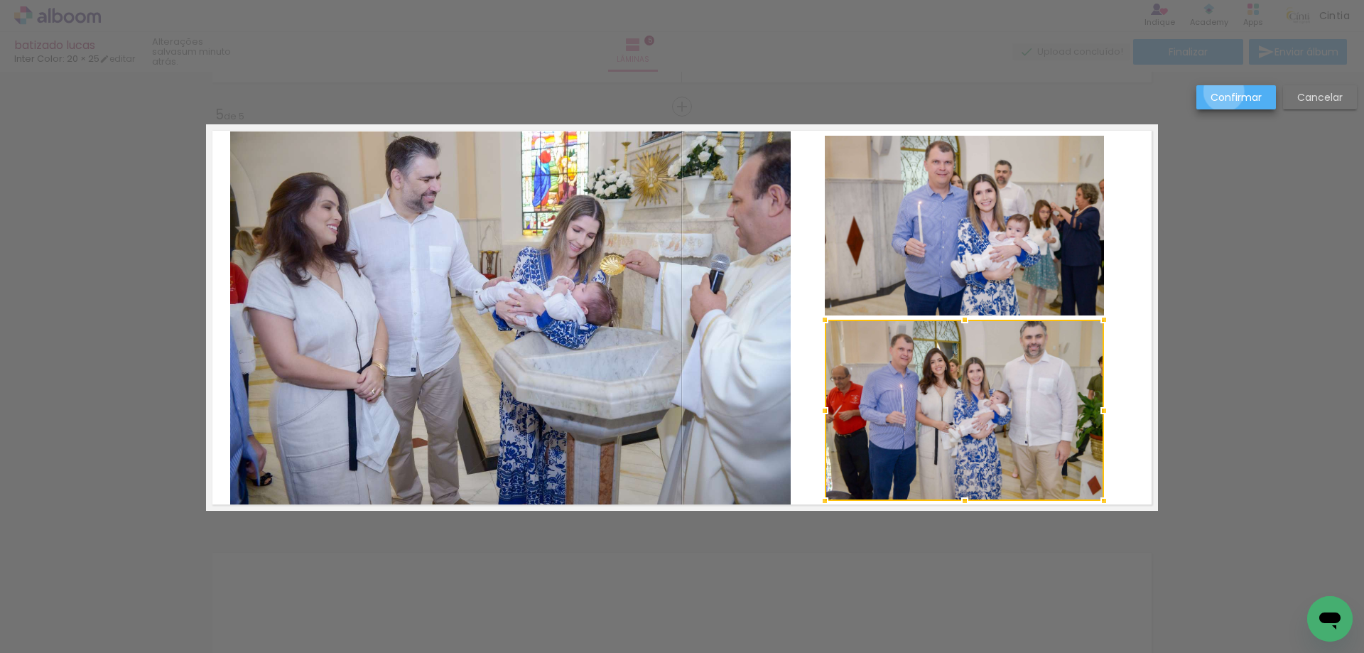
click at [0, 0] on slot "Confirmar" at bounding box center [0, 0] width 0 height 0
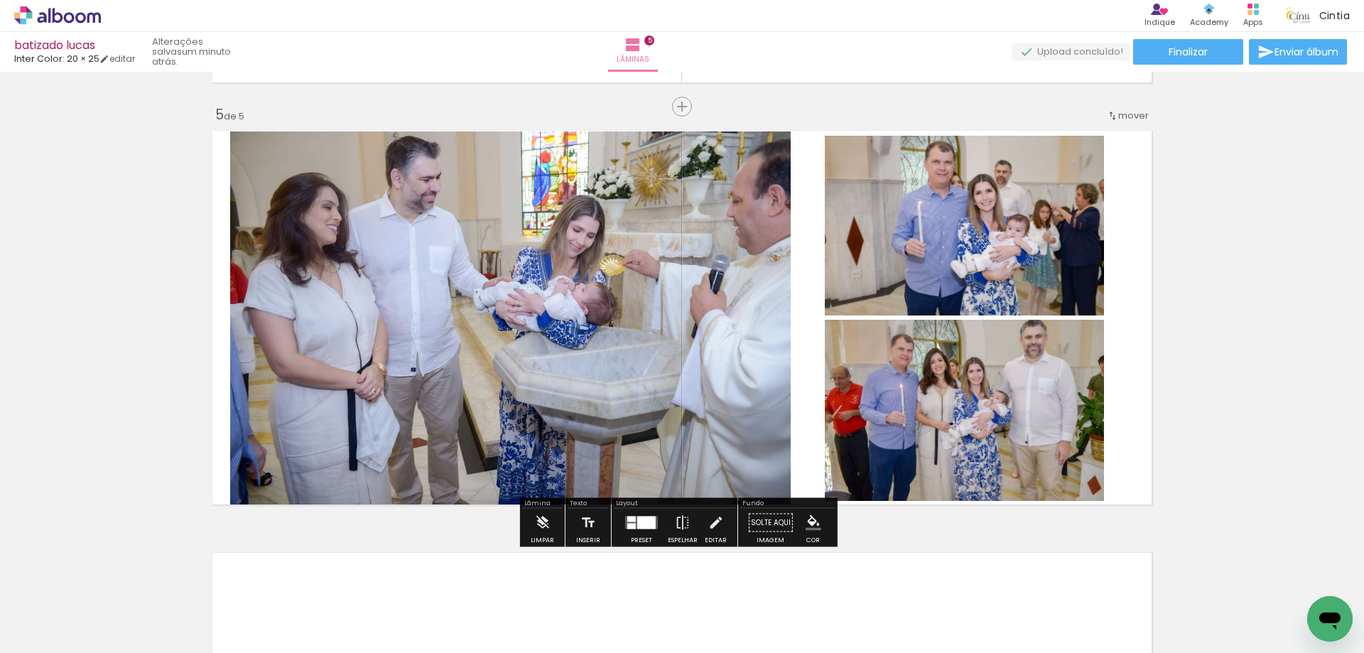
click at [511, 416] on quentale-photo at bounding box center [510, 320] width 560 height 379
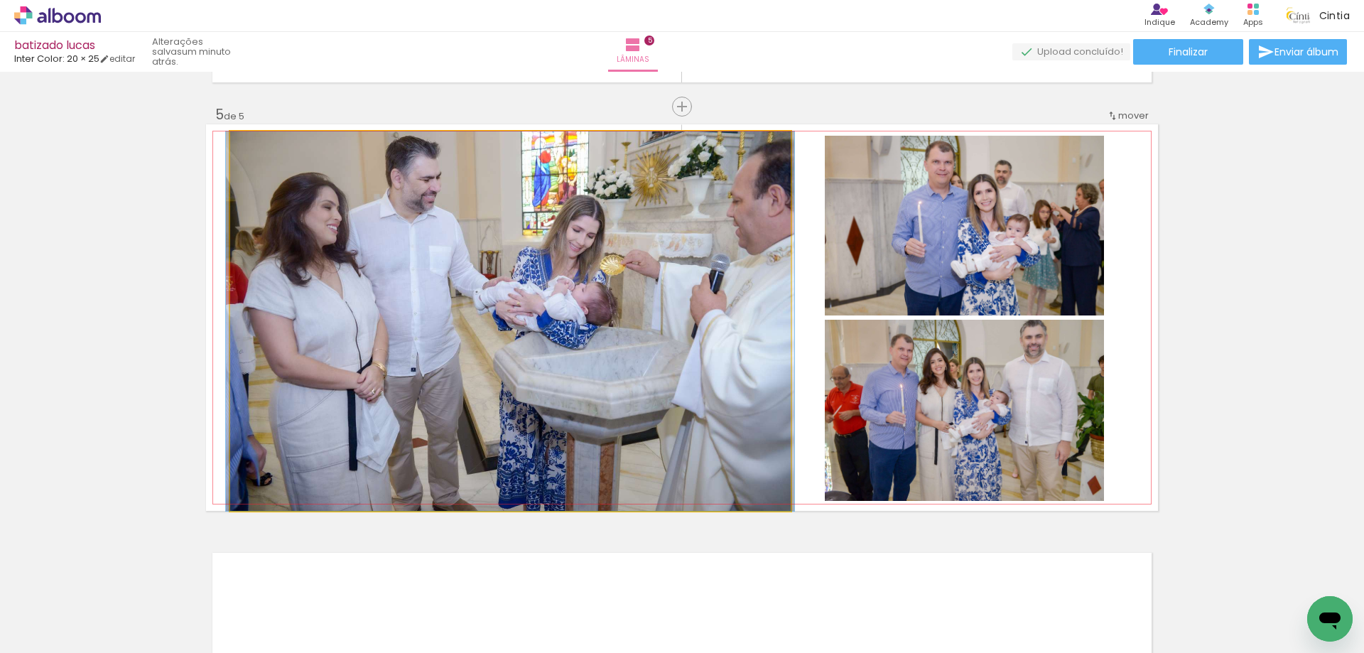
click at [511, 416] on quentale-photo at bounding box center [510, 320] width 560 height 379
click at [710, 376] on quentale-photo at bounding box center [510, 320] width 560 height 379
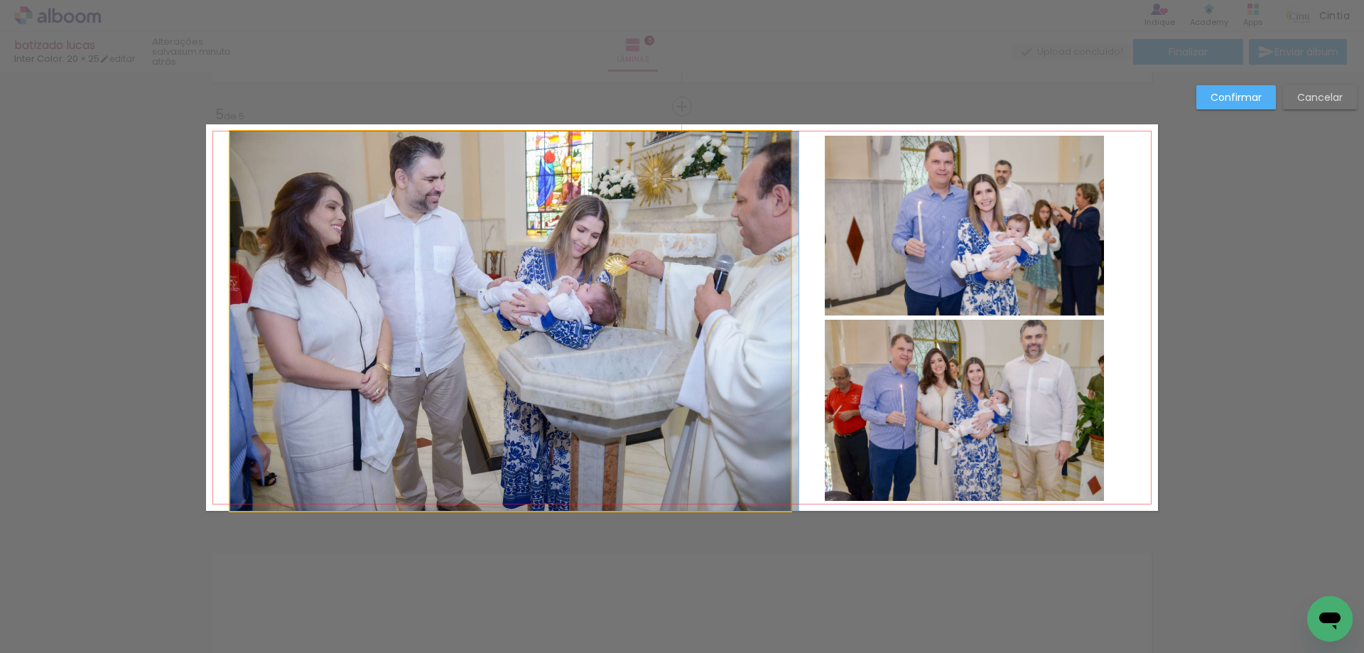
drag, startPoint x: 655, startPoint y: 360, endPoint x: 682, endPoint y: 362, distance: 27.0
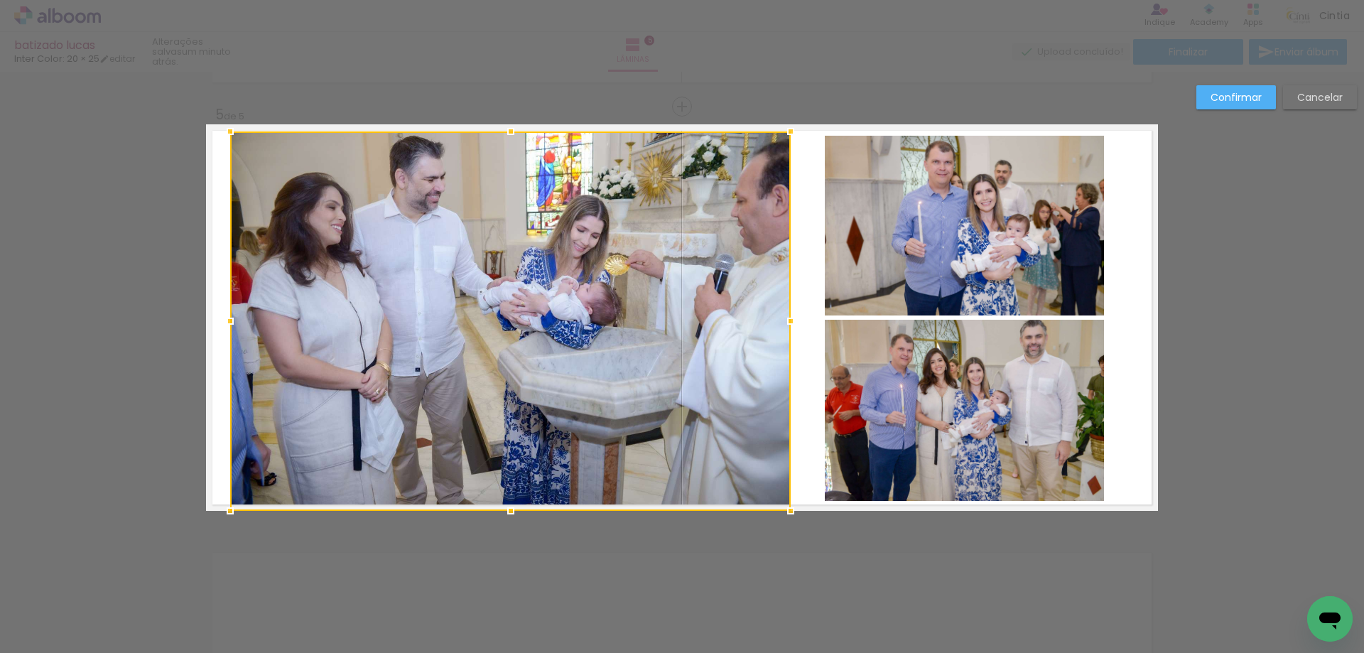
click at [682, 362] on div at bounding box center [510, 320] width 560 height 379
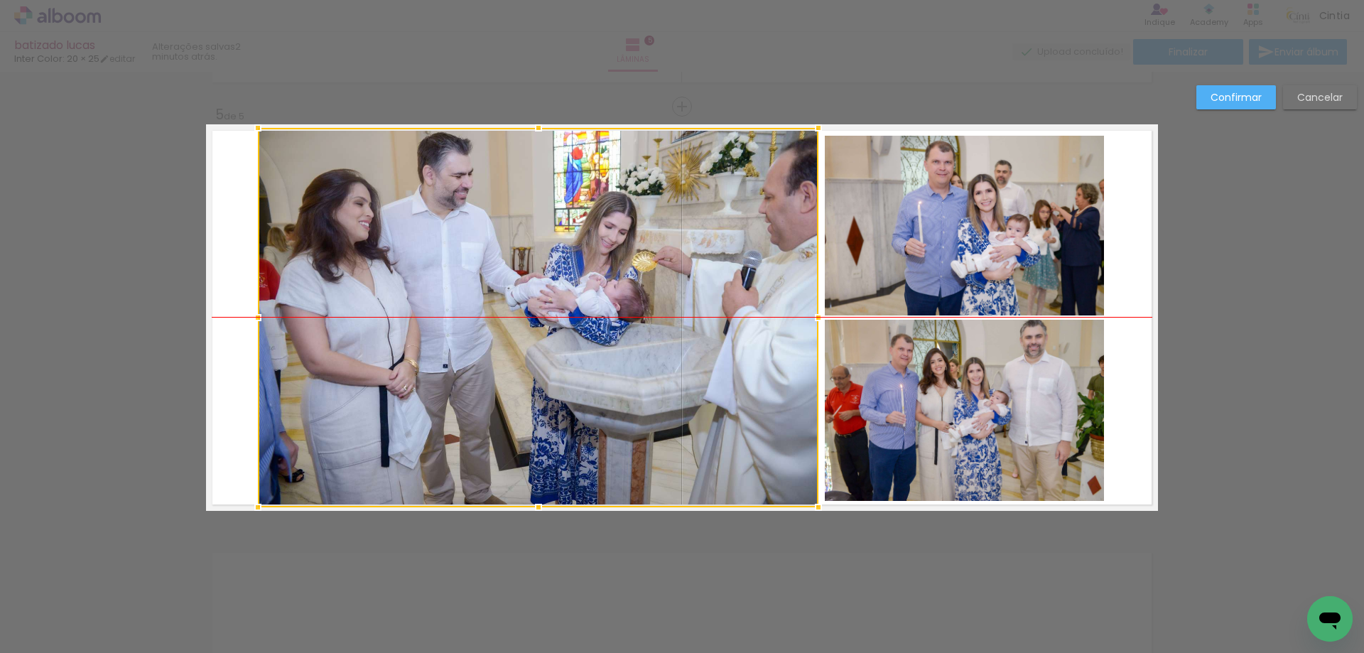
drag, startPoint x: 682, startPoint y: 362, endPoint x: 710, endPoint y: 359, distance: 27.8
click at [710, 359] on div at bounding box center [538, 317] width 560 height 379
click at [0, 0] on slot "Confirmar" at bounding box center [0, 0] width 0 height 0
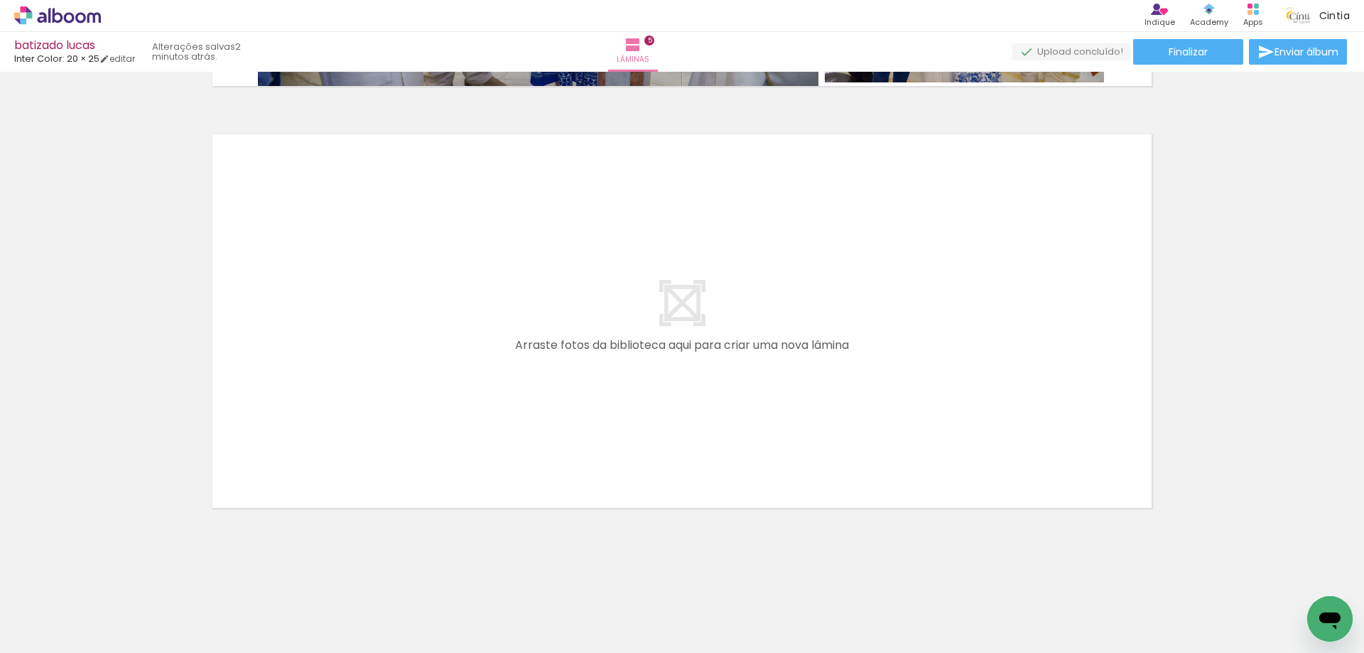
scroll to position [0, 842]
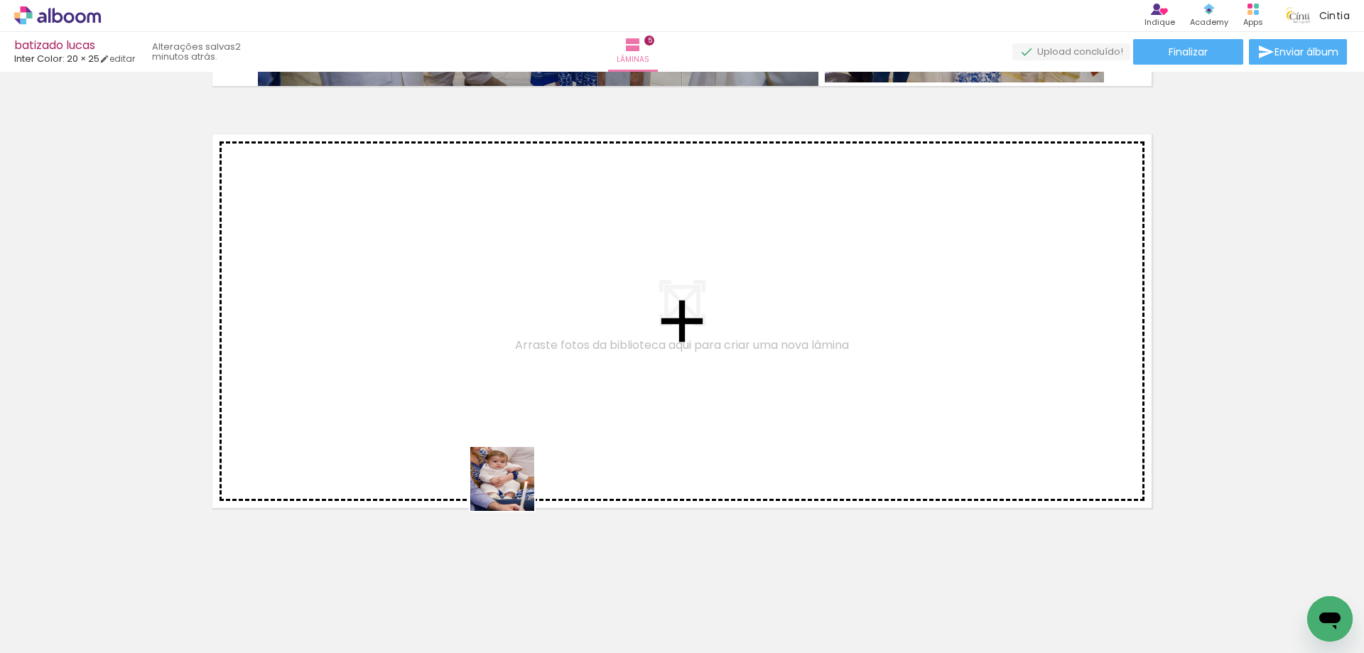
drag, startPoint x: 501, startPoint y: 612, endPoint x: 574, endPoint y: 519, distance: 118.9
click at [516, 424] on quentale-workspace at bounding box center [682, 326] width 1364 height 653
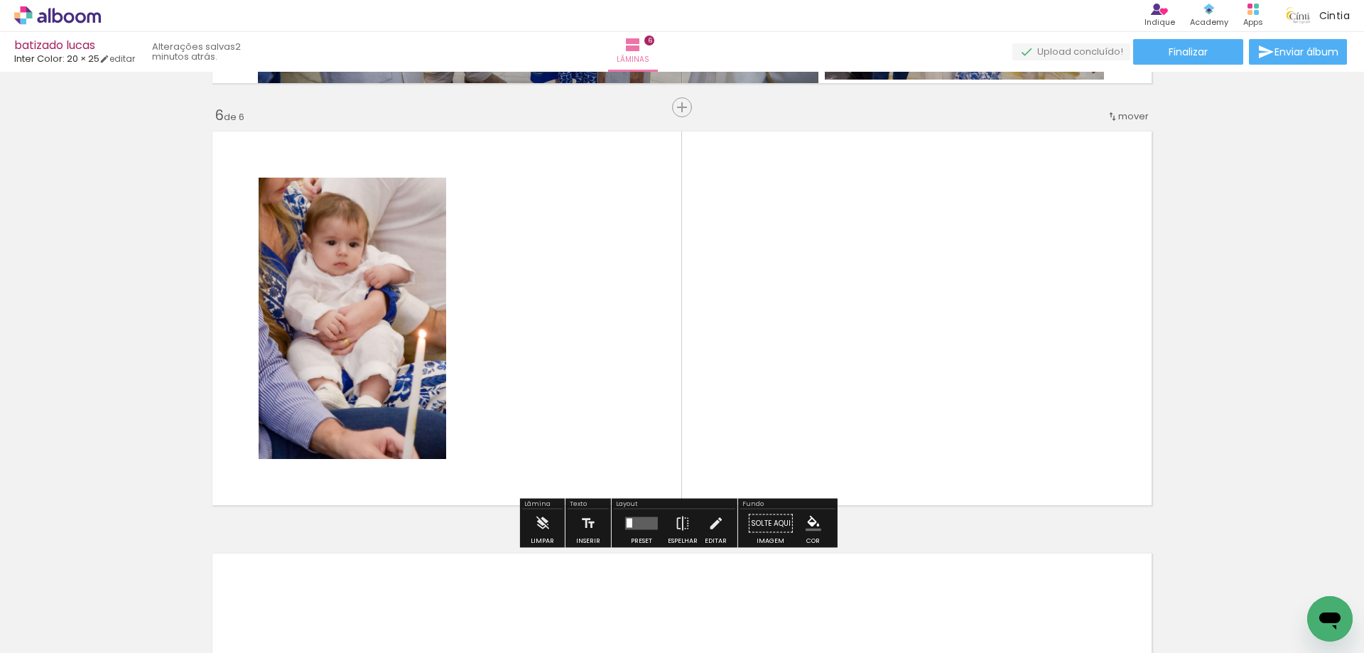
scroll to position [2098, 0]
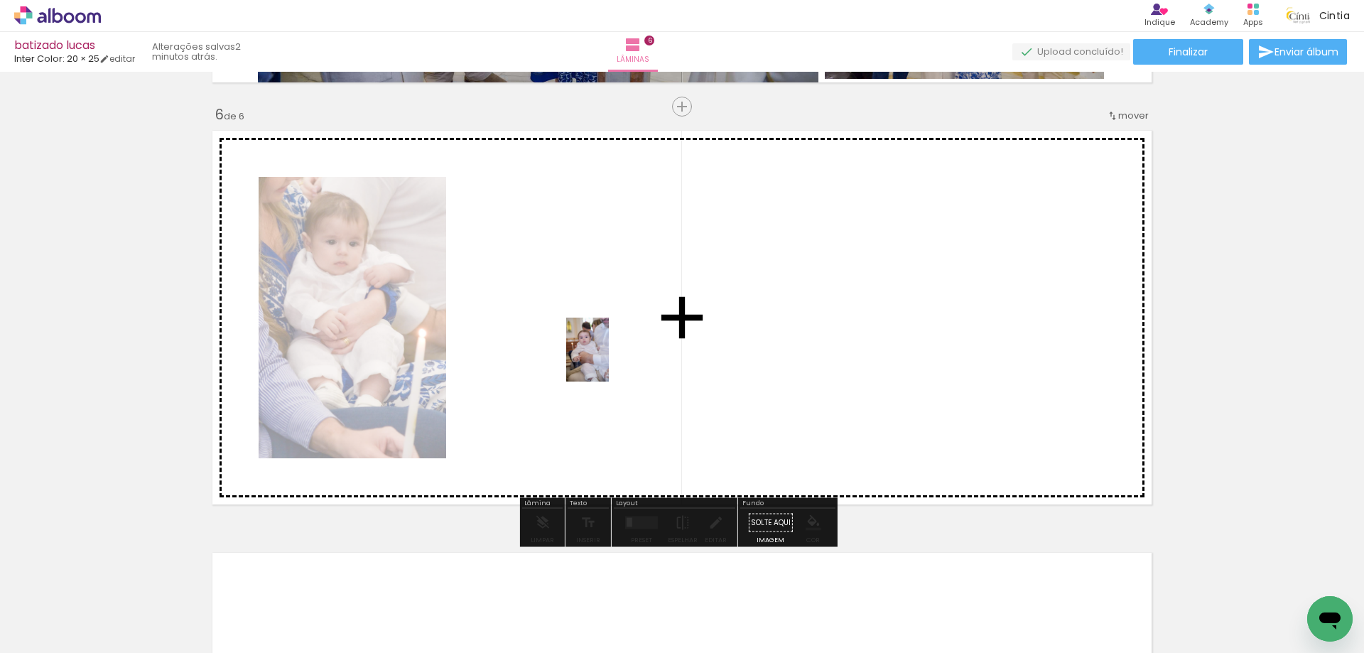
drag, startPoint x: 634, startPoint y: 604, endPoint x: 604, endPoint y: 354, distance: 251.2
click at [604, 354] on quentale-workspace at bounding box center [682, 326] width 1364 height 653
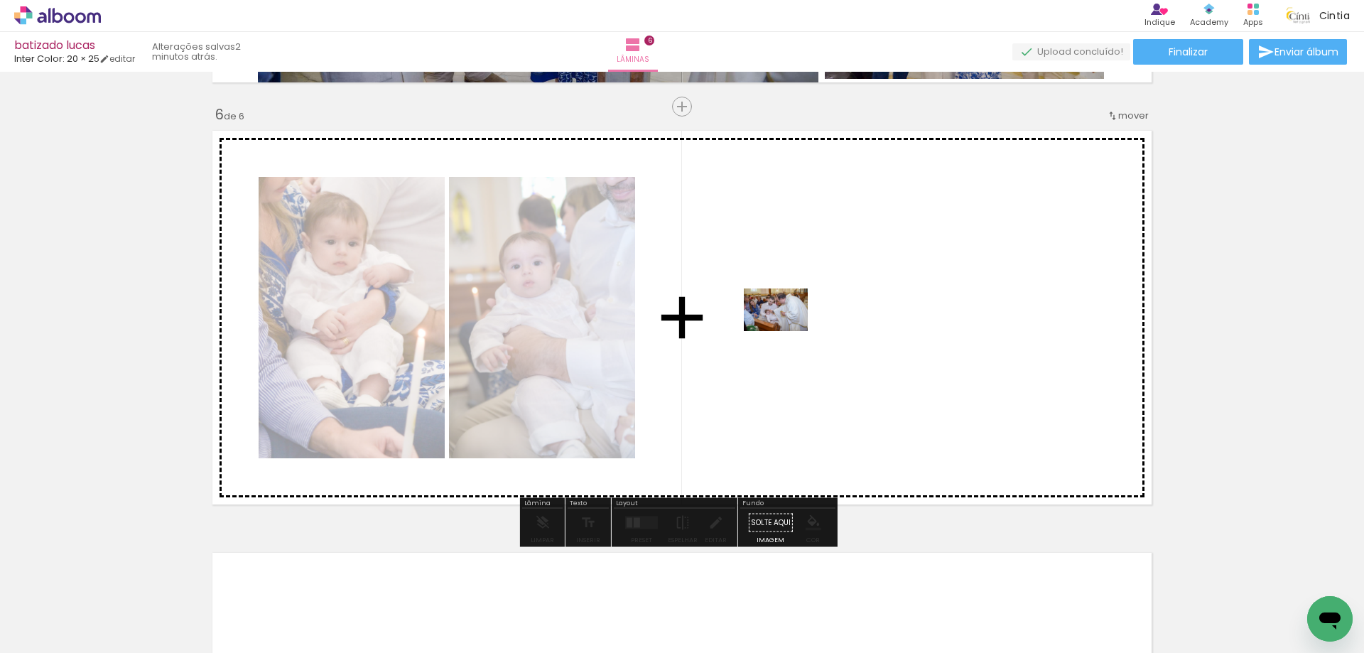
drag, startPoint x: 590, startPoint y: 605, endPoint x: 786, endPoint y: 331, distance: 337.5
click at [786, 331] on quentale-workspace at bounding box center [682, 326] width 1364 height 653
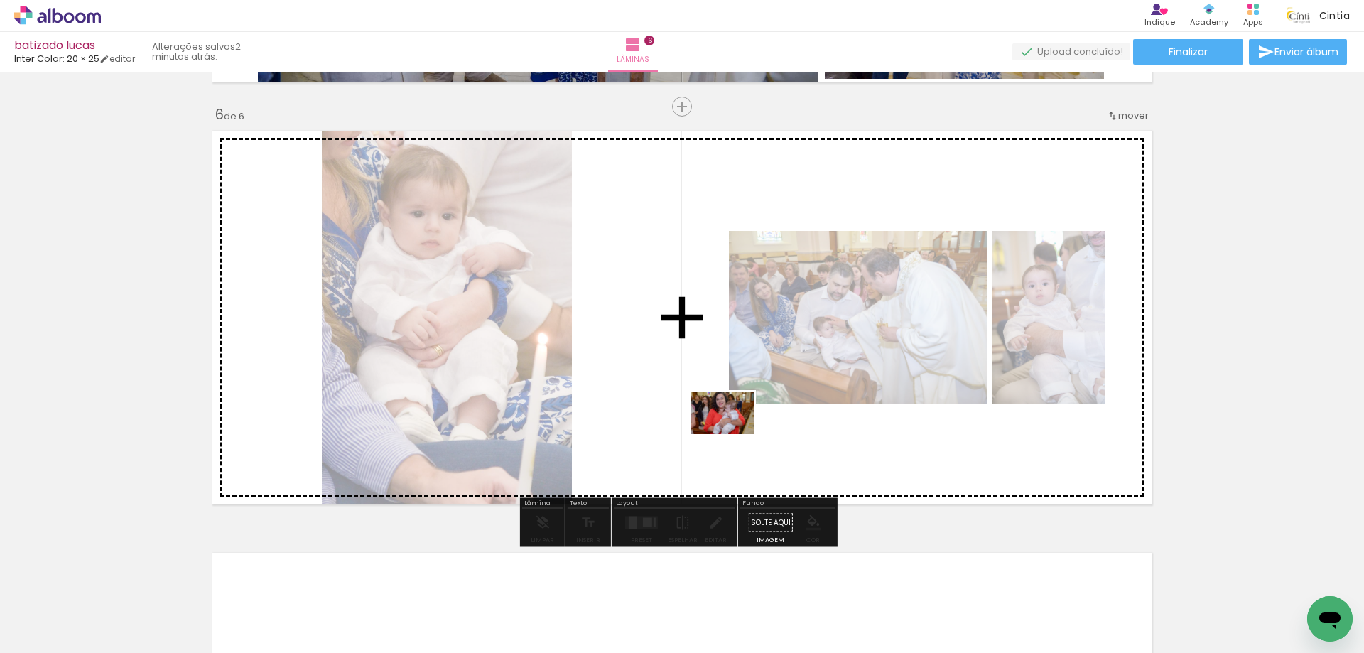
drag, startPoint x: 734, startPoint y: 601, endPoint x: 733, endPoint y: 408, distance: 193.2
click at [733, 408] on quentale-workspace at bounding box center [682, 326] width 1364 height 653
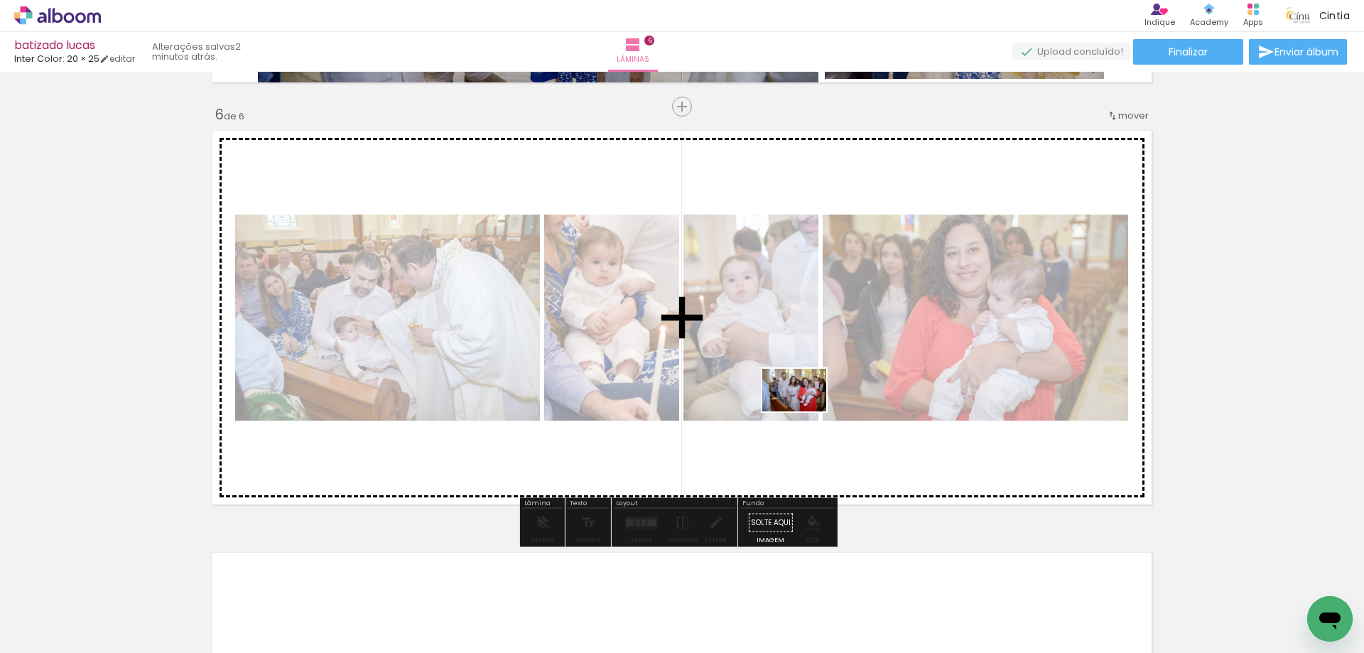
drag, startPoint x: 806, startPoint y: 605, endPoint x: 805, endPoint y: 392, distance: 213.1
click at [805, 392] on quentale-workspace at bounding box center [682, 326] width 1364 height 653
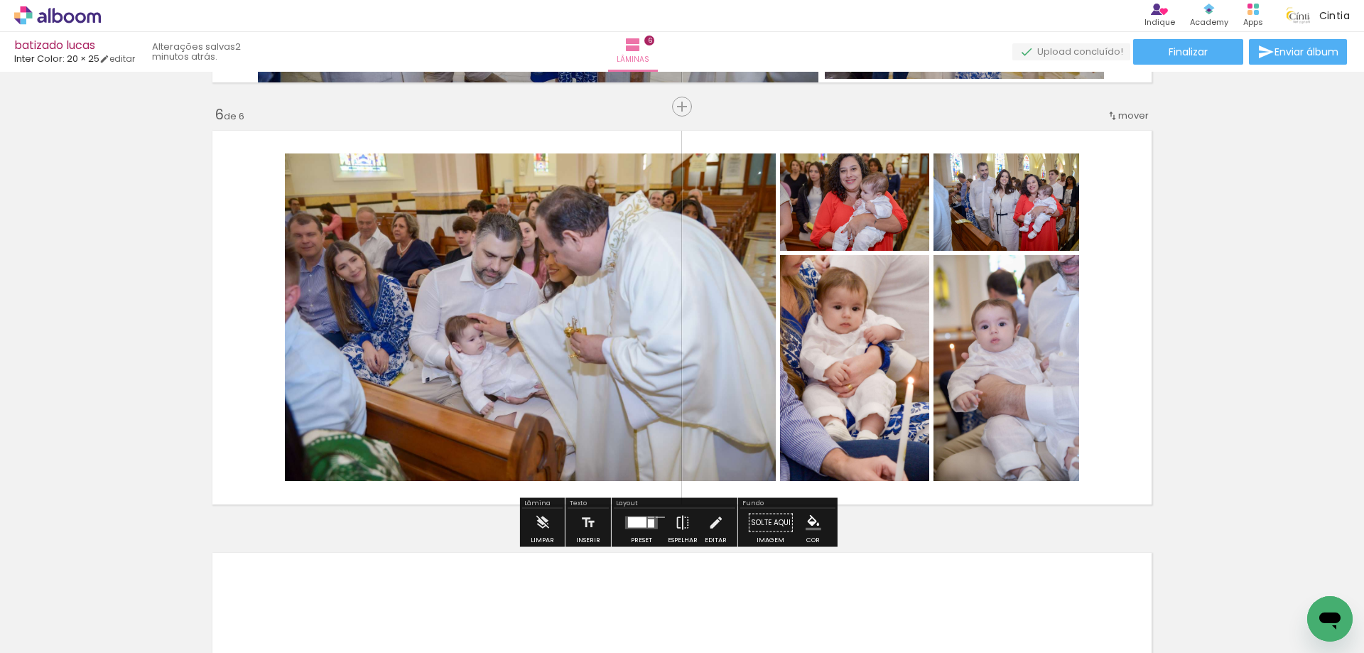
click at [628, 523] on div at bounding box center [637, 522] width 18 height 11
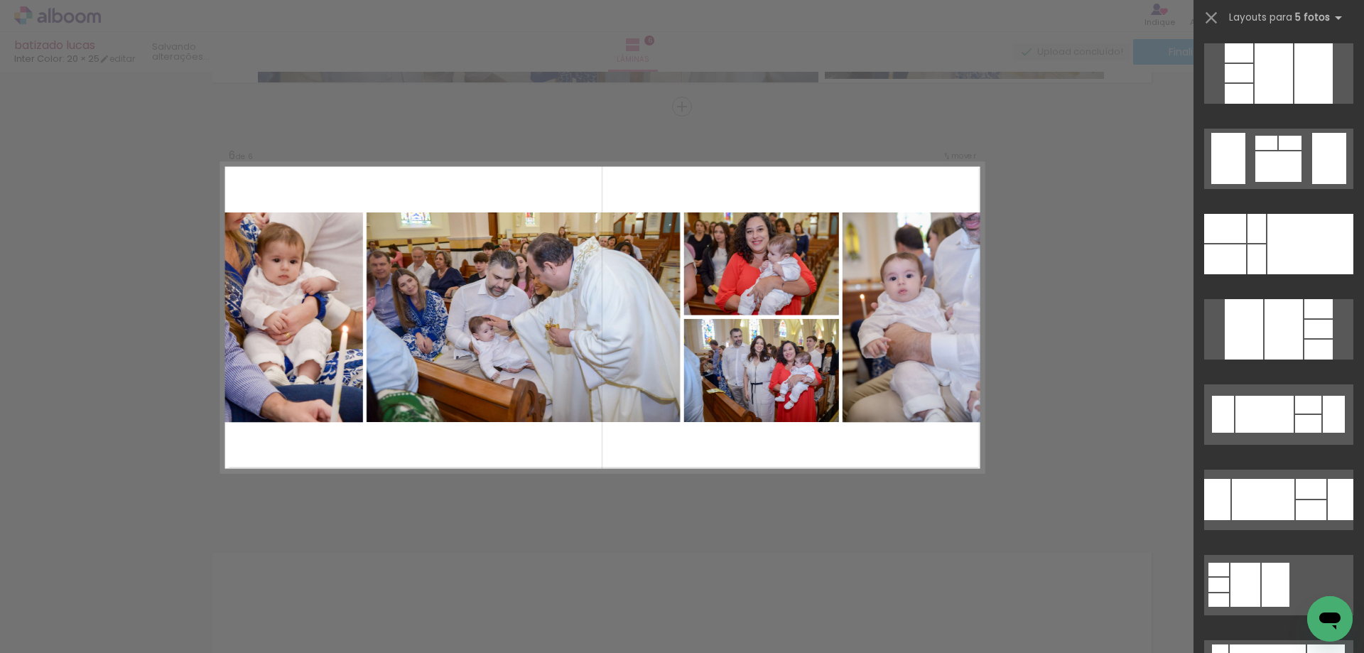
scroll to position [923, 0]
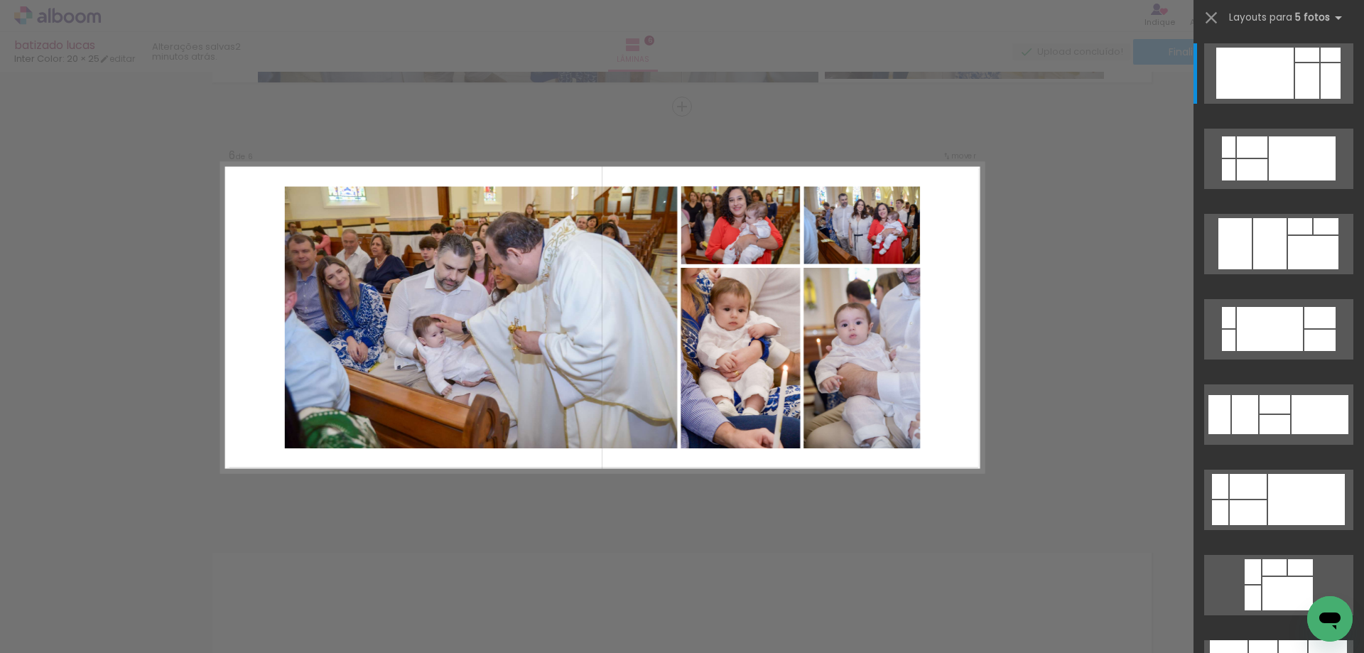
scroll to position [0, 842]
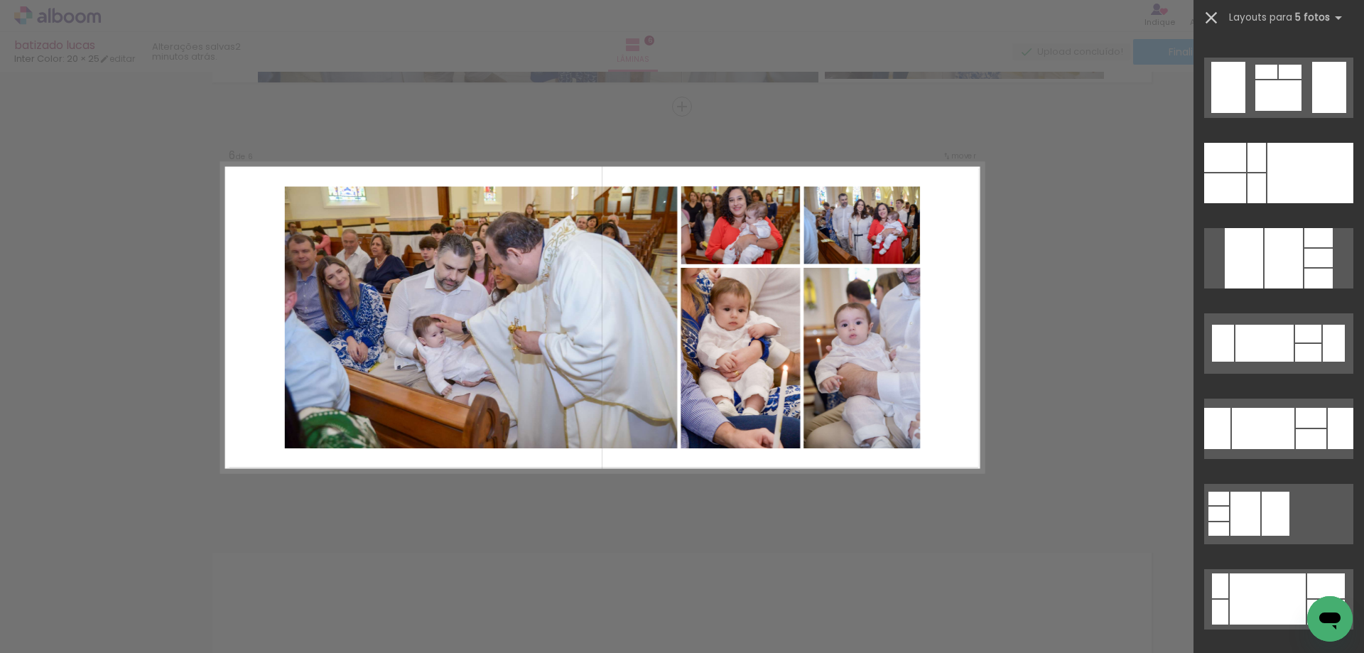
click at [1218, 16] on iron-icon at bounding box center [1211, 18] width 20 height 20
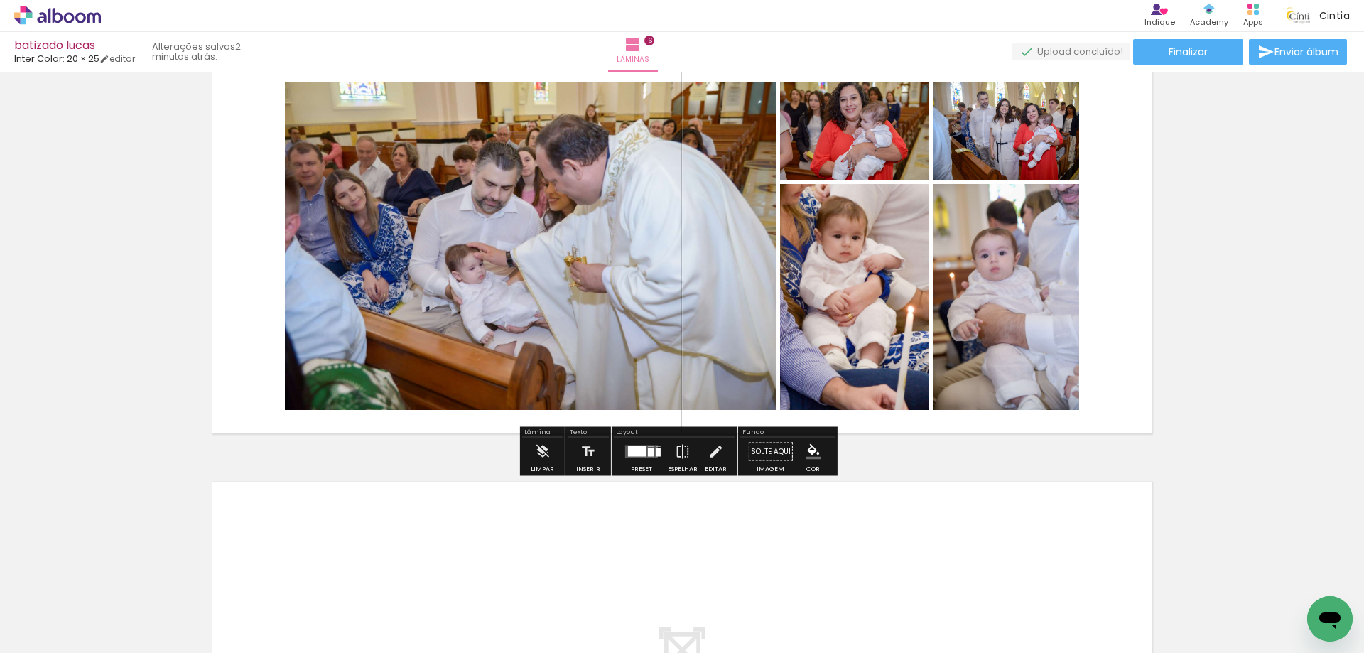
scroll to position [2241, 0]
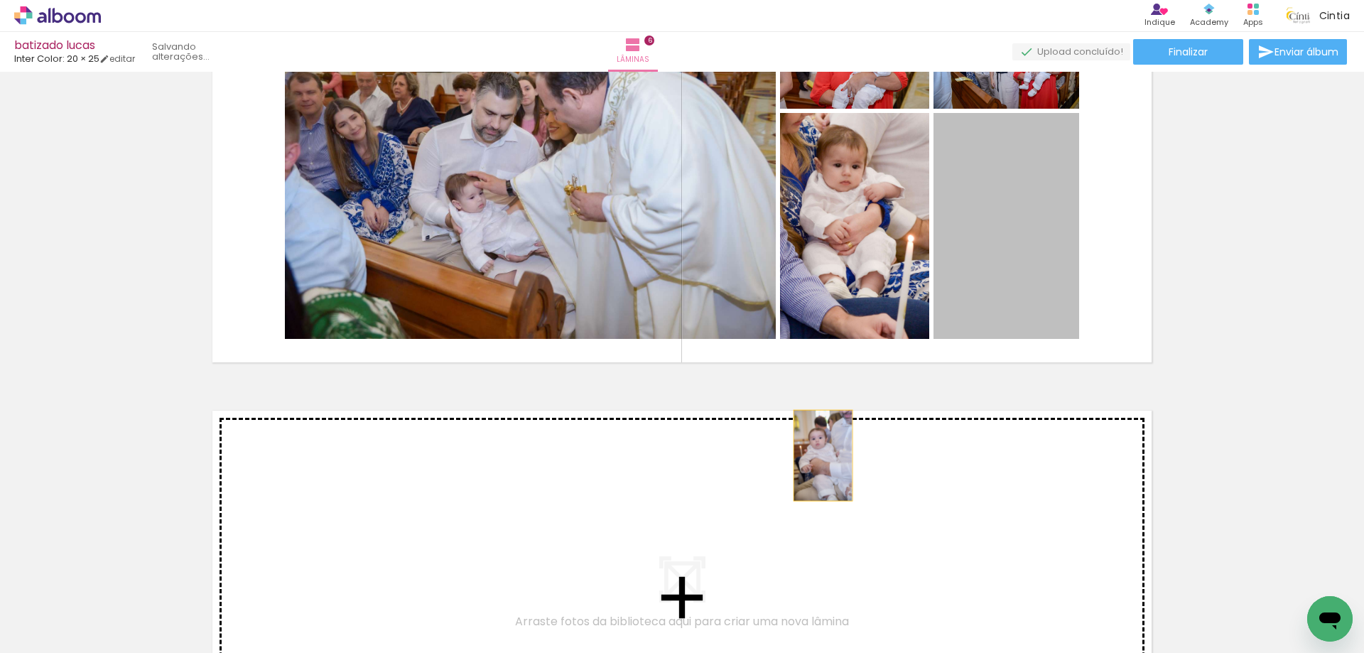
drag, startPoint x: 1002, startPoint y: 281, endPoint x: 818, endPoint y: 455, distance: 253.8
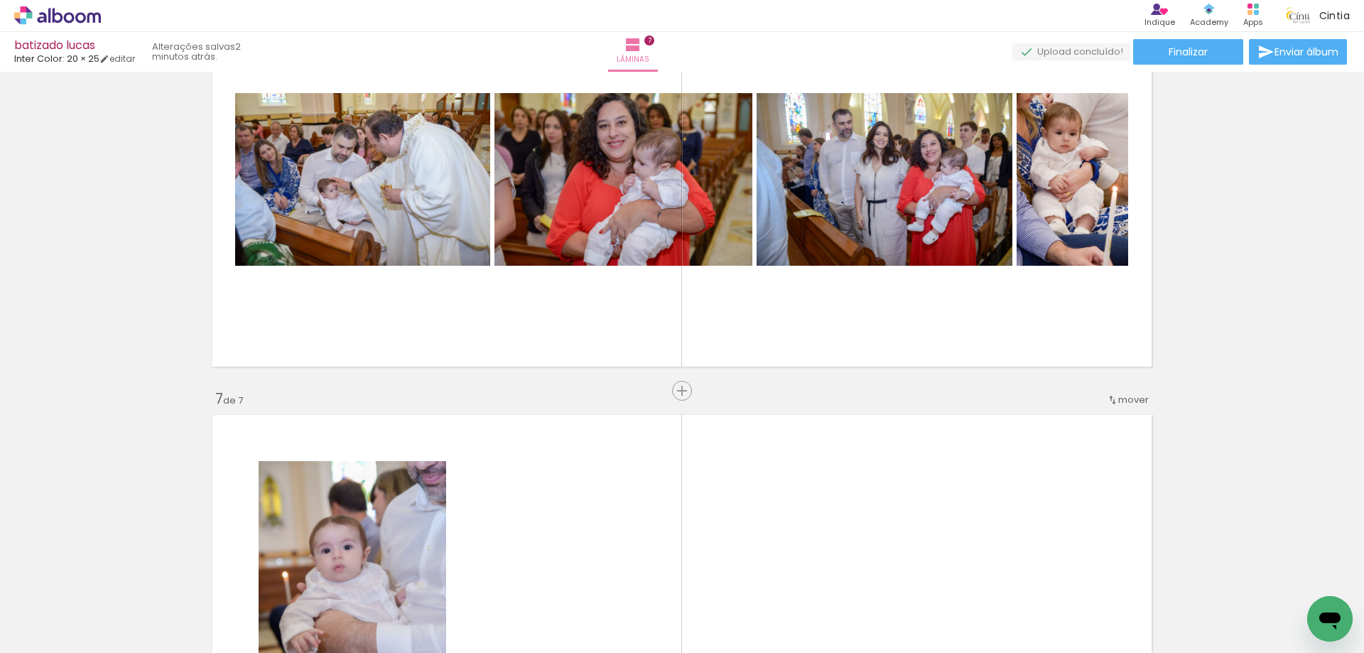
scroll to position [2165, 0]
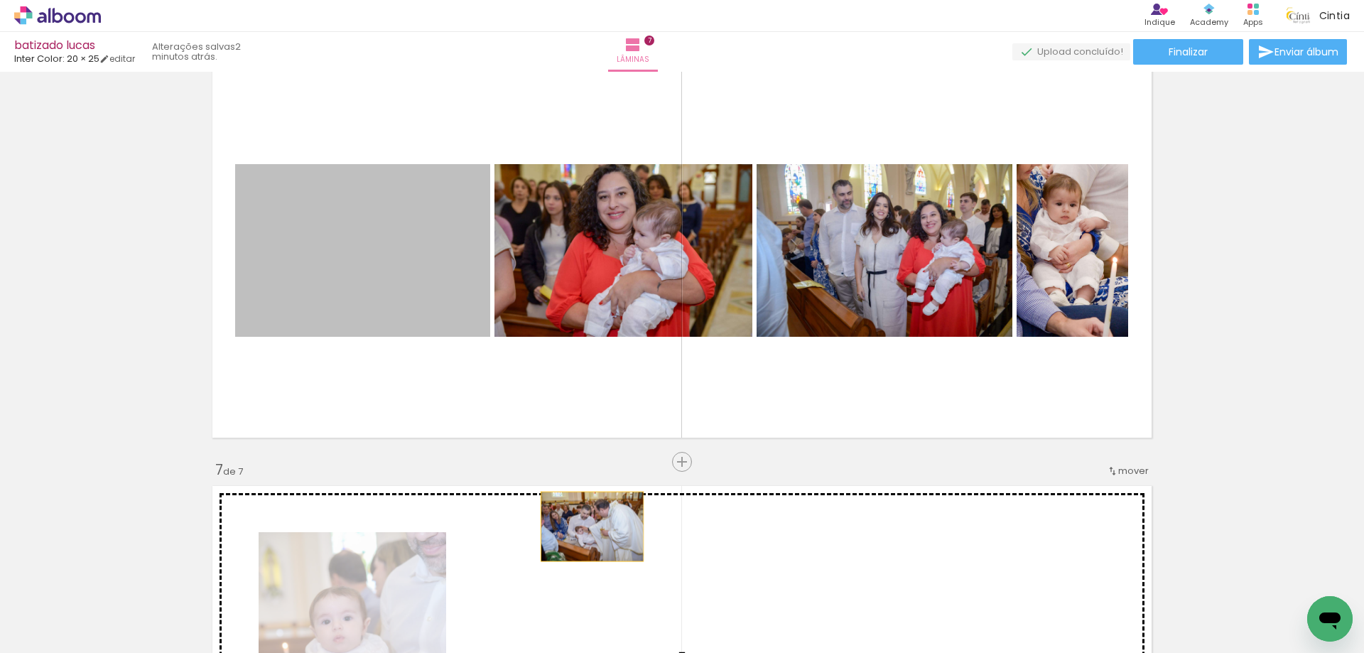
drag, startPoint x: 381, startPoint y: 260, endPoint x: 587, endPoint y: 526, distance: 336.3
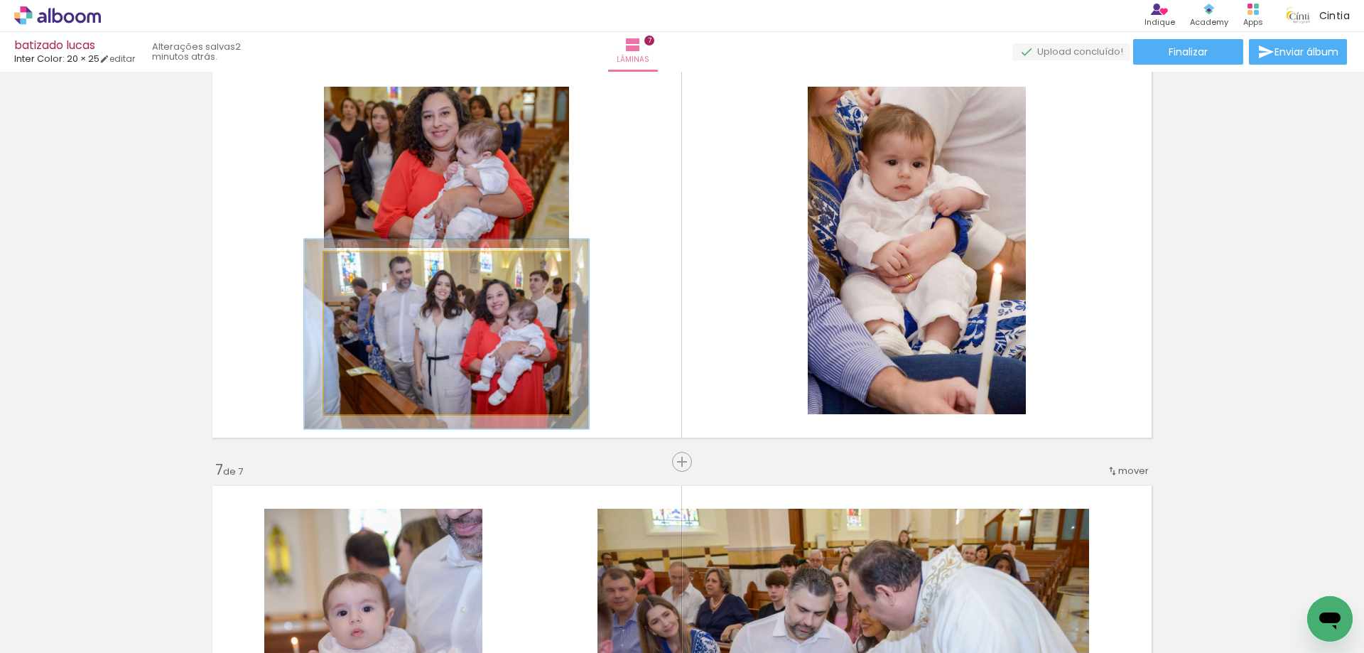
drag, startPoint x: 357, startPoint y: 268, endPoint x: 365, endPoint y: 265, distance: 8.3
type paper-slider "116"
click at [365, 265] on div at bounding box center [365, 267] width 23 height 23
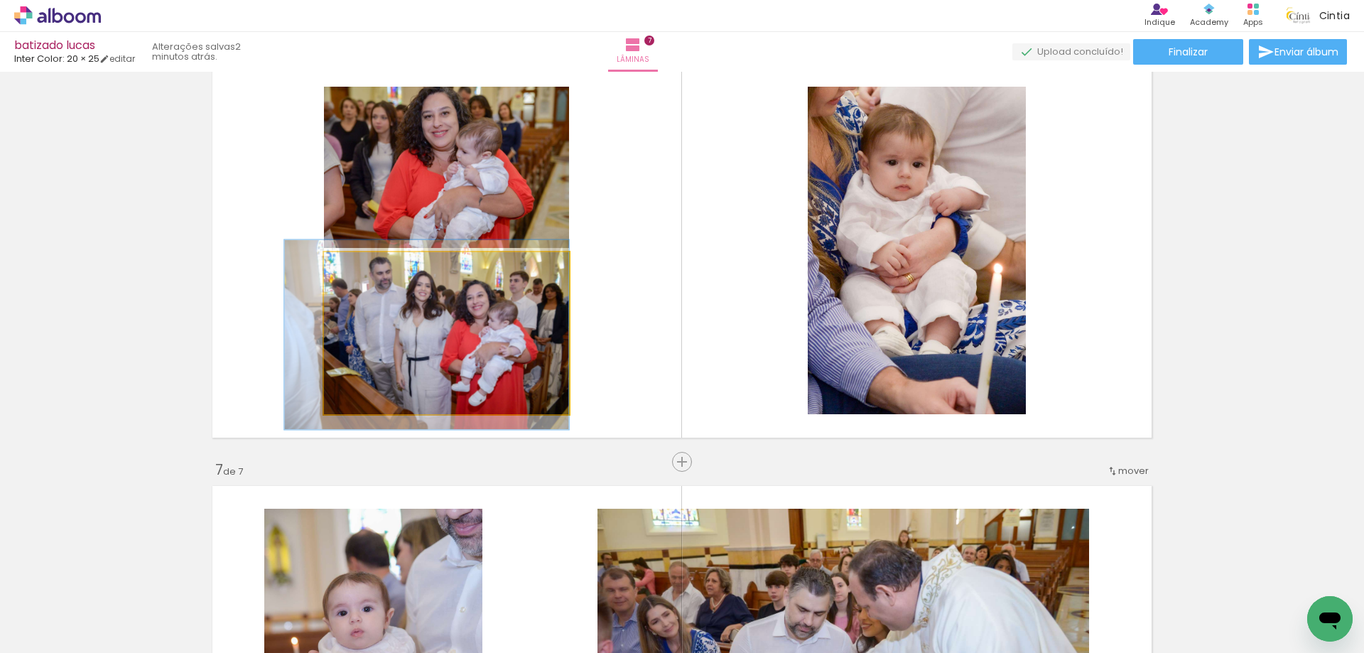
drag, startPoint x: 511, startPoint y: 327, endPoint x: 481, endPoint y: 328, distance: 29.8
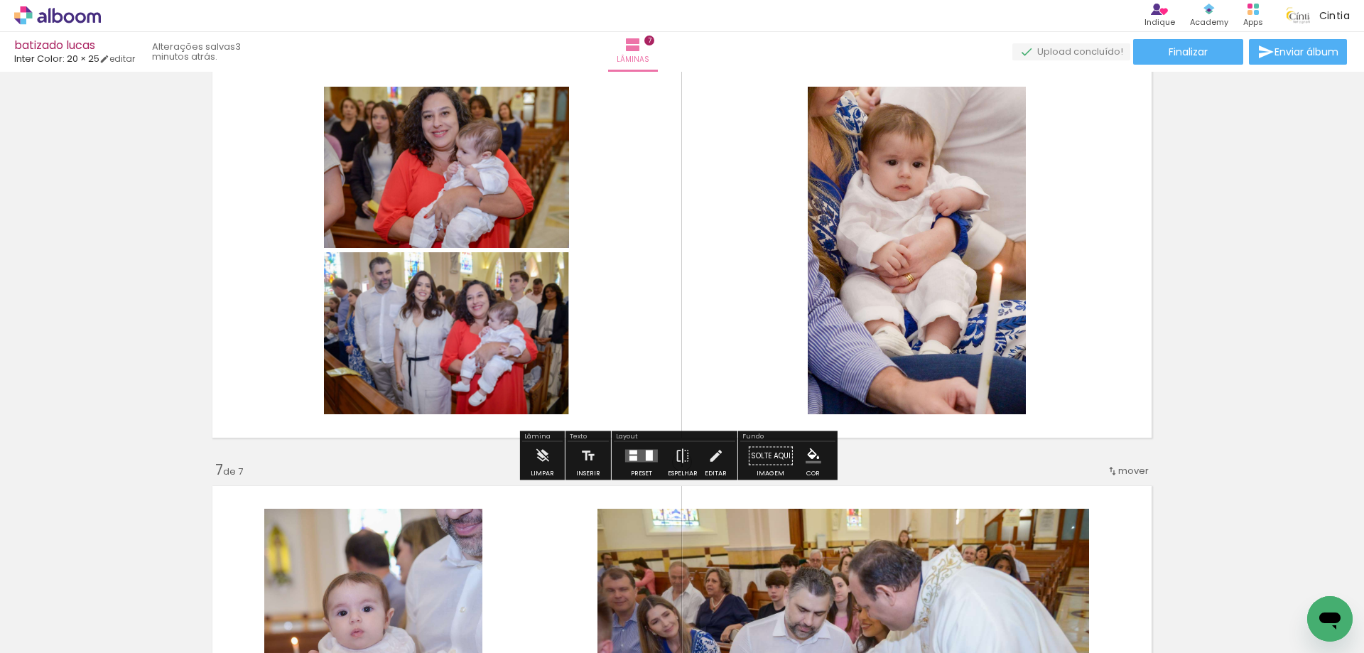
click at [492, 197] on quentale-photo at bounding box center [446, 167] width 245 height 161
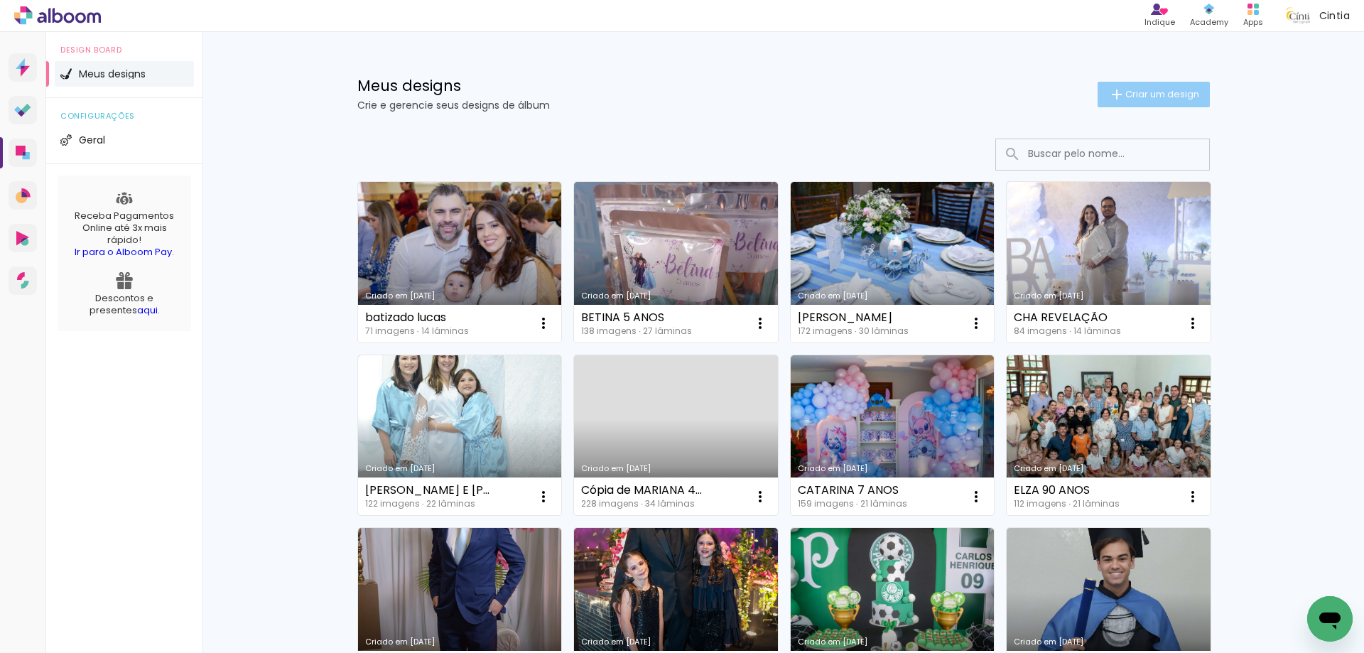
click at [1158, 90] on span "Criar um design" at bounding box center [1162, 94] width 74 height 9
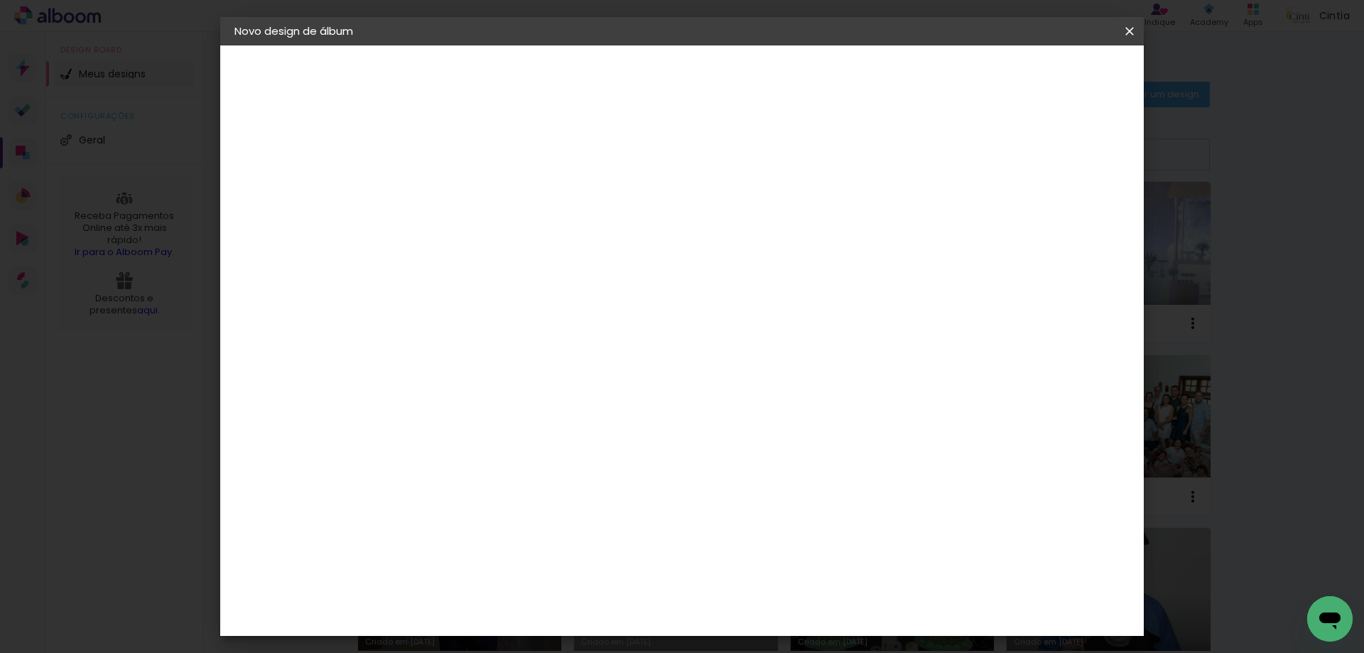
click at [467, 191] on input at bounding box center [467, 191] width 0 height 22
type input "lucca 1 aninho"
type paper-input "lucca 1 aninho"
click at [612, 75] on paper-button "Avançar" at bounding box center [578, 75] width 70 height 24
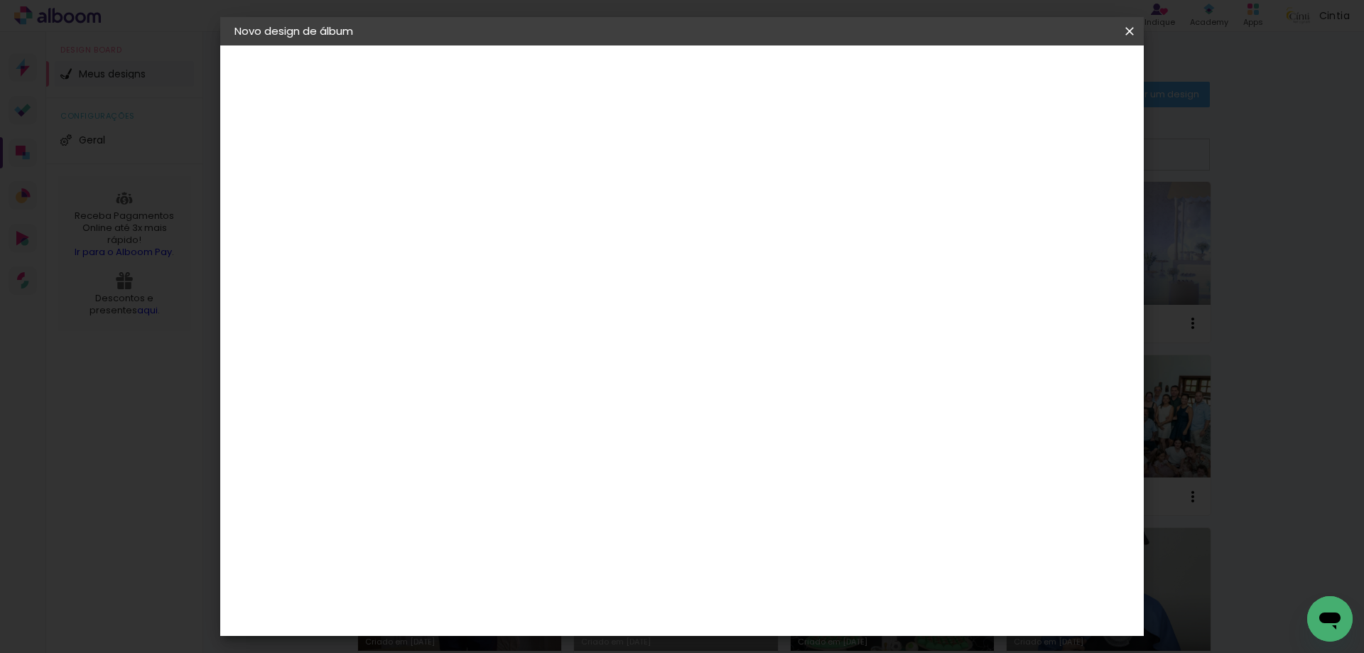
click at [732, 71] on paper-button "Avançar" at bounding box center [698, 75] width 70 height 24
click at [563, 555] on span "25 × 25" at bounding box center [530, 569] width 66 height 29
click at [563, 297] on span "20 × 25" at bounding box center [530, 311] width 66 height 29
click at [698, 65] on paper-button "Avançar" at bounding box center [664, 75] width 70 height 24
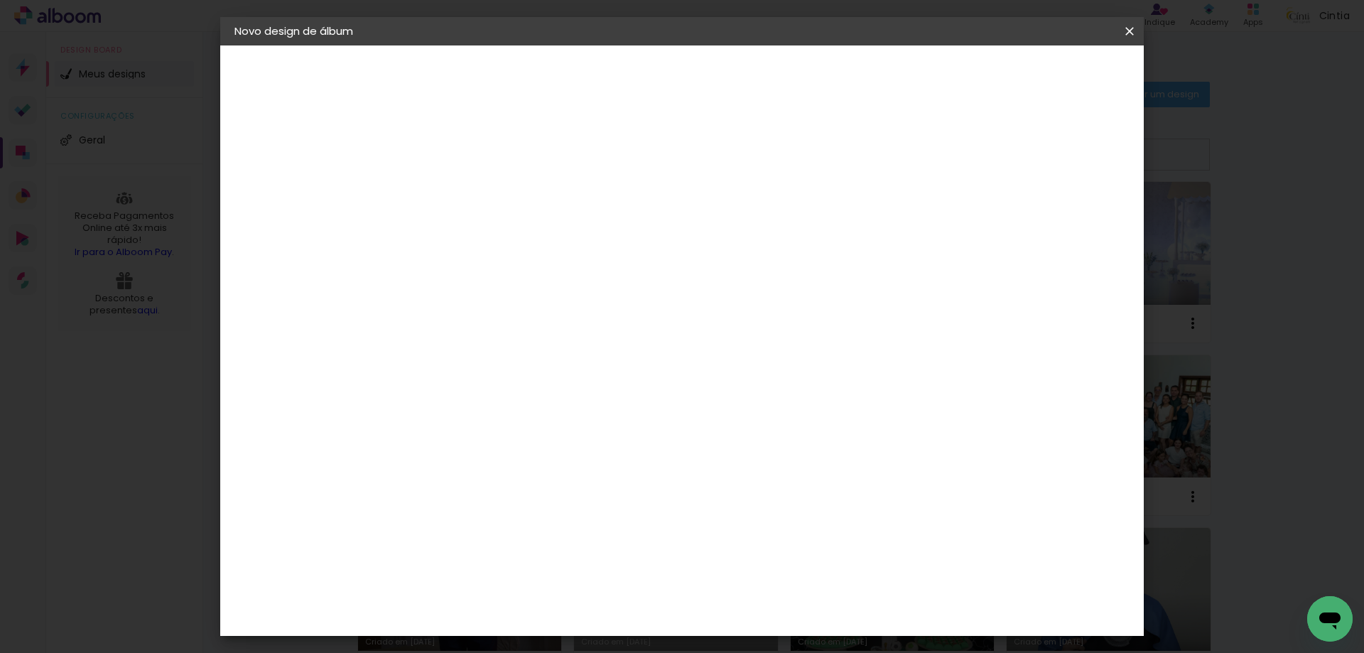
click at [1041, 79] on span "Iniciar design" at bounding box center [1008, 75] width 65 height 10
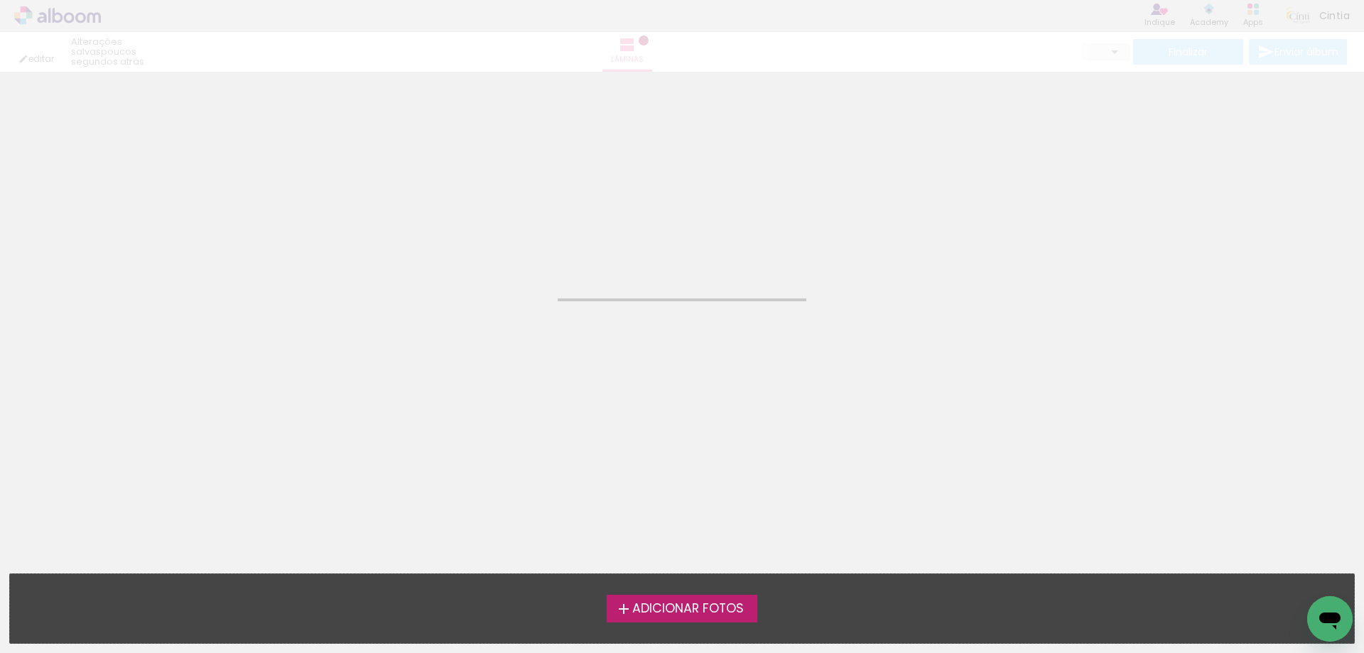
click at [650, 617] on label "Adicionar Fotos" at bounding box center [682, 608] width 151 height 27
click at [0, 0] on input "file" at bounding box center [0, 0] width 0 height 0
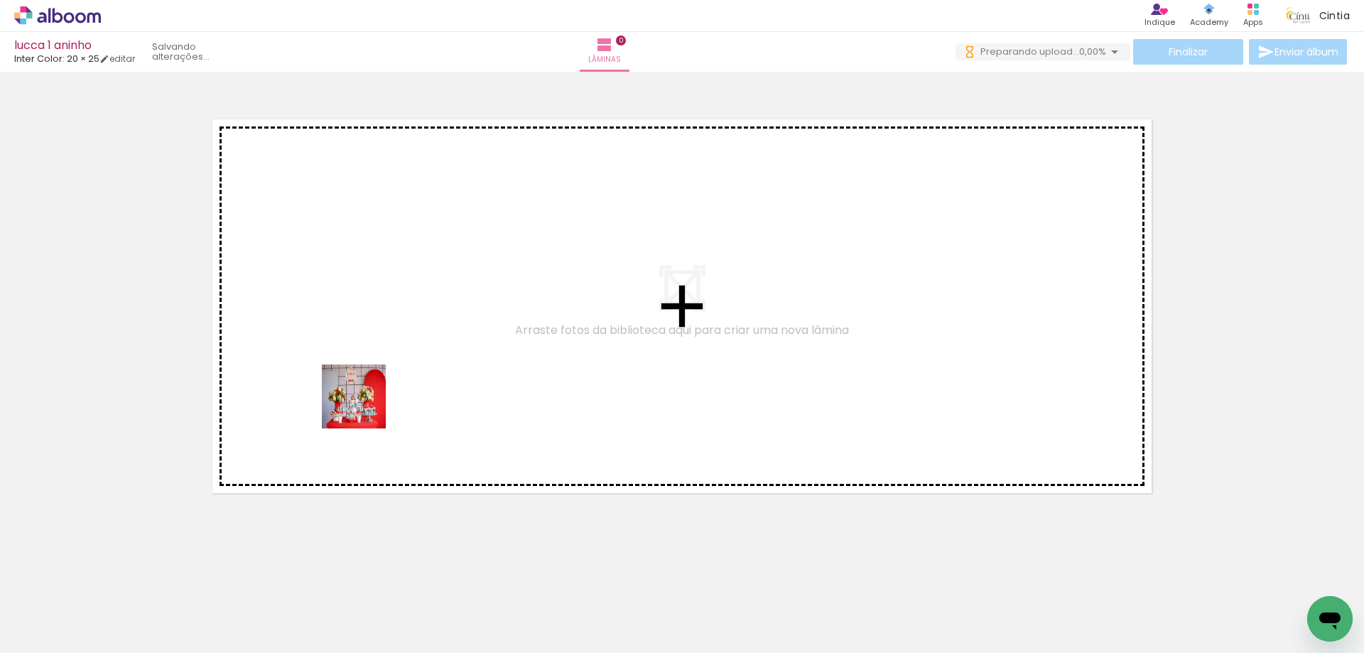
drag, startPoint x: 153, startPoint y: 612, endPoint x: 365, endPoint y: 406, distance: 295.9
click at [365, 406] on quentale-workspace at bounding box center [682, 326] width 1364 height 653
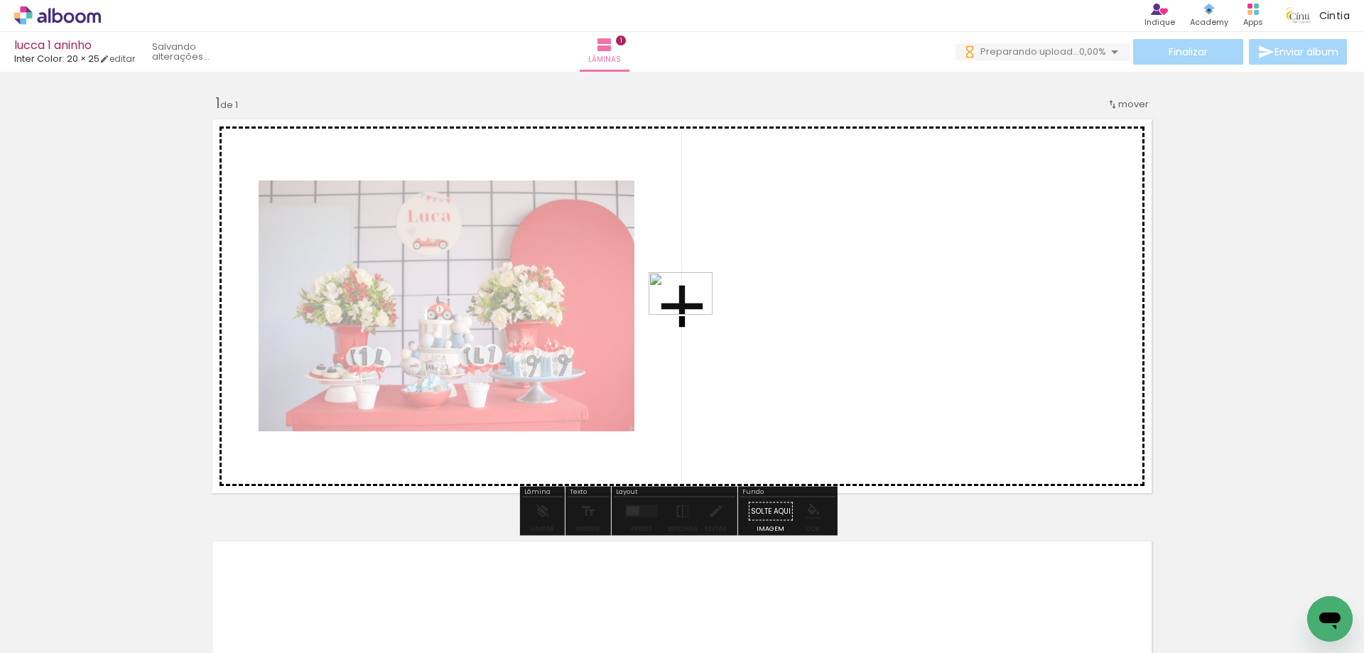
drag, startPoint x: 226, startPoint y: 592, endPoint x: 691, endPoint y: 315, distance: 541.5
click at [691, 315] on quentale-workspace at bounding box center [682, 326] width 1364 height 653
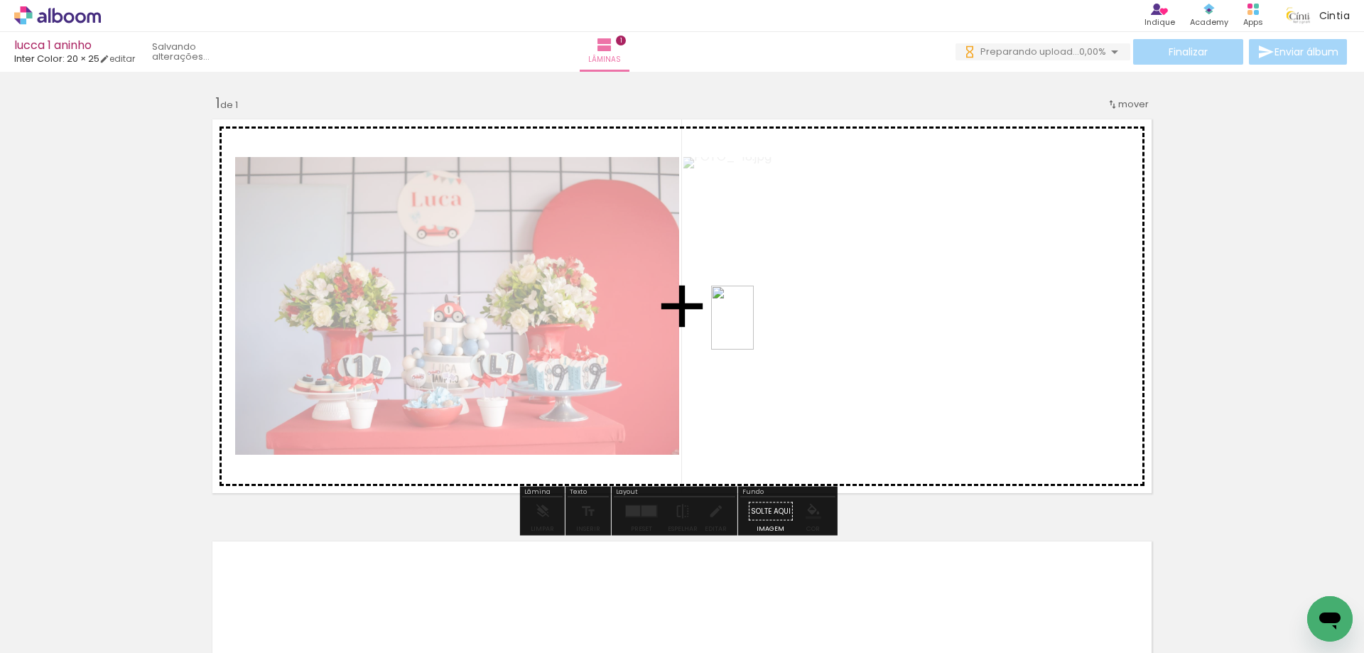
drag, startPoint x: 303, startPoint y: 604, endPoint x: 754, endPoint y: 328, distance: 528.0
click at [754, 328] on quentale-workspace at bounding box center [682, 326] width 1364 height 653
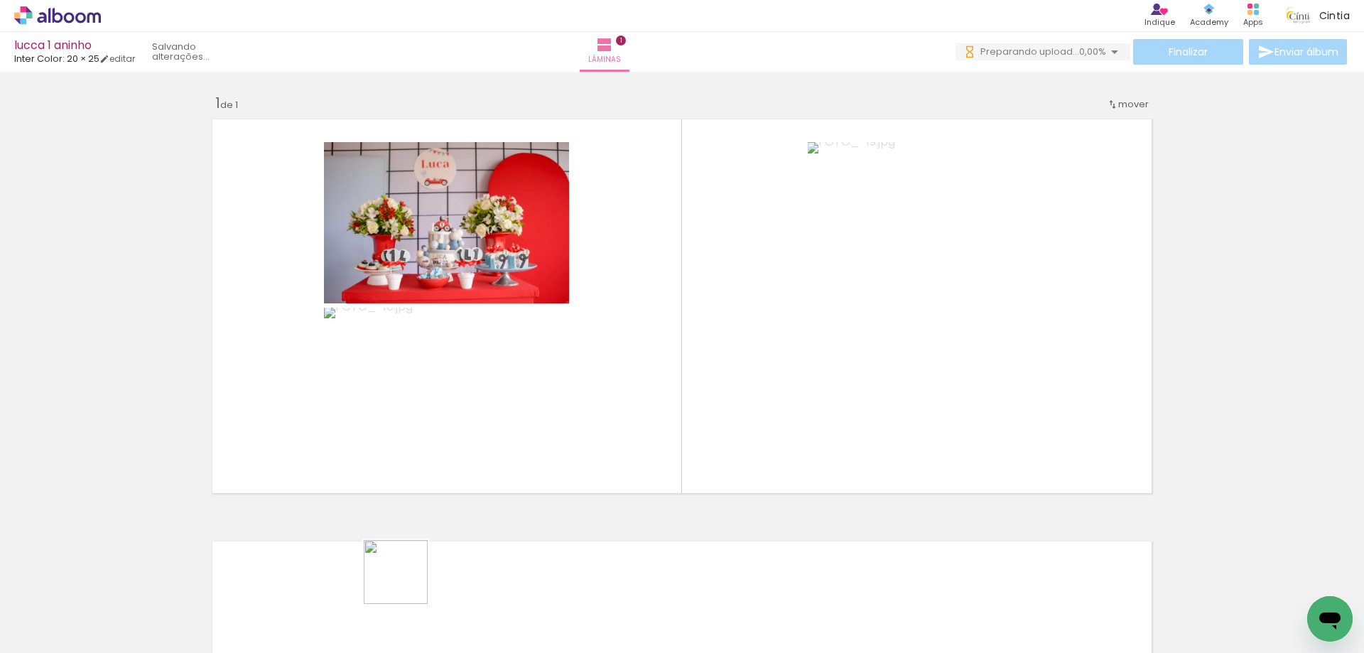
drag, startPoint x: 384, startPoint y: 610, endPoint x: 580, endPoint y: 522, distance: 214.7
click at [725, 370] on quentale-workspace at bounding box center [682, 326] width 1364 height 653
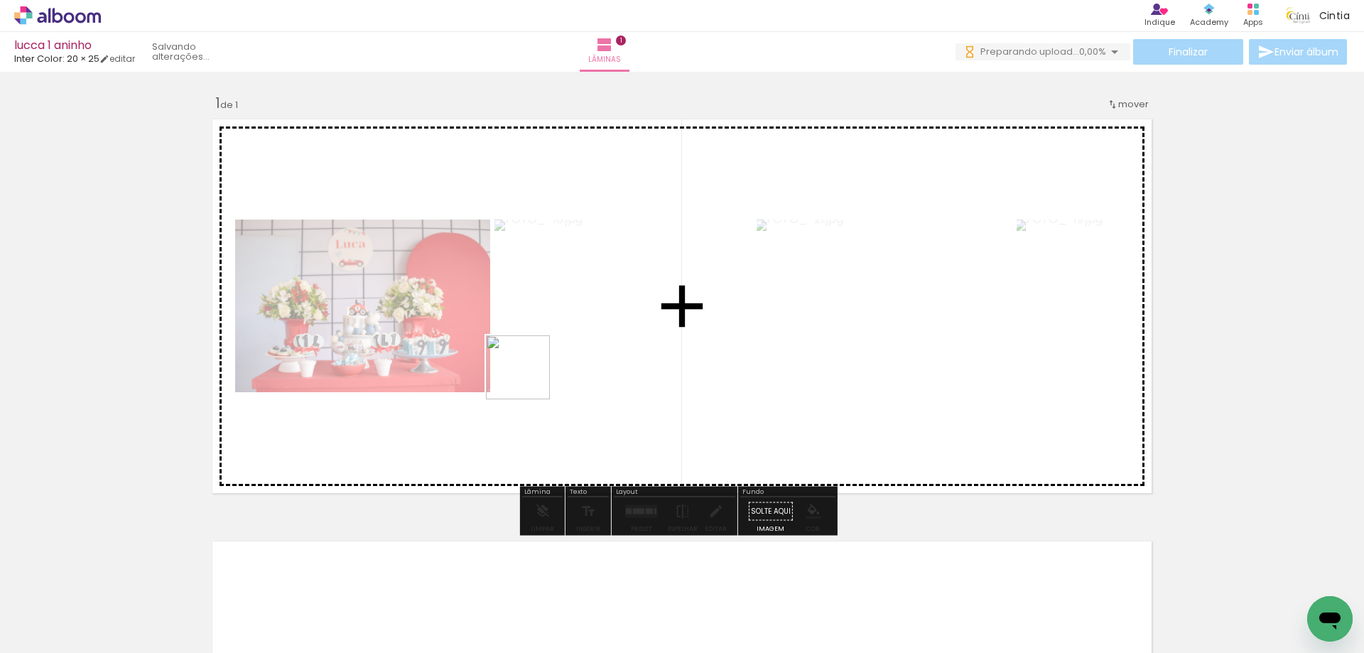
drag, startPoint x: 485, startPoint y: 482, endPoint x: 545, endPoint y: 340, distance: 154.1
click at [545, 340] on quentale-workspace at bounding box center [682, 326] width 1364 height 653
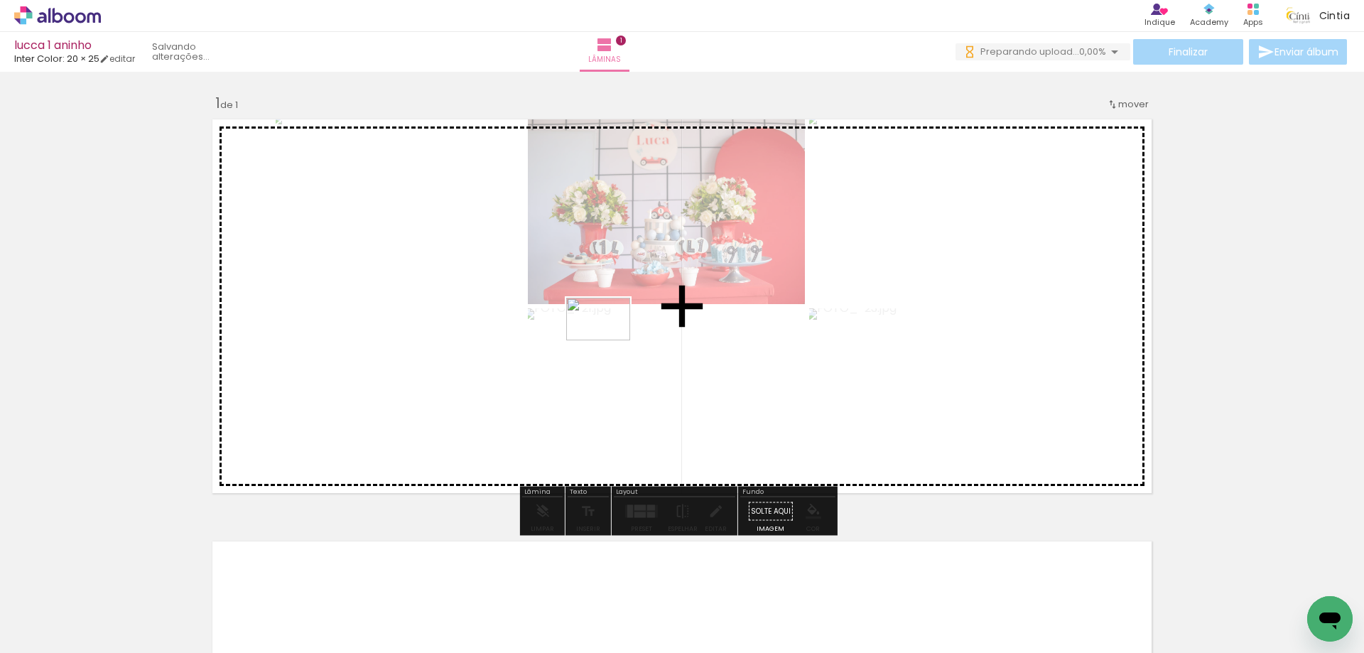
drag, startPoint x: 564, startPoint y: 599, endPoint x: 609, endPoint y: 340, distance: 262.4
click at [609, 340] on quentale-workspace at bounding box center [682, 326] width 1364 height 653
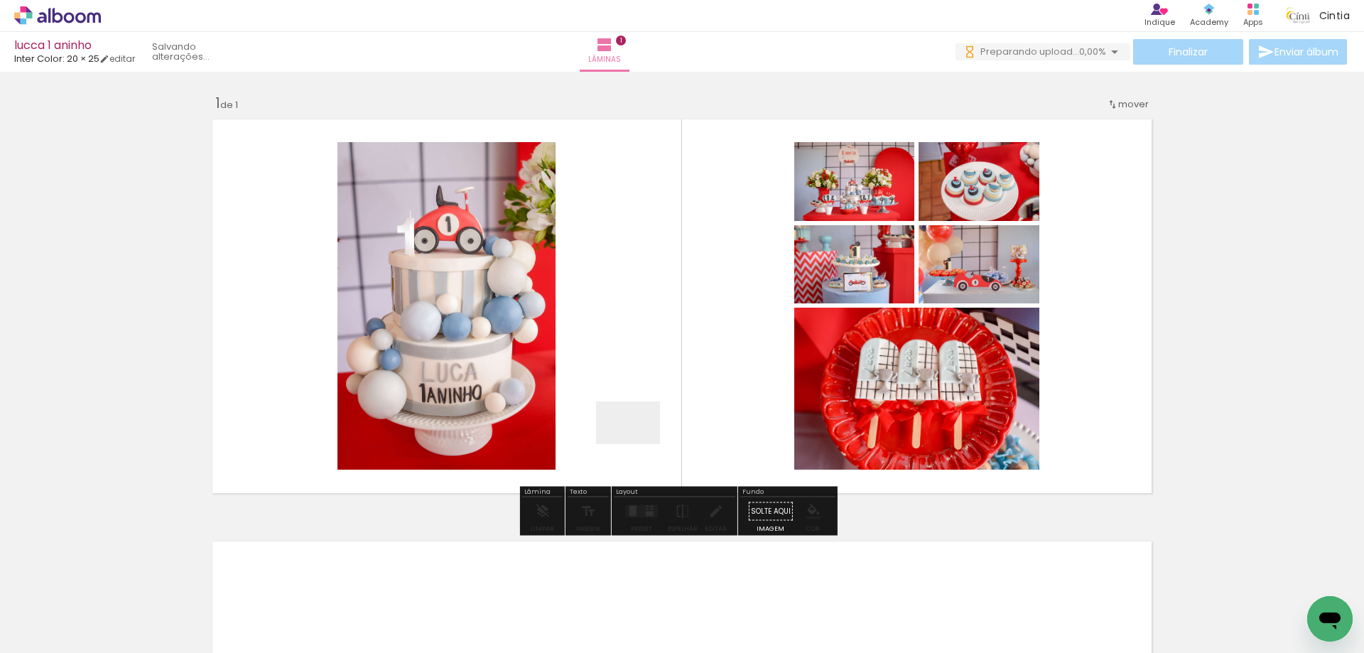
drag, startPoint x: 622, startPoint y: 607, endPoint x: 676, endPoint y: 591, distance: 56.9
click at [646, 399] on quentale-workspace at bounding box center [682, 326] width 1364 height 653
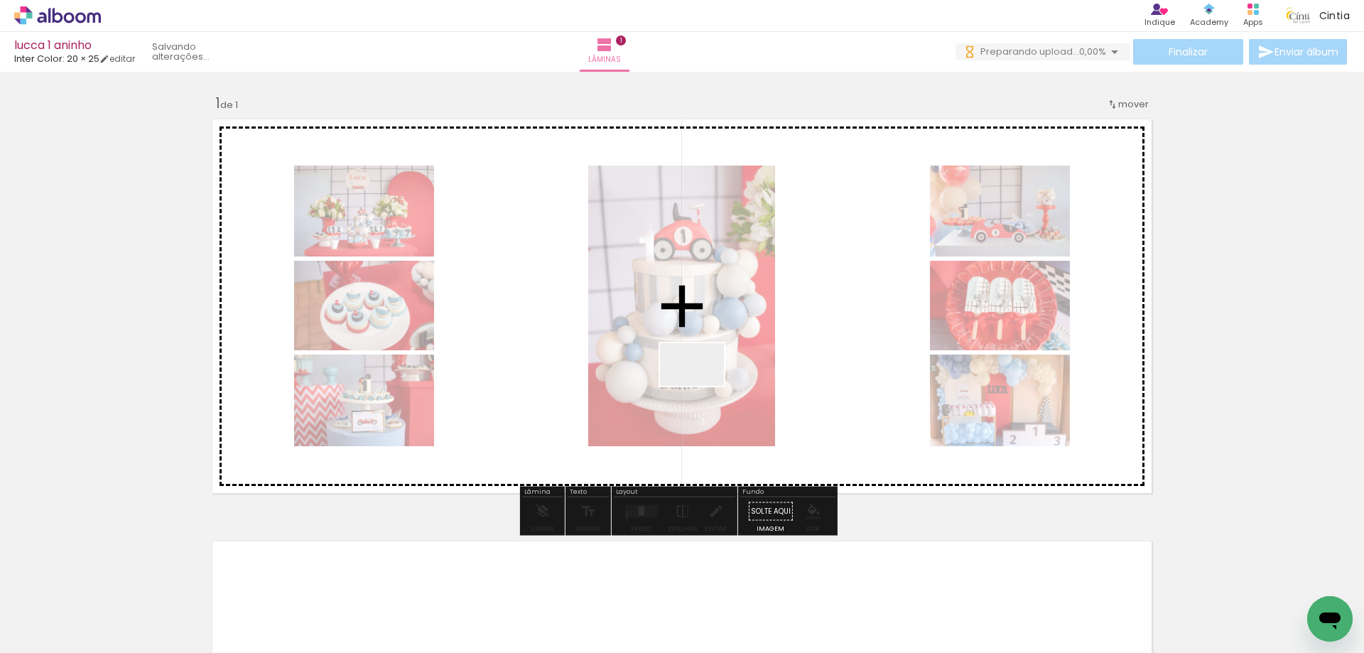
drag, startPoint x: 700, startPoint y: 598, endPoint x: 703, endPoint y: 358, distance: 240.1
click at [703, 358] on quentale-workspace at bounding box center [682, 326] width 1364 height 653
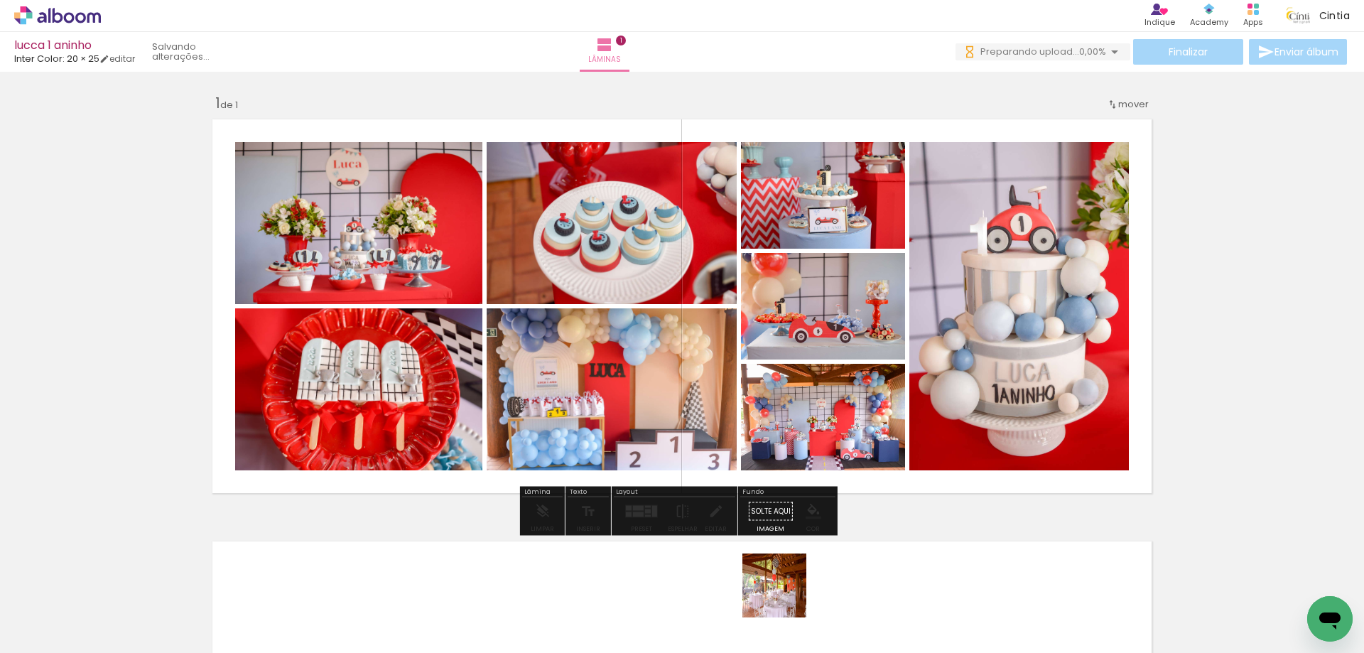
drag, startPoint x: 786, startPoint y: 601, endPoint x: 783, endPoint y: 343, distance: 257.9
click at [783, 343] on quentale-workspace at bounding box center [682, 326] width 1364 height 653
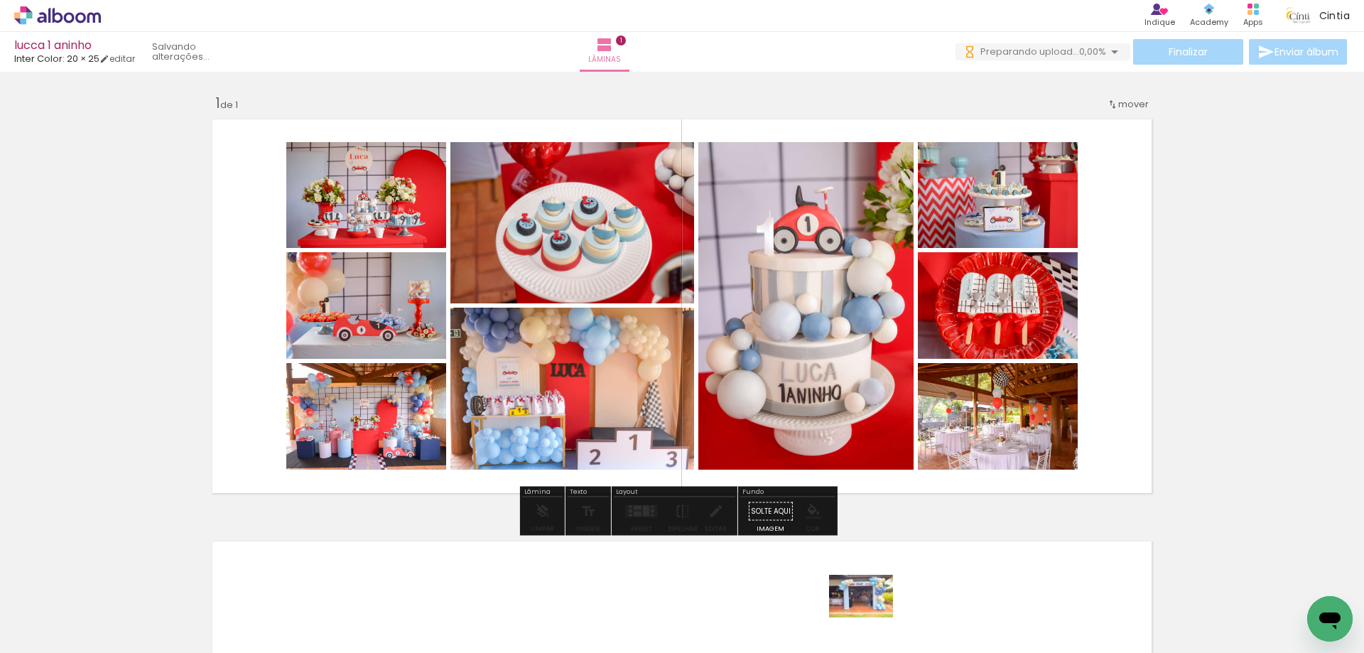
drag, startPoint x: 872, startPoint y: 575, endPoint x: 872, endPoint y: 617, distance: 42.6
click at [872, 617] on div at bounding box center [858, 604] width 70 height 47
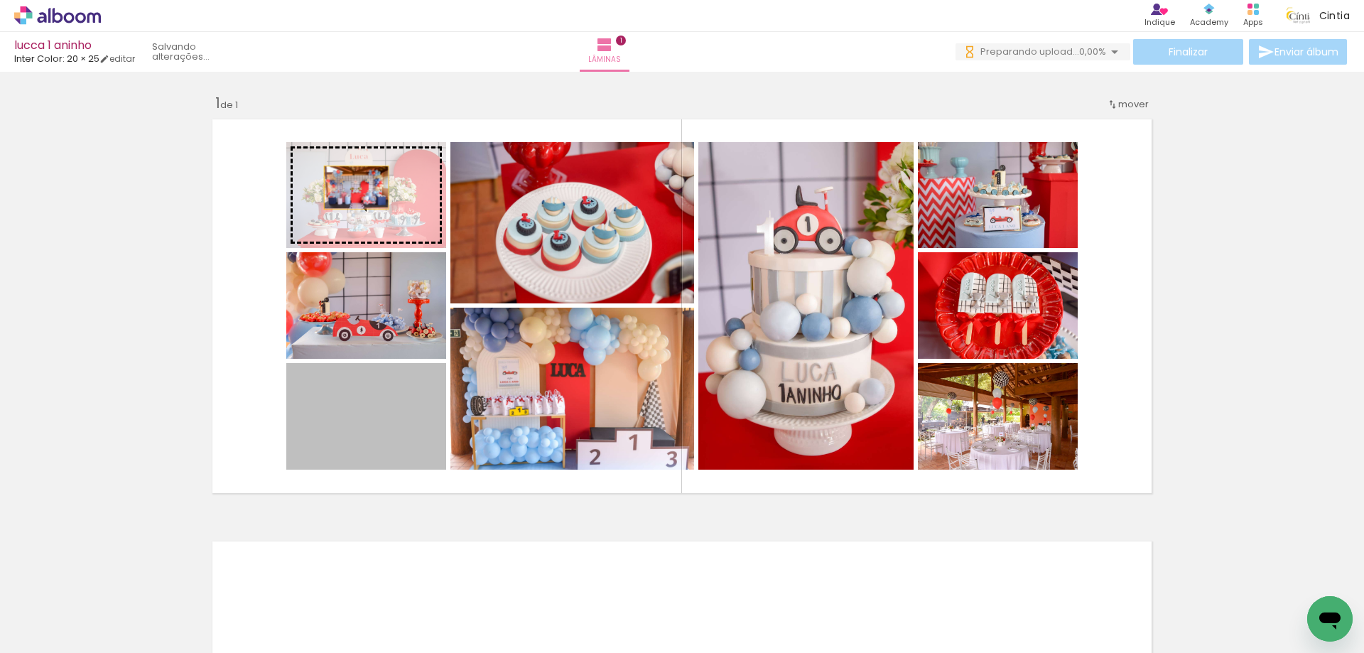
drag, startPoint x: 372, startPoint y: 341, endPoint x: 351, endPoint y: 186, distance: 156.2
click at [0, 0] on slot at bounding box center [0, 0] width 0 height 0
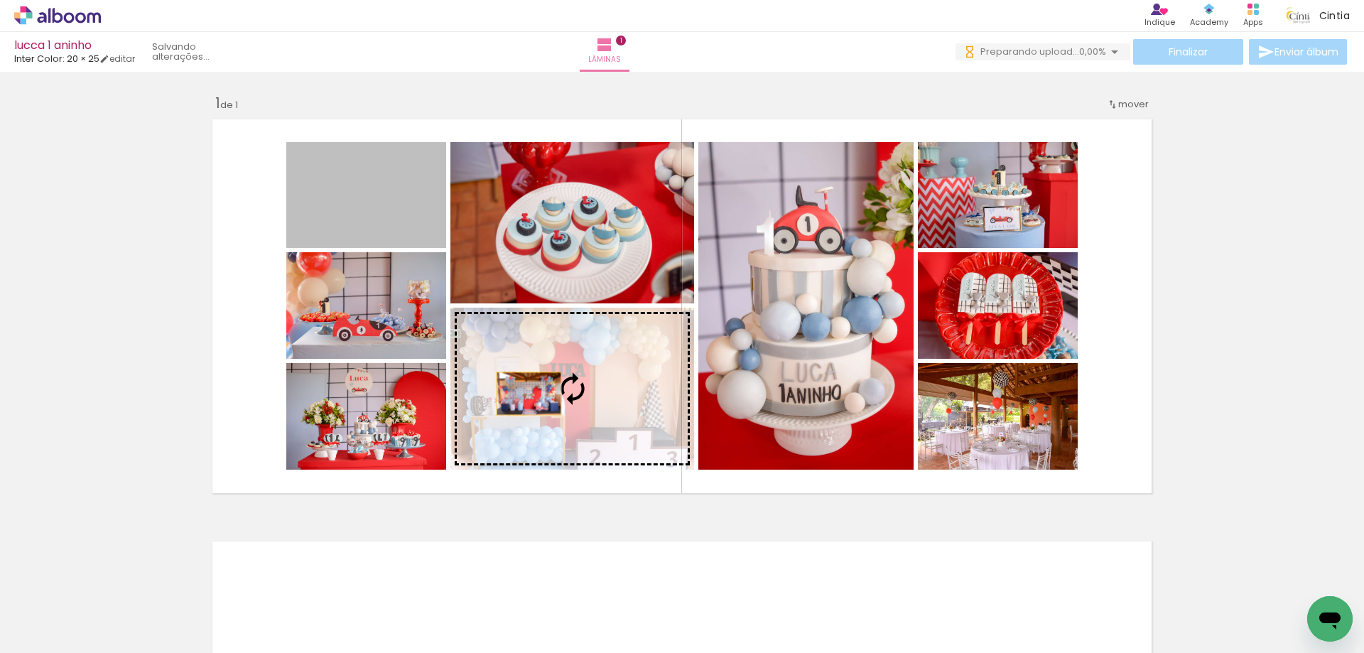
drag, startPoint x: 372, startPoint y: 222, endPoint x: 524, endPoint y: 394, distance: 229.0
click at [0, 0] on slot at bounding box center [0, 0] width 0 height 0
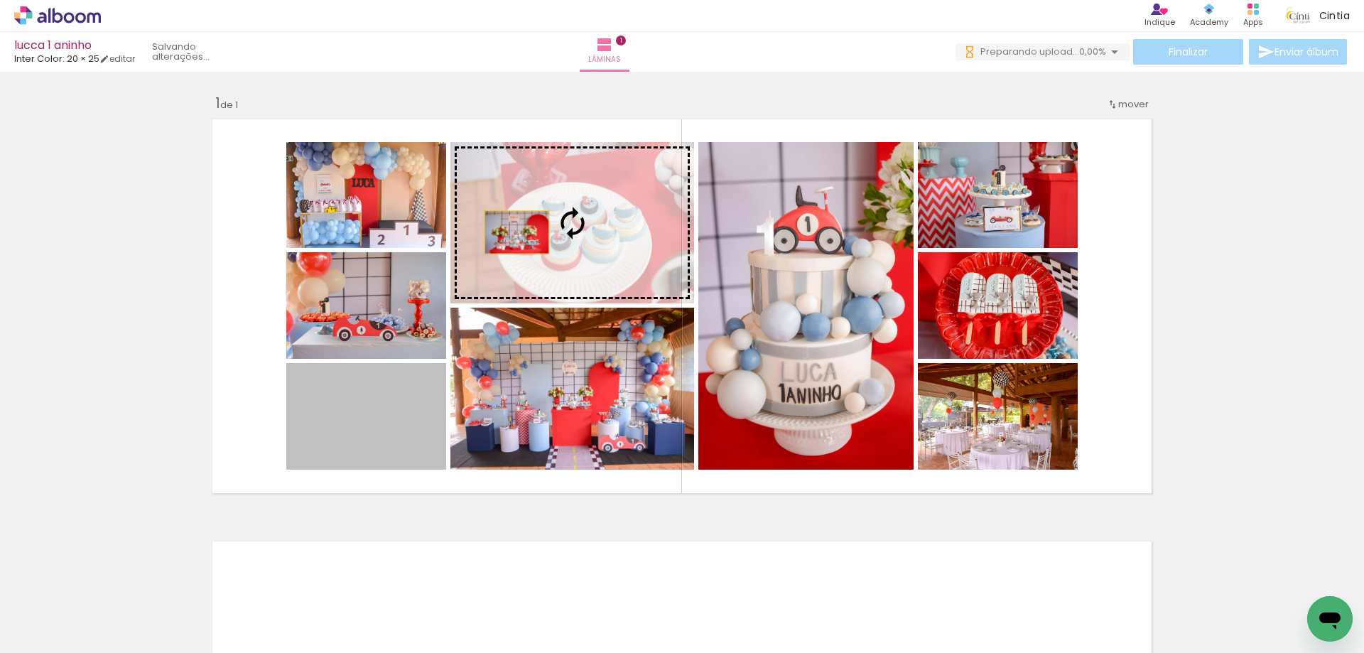
drag, startPoint x: 377, startPoint y: 419, endPoint x: 516, endPoint y: 230, distance: 234.7
click at [0, 0] on slot at bounding box center [0, 0] width 0 height 0
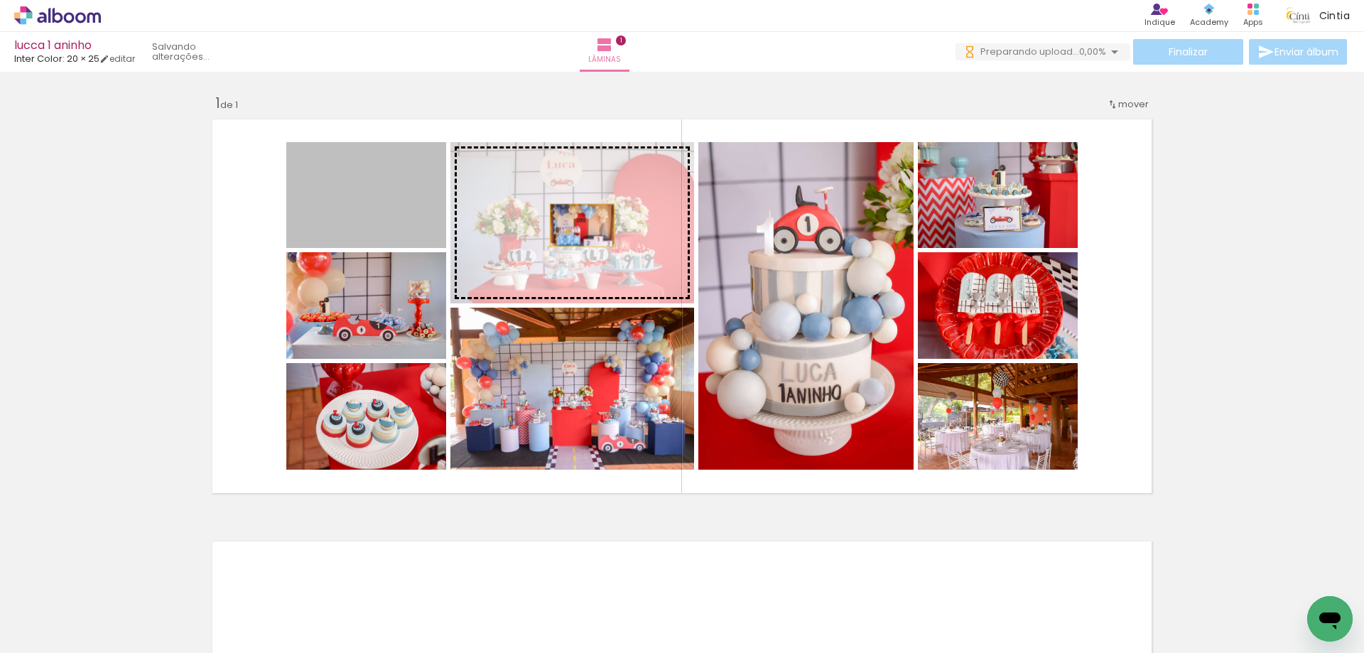
drag, startPoint x: 363, startPoint y: 210, endPoint x: 577, endPoint y: 225, distance: 214.3
click at [0, 0] on slot at bounding box center [0, 0] width 0 height 0
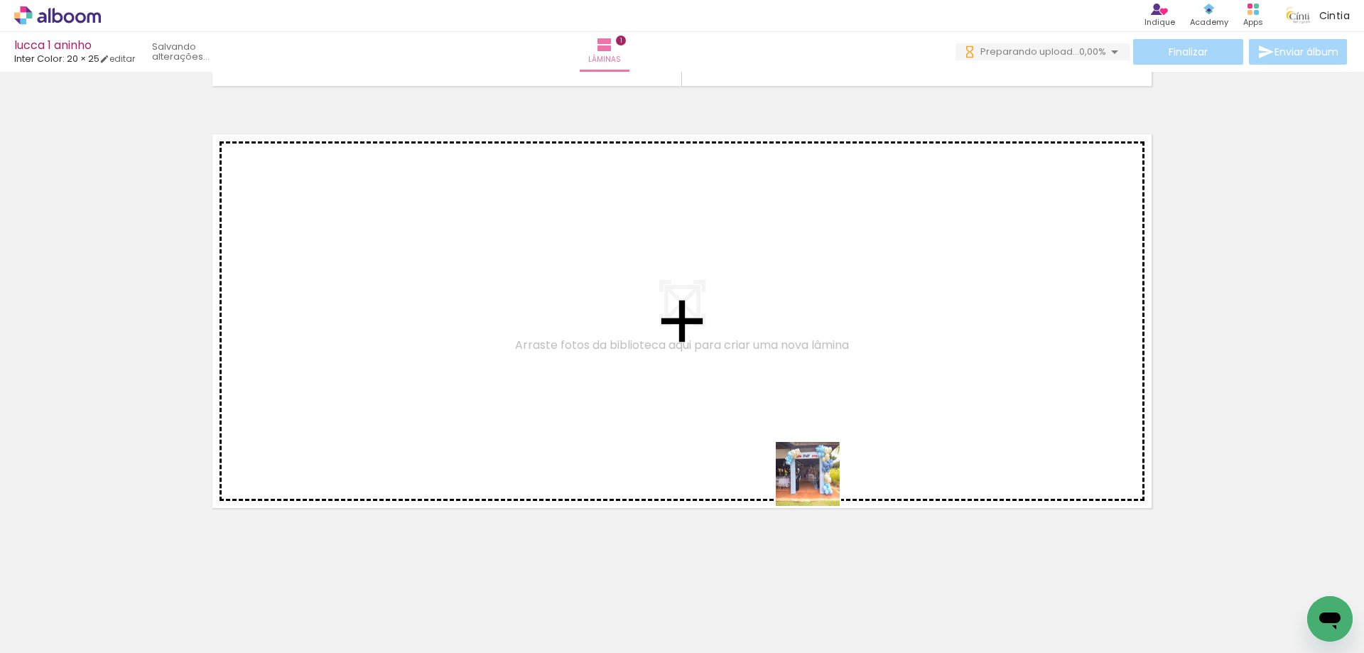
drag, startPoint x: 855, startPoint y: 603, endPoint x: 931, endPoint y: 607, distance: 76.8
click at [818, 484] on quentale-workspace at bounding box center [682, 326] width 1364 height 653
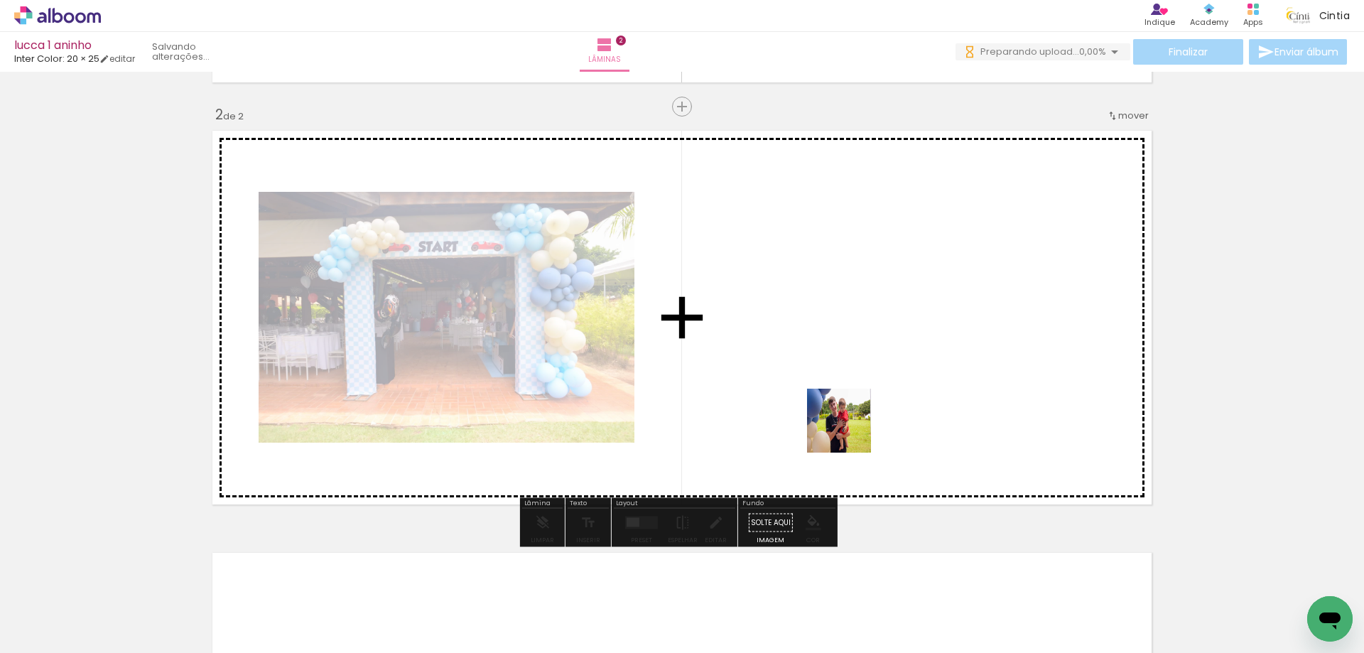
drag, startPoint x: 931, startPoint y: 607, endPoint x: 847, endPoint y: 424, distance: 201.8
click at [847, 424] on quentale-workspace at bounding box center [682, 326] width 1364 height 653
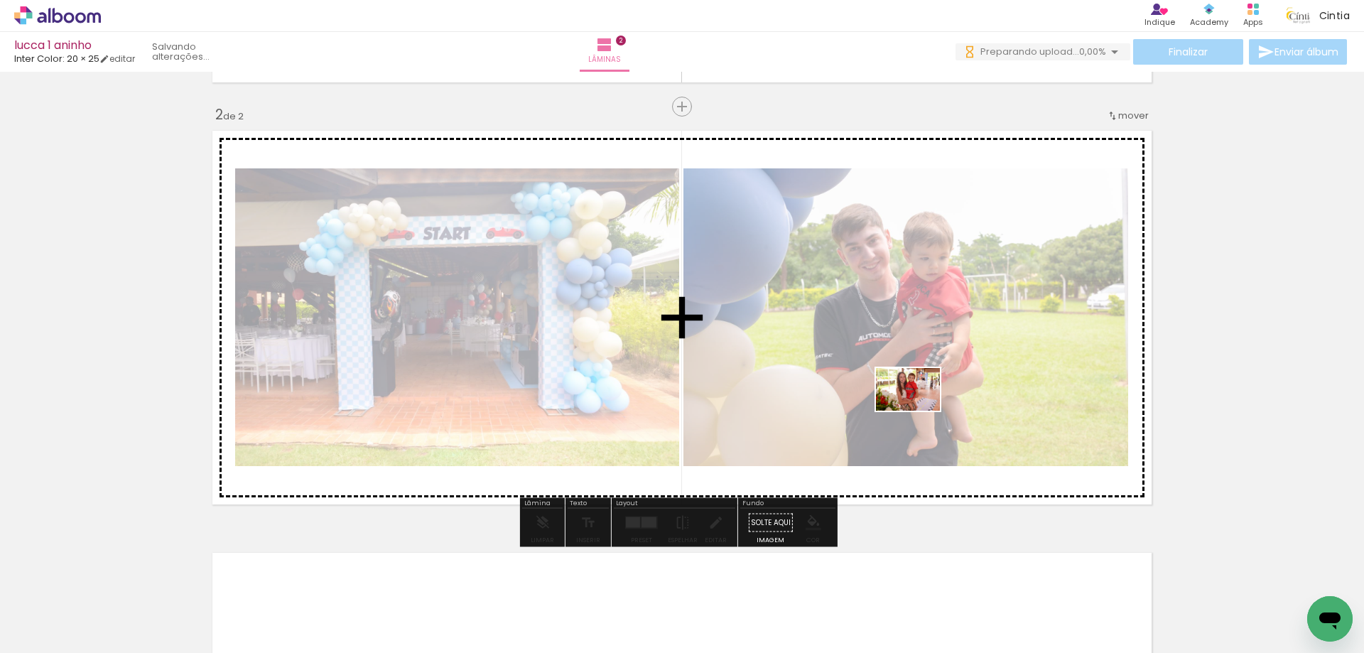
drag, startPoint x: 977, startPoint y: 483, endPoint x: 919, endPoint y: 411, distance: 93.4
click at [919, 411] on quentale-workspace at bounding box center [682, 326] width 1364 height 653
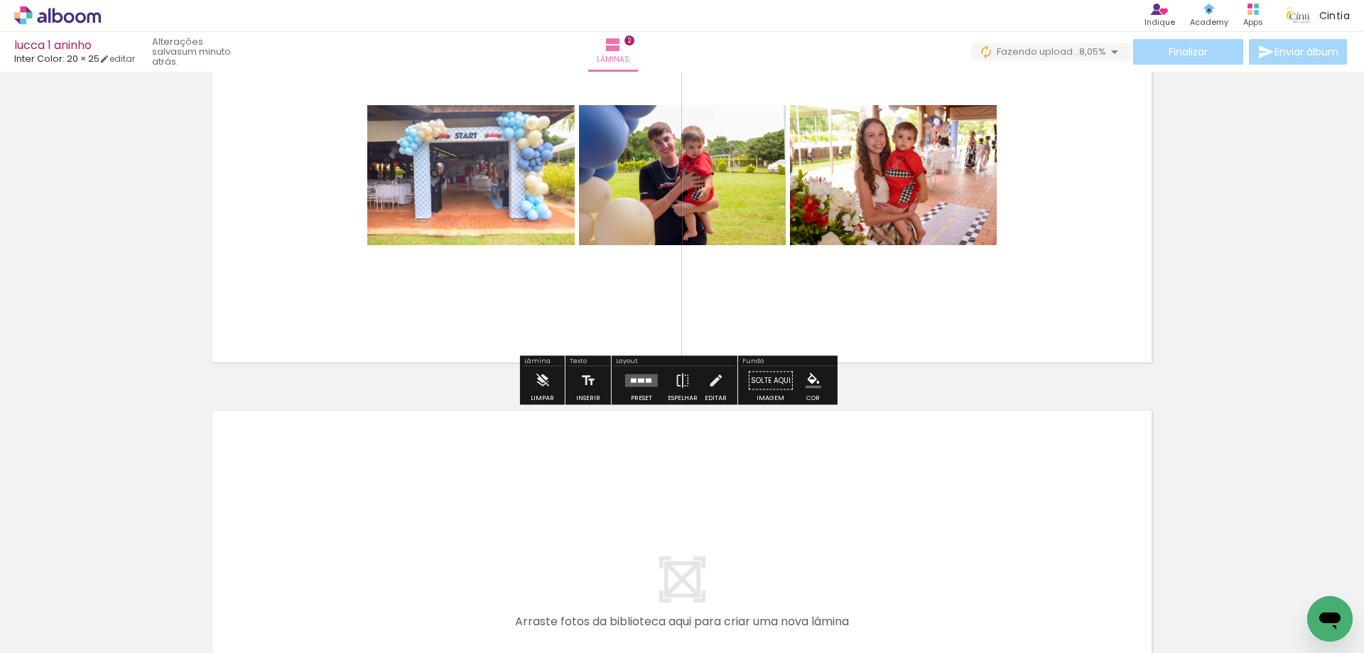
scroll to position [695, 0]
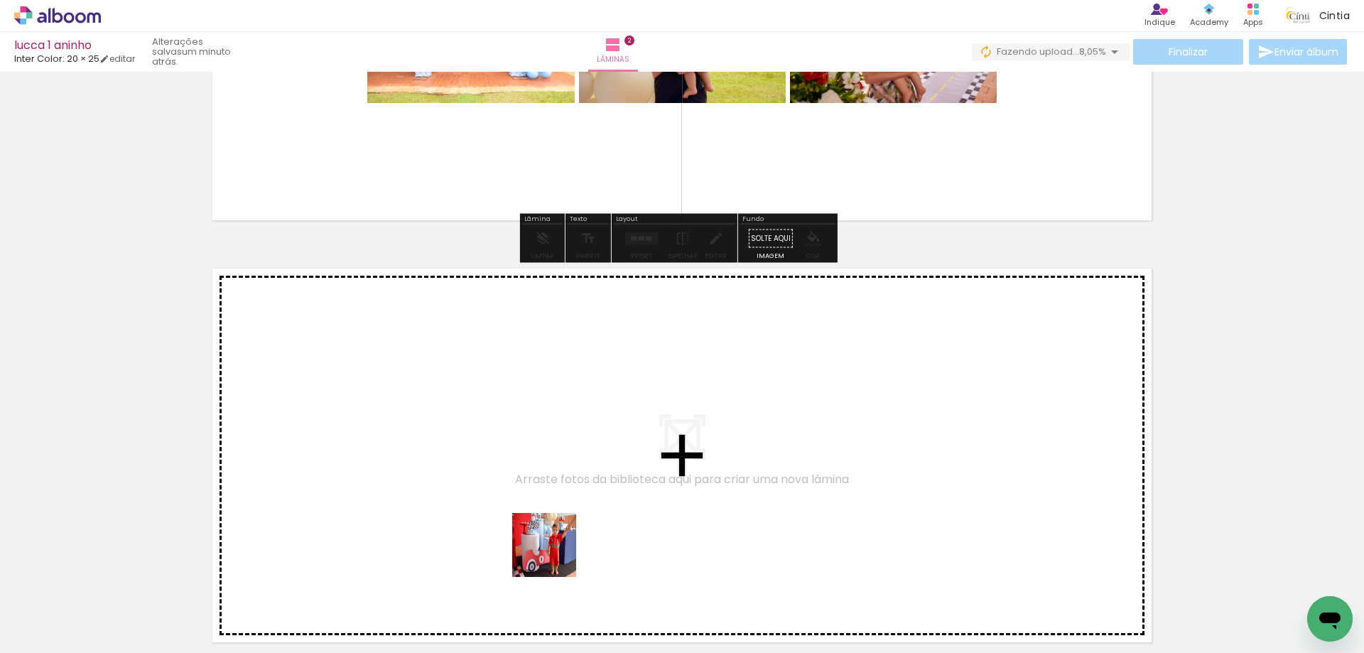
drag, startPoint x: 555, startPoint y: 599, endPoint x: 663, endPoint y: 616, distance: 110.0
click at [553, 492] on quentale-workspace at bounding box center [682, 326] width 1364 height 653
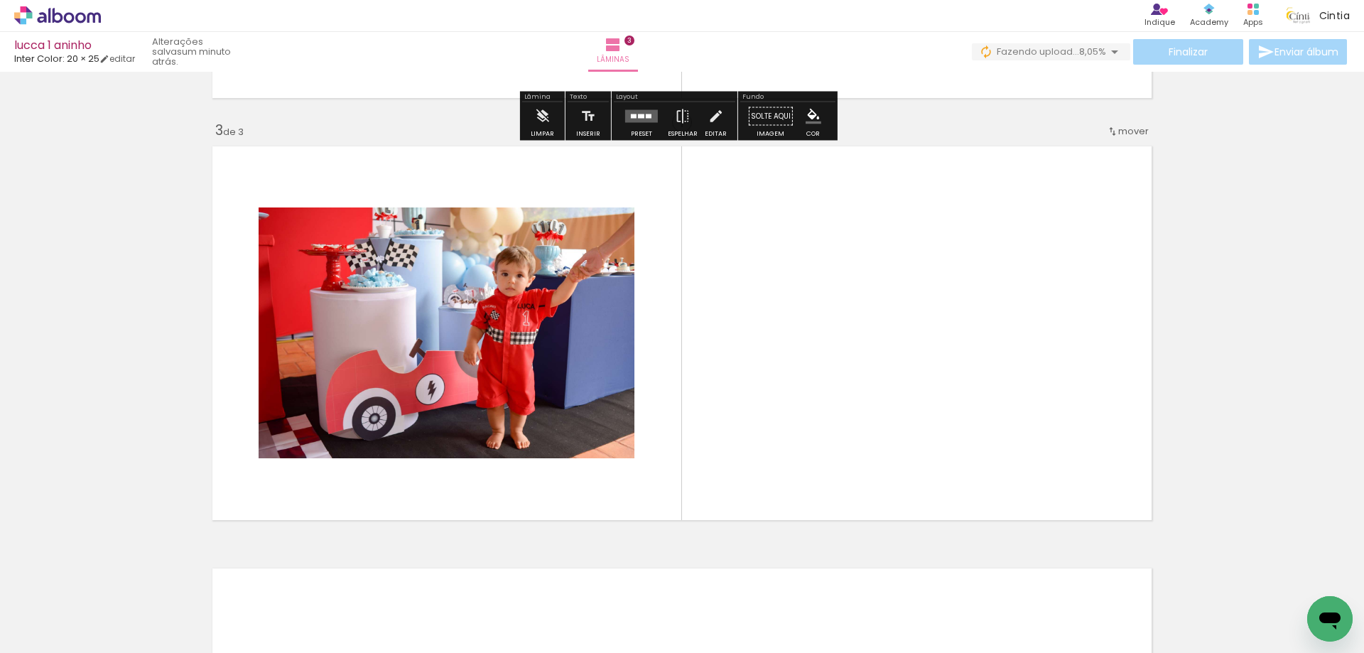
scroll to position [833, 0]
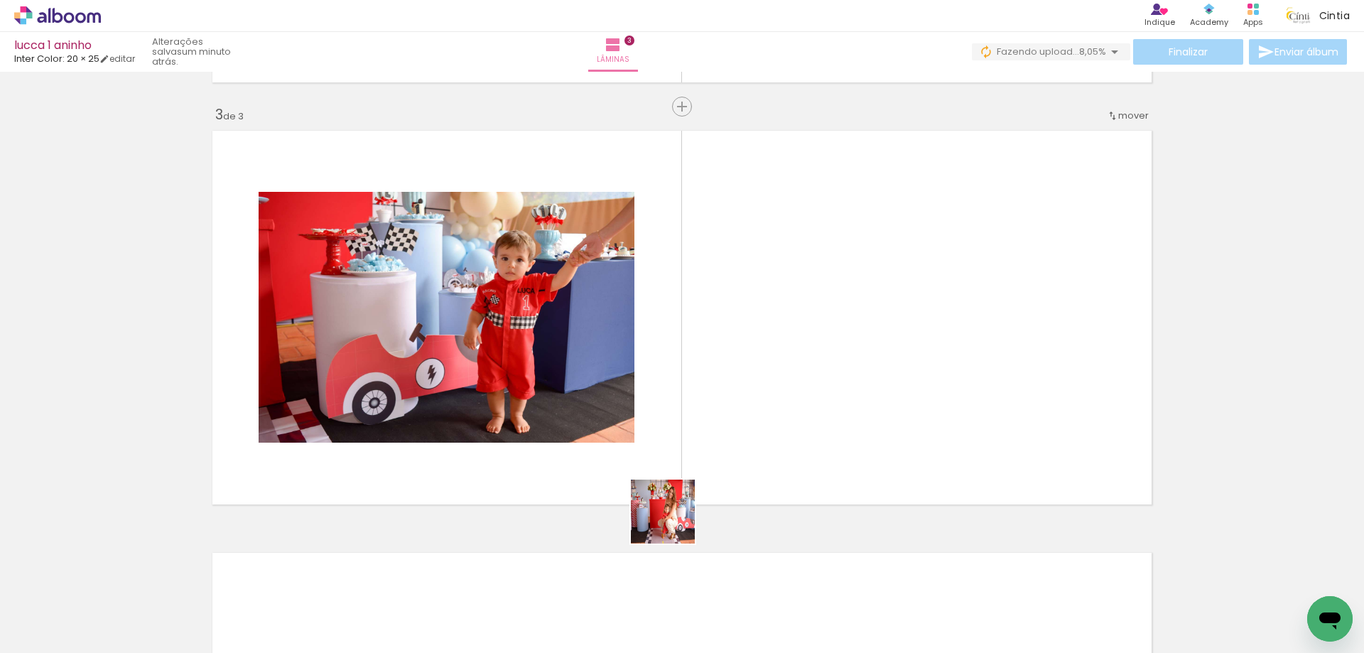
drag, startPoint x: 654, startPoint y: 598, endPoint x: 762, endPoint y: 372, distance: 251.3
click at [762, 372] on quentale-workspace at bounding box center [682, 326] width 1364 height 653
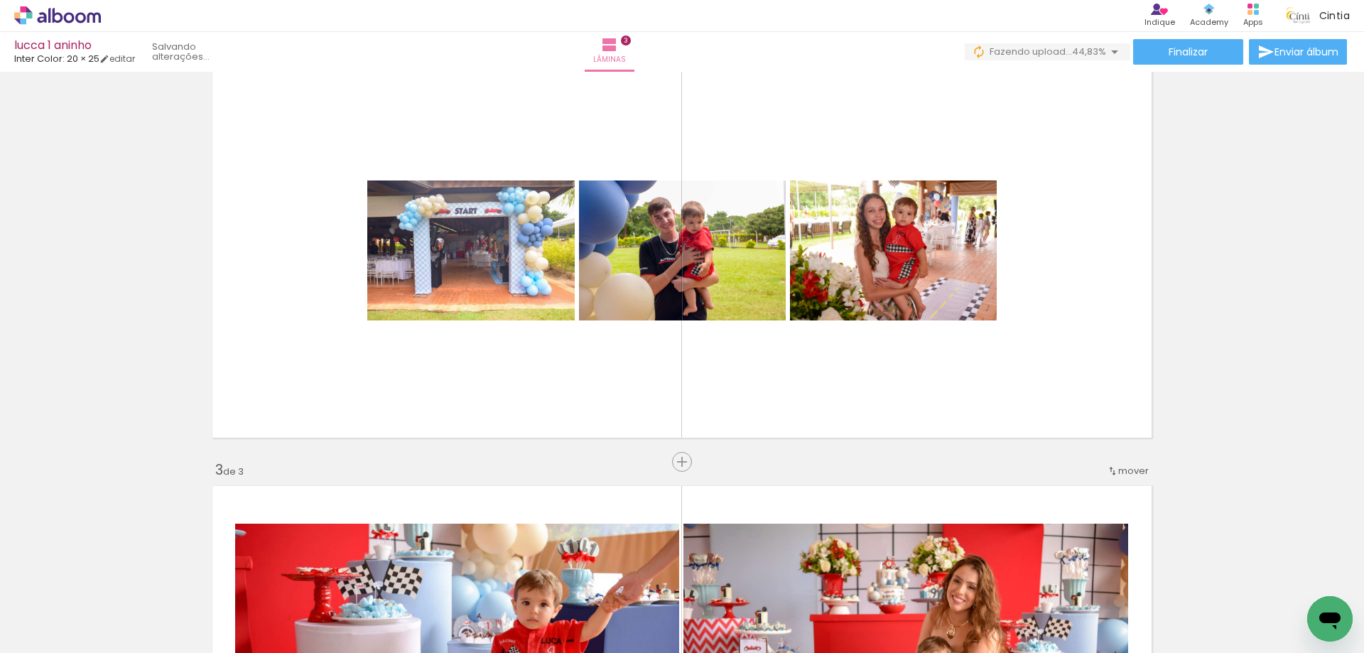
scroll to position [264, 0]
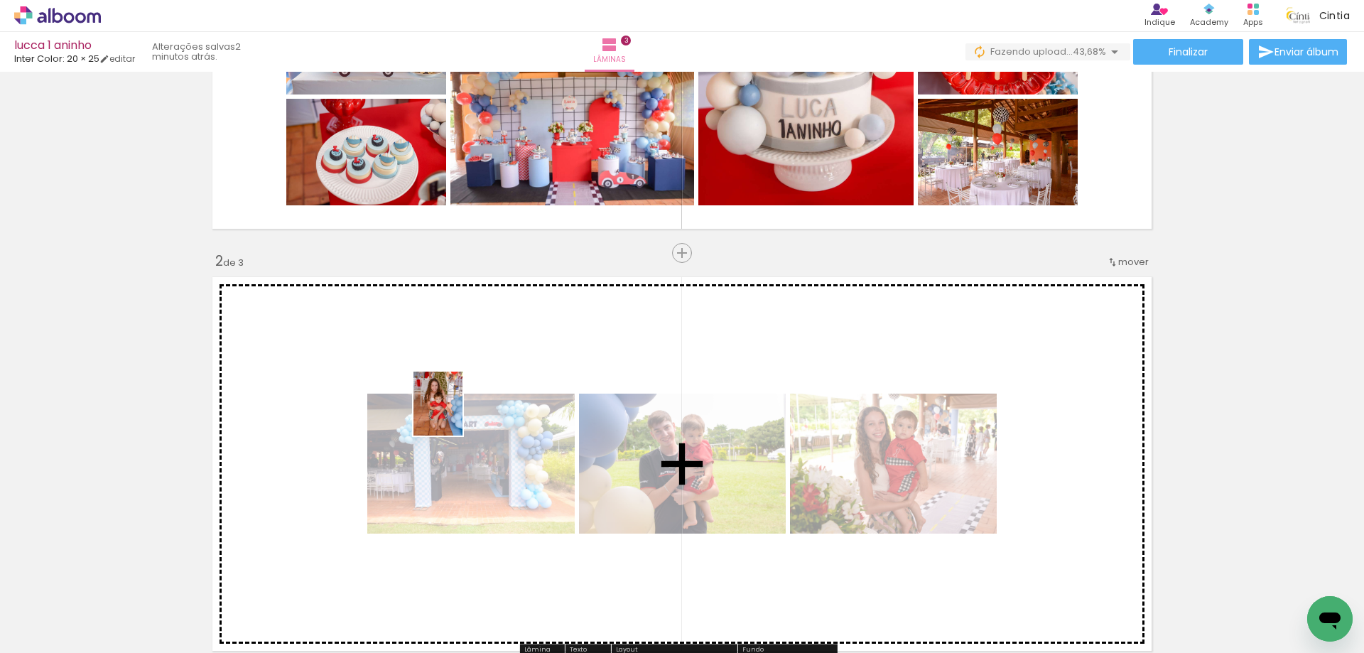
drag, startPoint x: 417, startPoint y: 600, endPoint x: 453, endPoint y: 438, distance: 166.0
click at [453, 438] on quentale-workspace at bounding box center [682, 326] width 1364 height 653
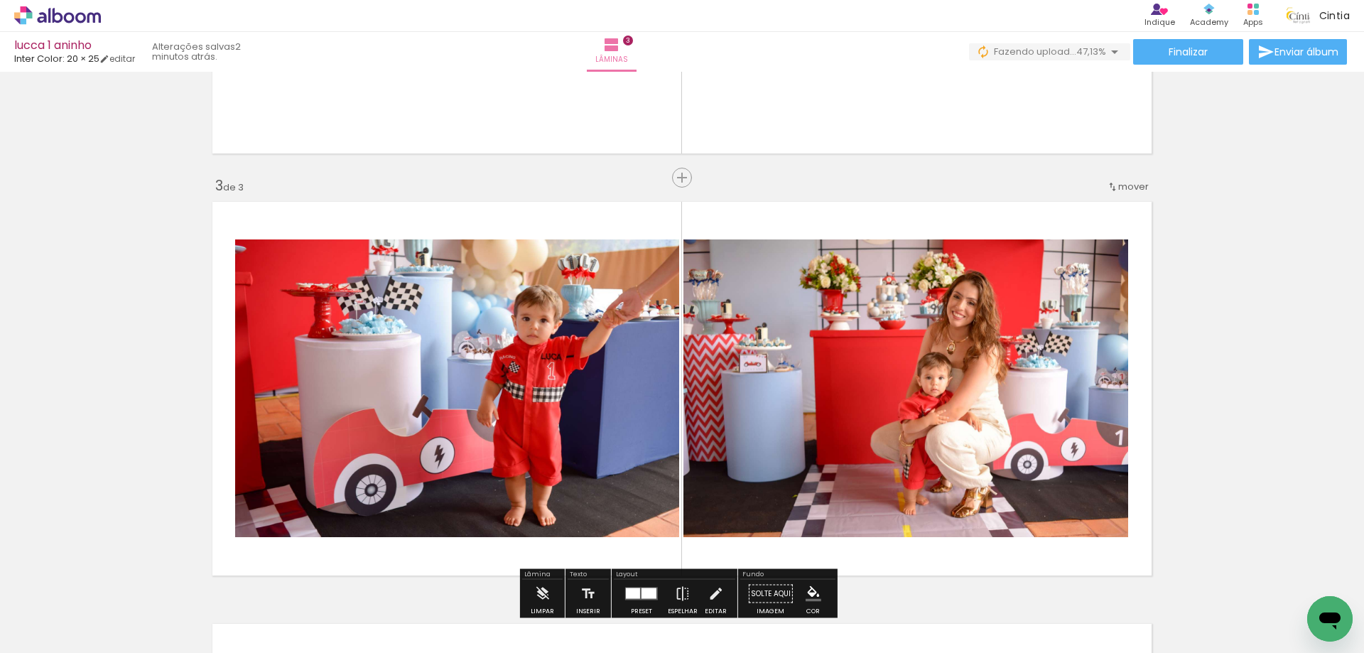
scroll to position [975, 0]
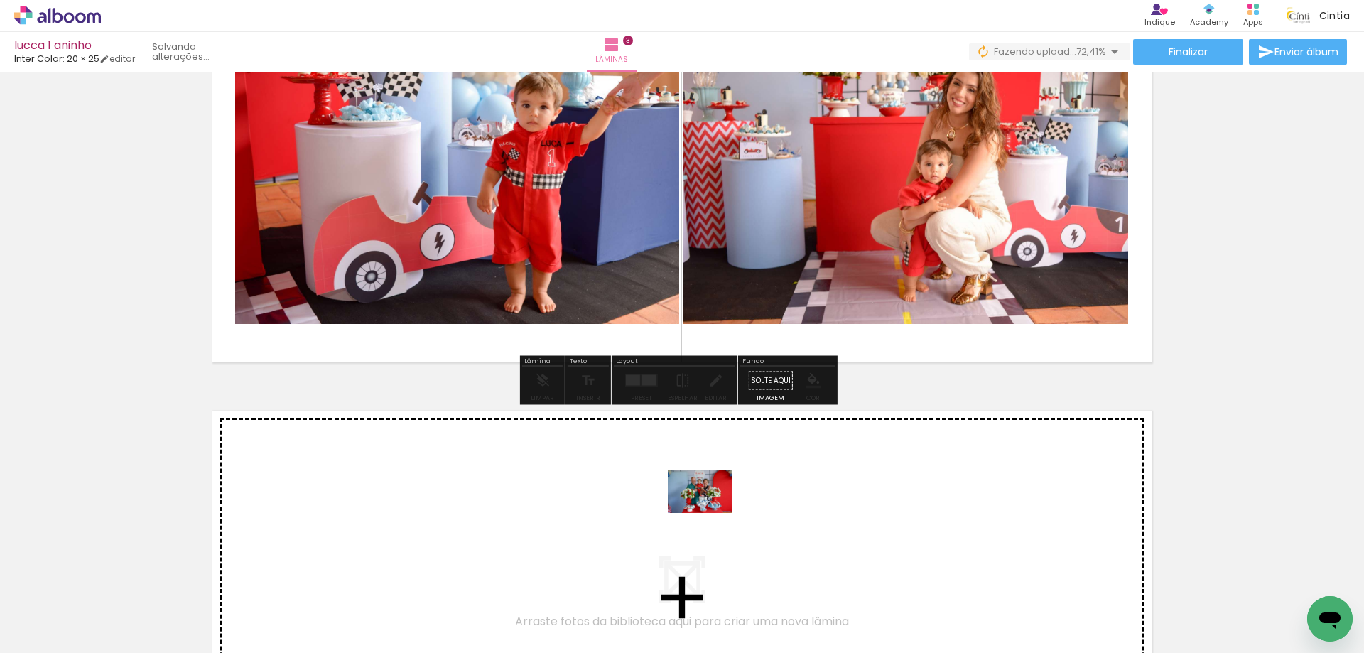
drag, startPoint x: 721, startPoint y: 604, endPoint x: 710, endPoint y: 513, distance: 91.6
click at [710, 513] on quentale-workspace at bounding box center [682, 326] width 1364 height 653
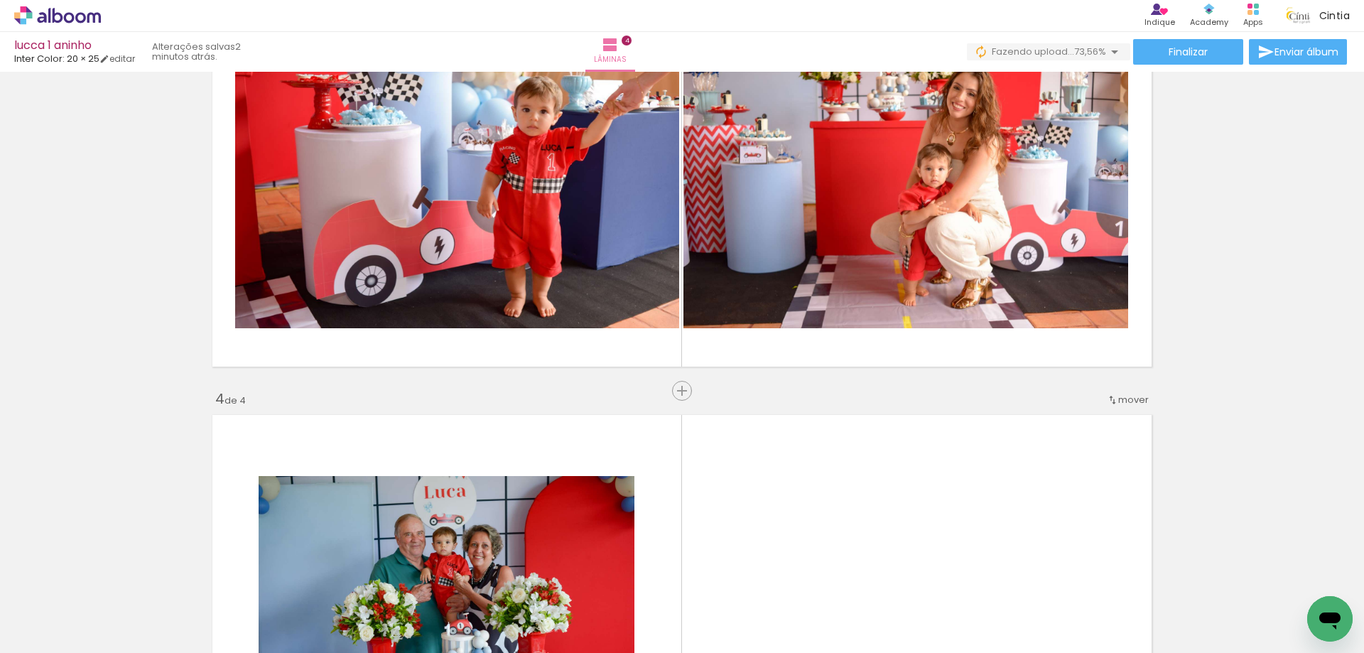
scroll to position [828, 0]
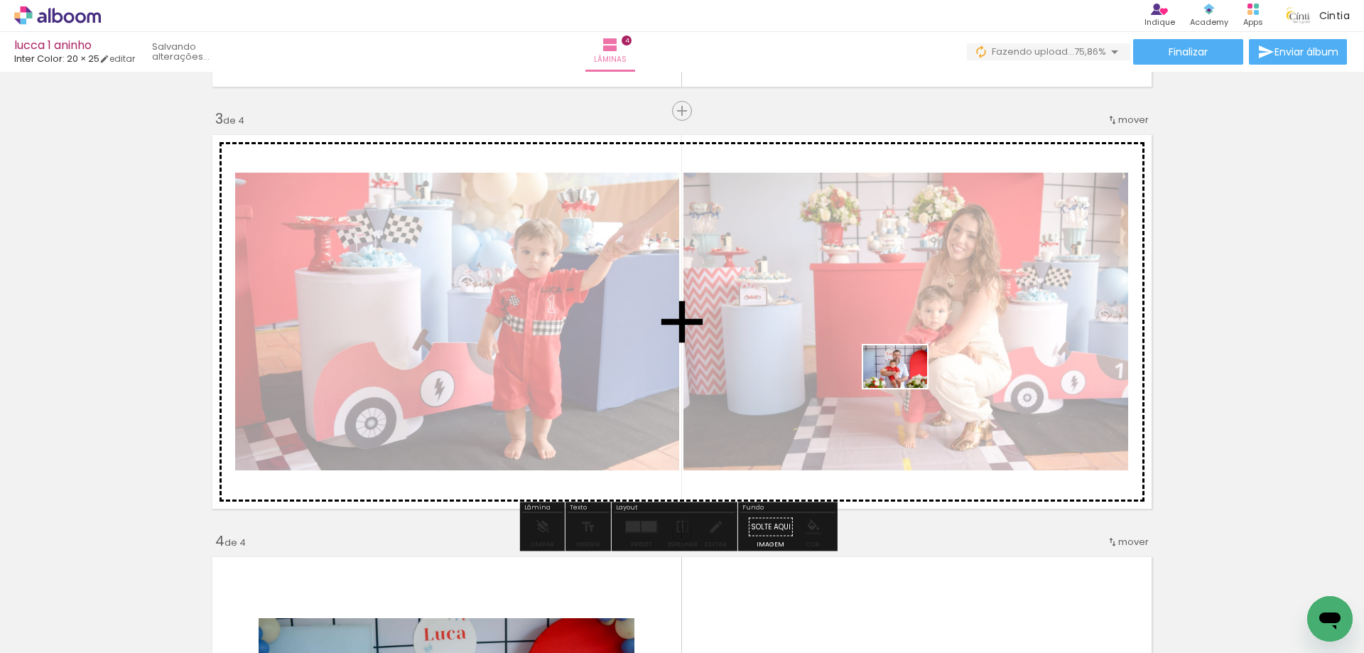
drag, startPoint x: 1015, startPoint y: 561, endPoint x: 658, endPoint y: 384, distance: 398.7
click at [905, 386] on quentale-workspace at bounding box center [682, 326] width 1364 height 653
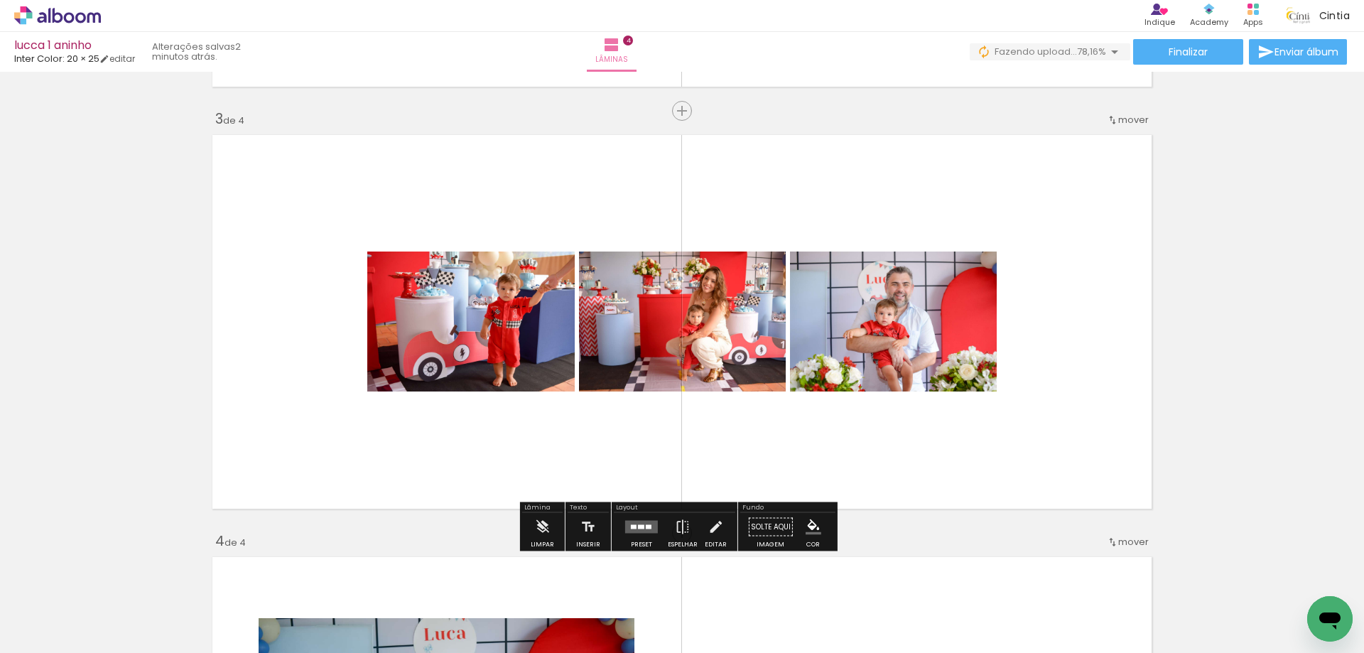
click at [631, 528] on div at bounding box center [634, 527] width 6 height 4
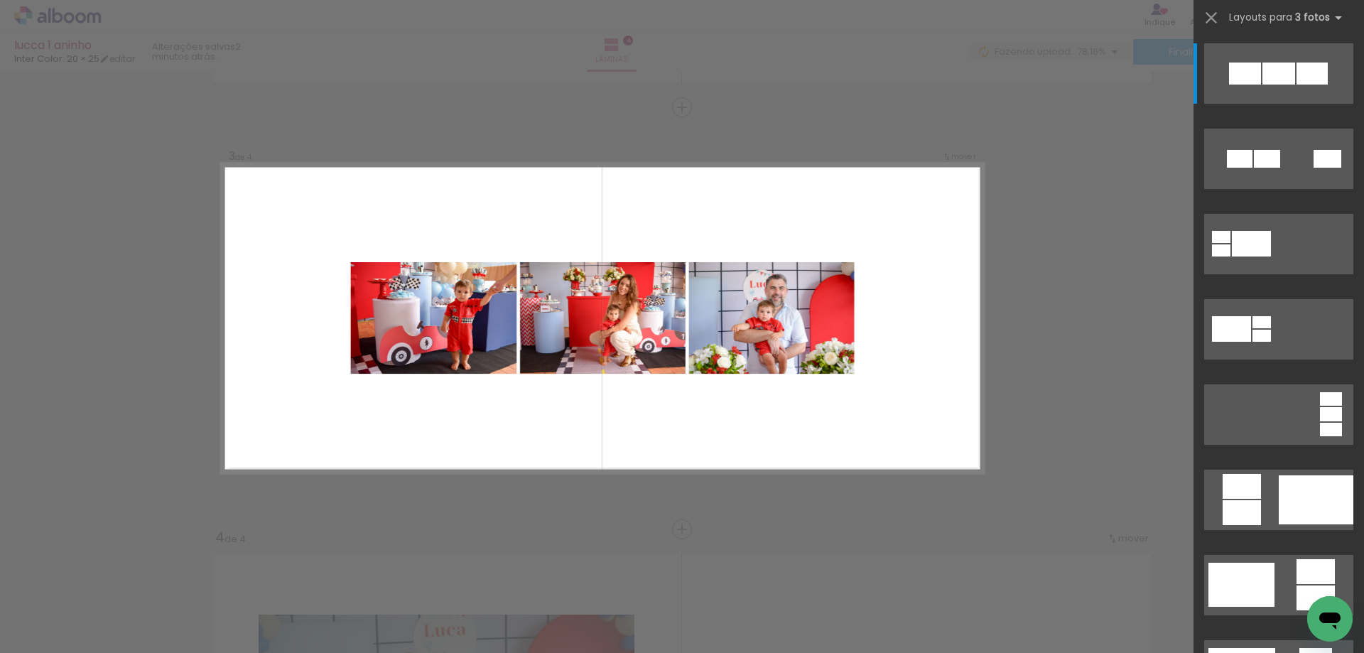
scroll to position [833, 0]
